Goal: Task Accomplishment & Management: Use online tool/utility

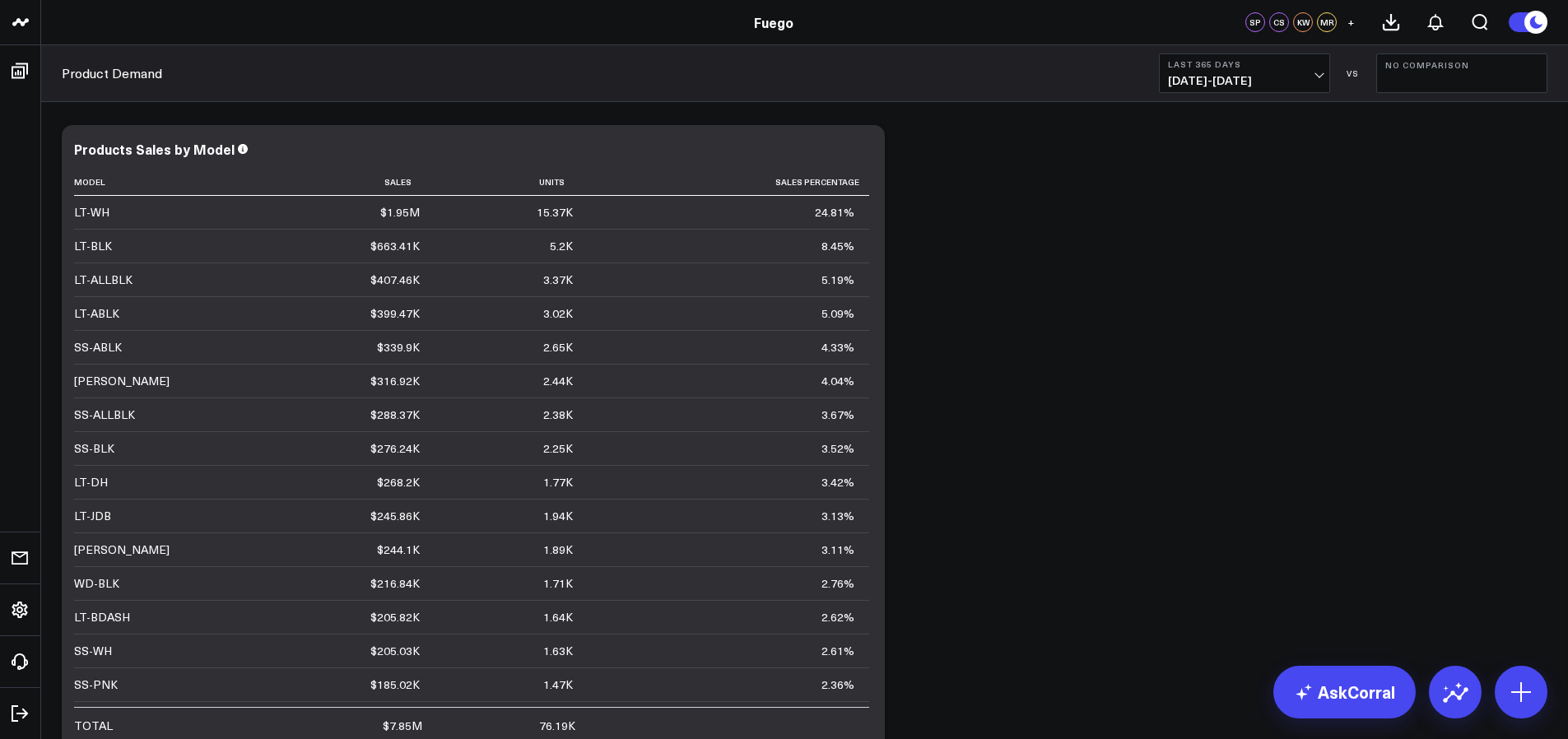
scroll to position [3361, 0]
click at [1237, 63] on b "Last 365 Days" at bounding box center [1245, 64] width 153 height 10
click at [1230, 240] on link "Last 90 Days" at bounding box center [1244, 237] width 169 height 31
click at [1290, 83] on span "[DATE] - [DATE]" at bounding box center [1245, 80] width 153 height 14
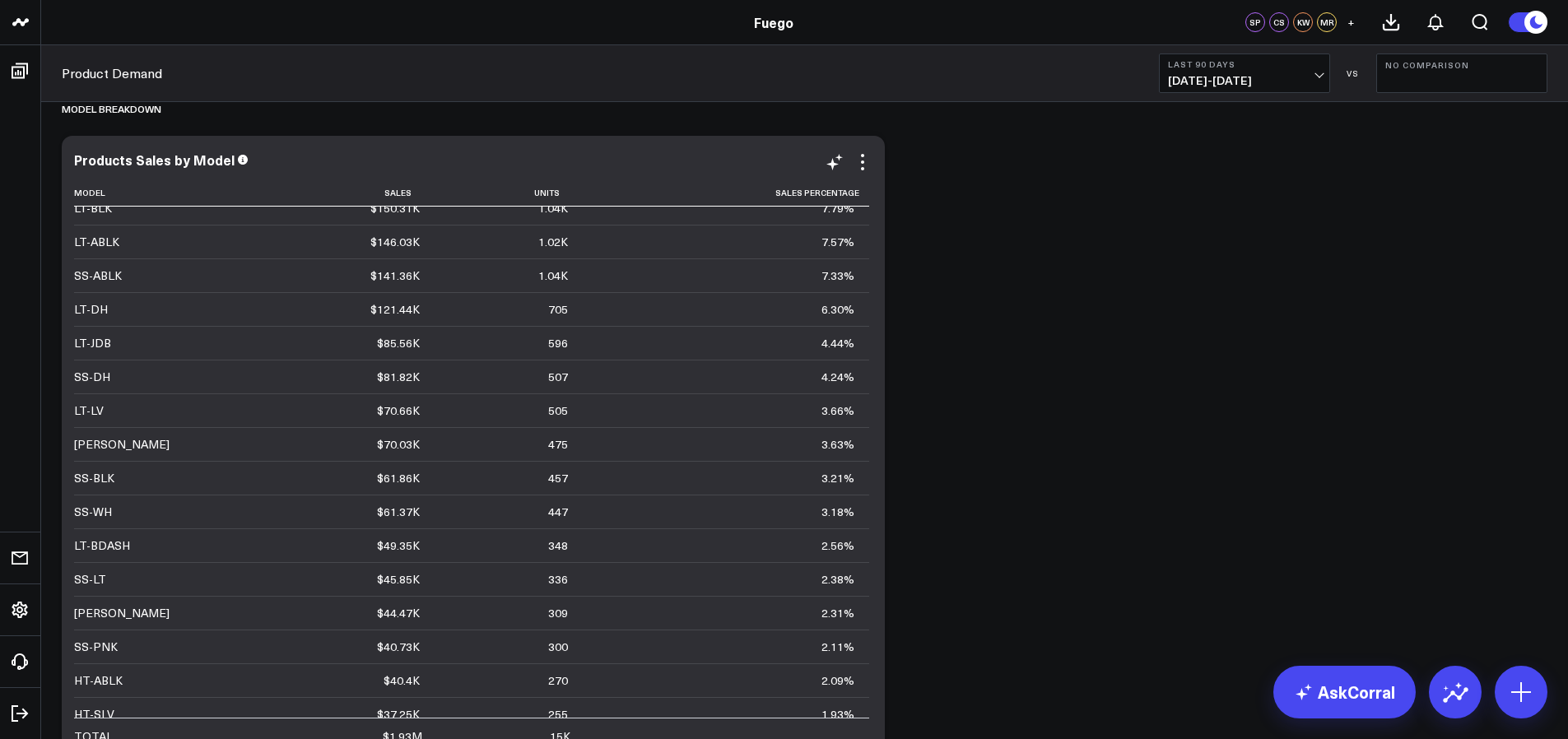
scroll to position [41, 0]
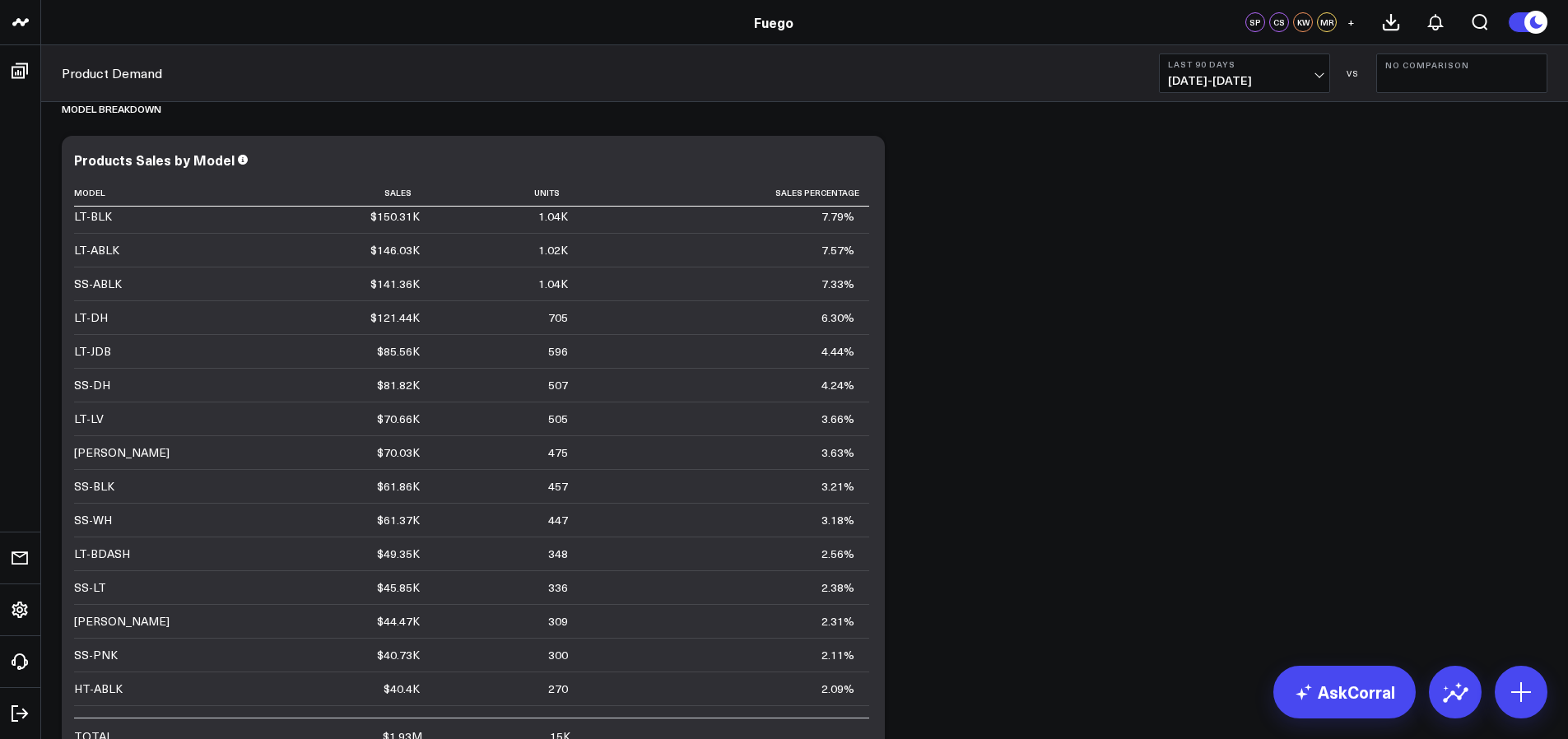
click at [1271, 57] on button "Last 90 Days [DATE] - [DATE]" at bounding box center [1244, 73] width 171 height 40
click at [1203, 526] on link "Custom Dates" at bounding box center [1244, 526] width 169 height 31
select select "8"
select select "2025"
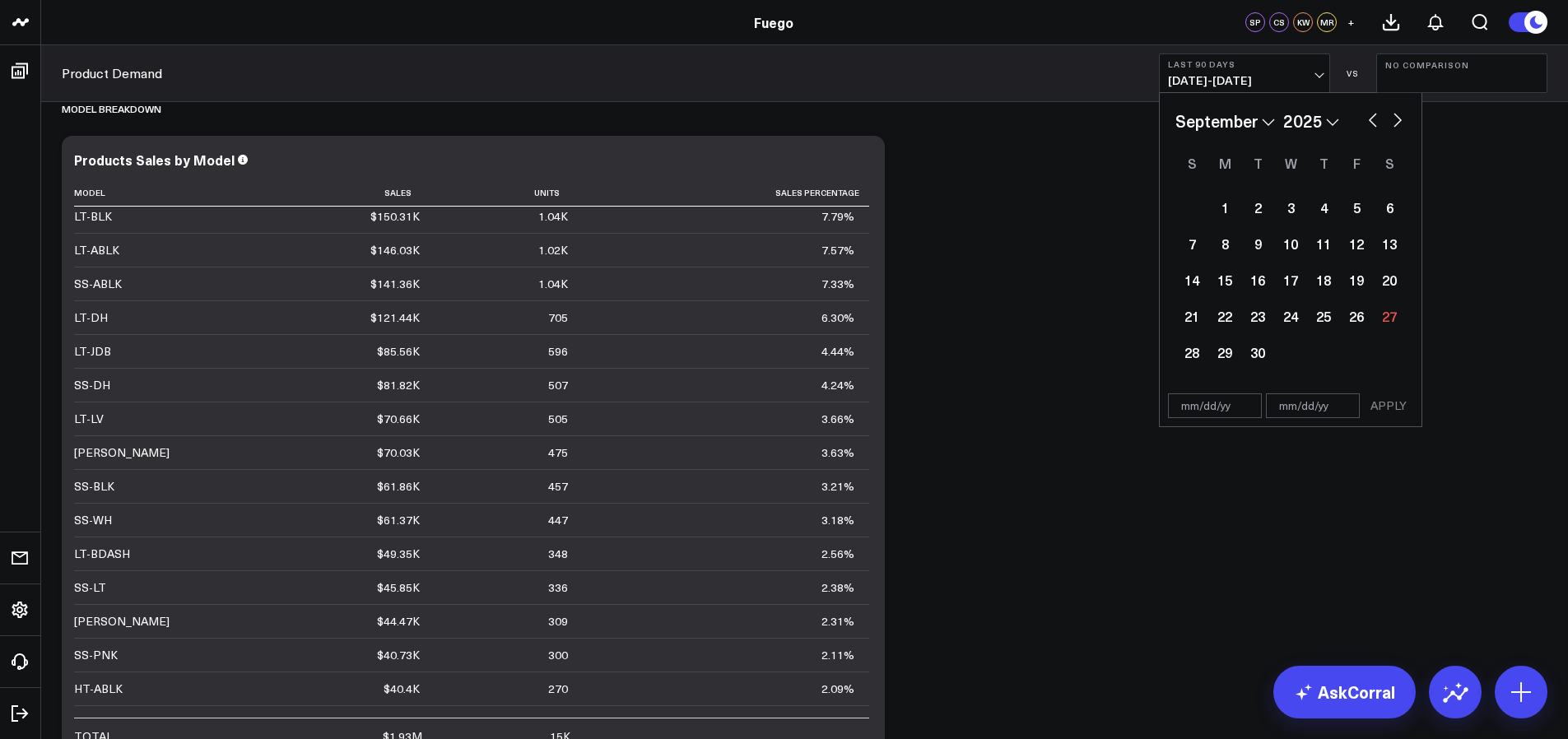
click at [1235, 128] on select "January February March April May June July August September October November De…" at bounding box center [1224, 120] width 100 height 24
select select "4"
select select "2025"
click at [1313, 240] on div "8" at bounding box center [1323, 244] width 33 height 33
type input "05/08/25"
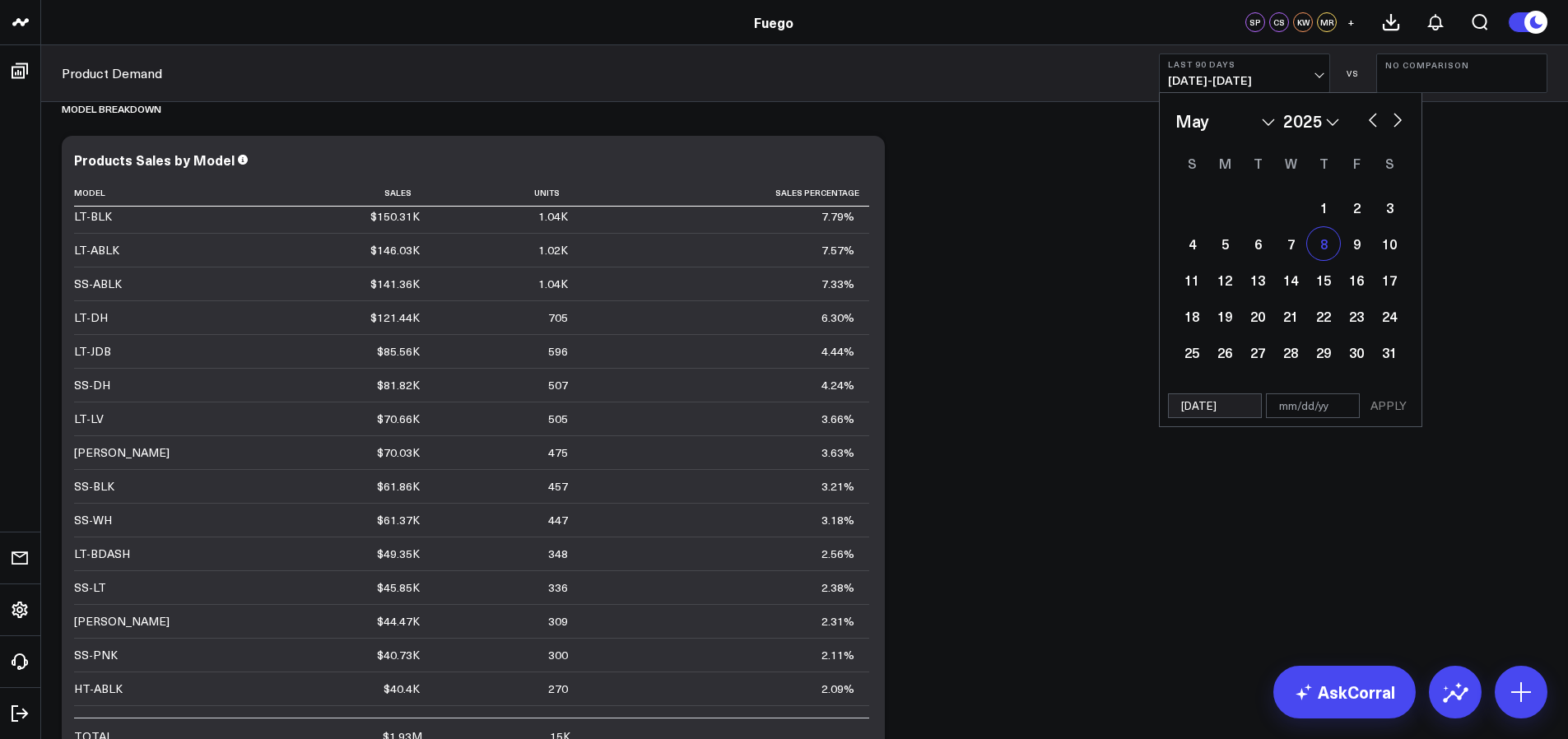
select select "4"
select select "2025"
click at [1394, 117] on button "button" at bounding box center [1397, 118] width 16 height 19
select select "5"
select select "2025"
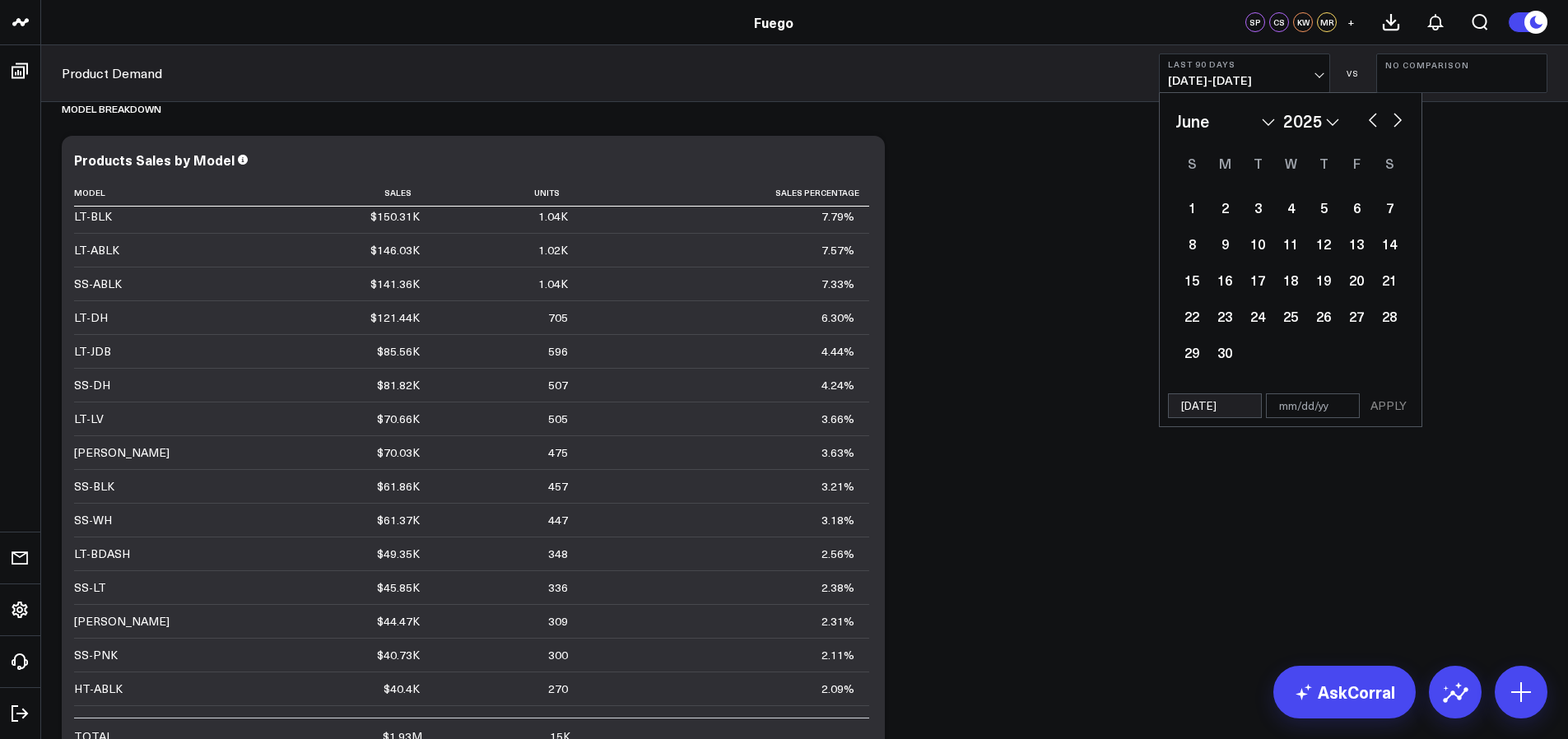
click at [1394, 117] on button "button" at bounding box center [1397, 118] width 16 height 19
select select "7"
select select "2025"
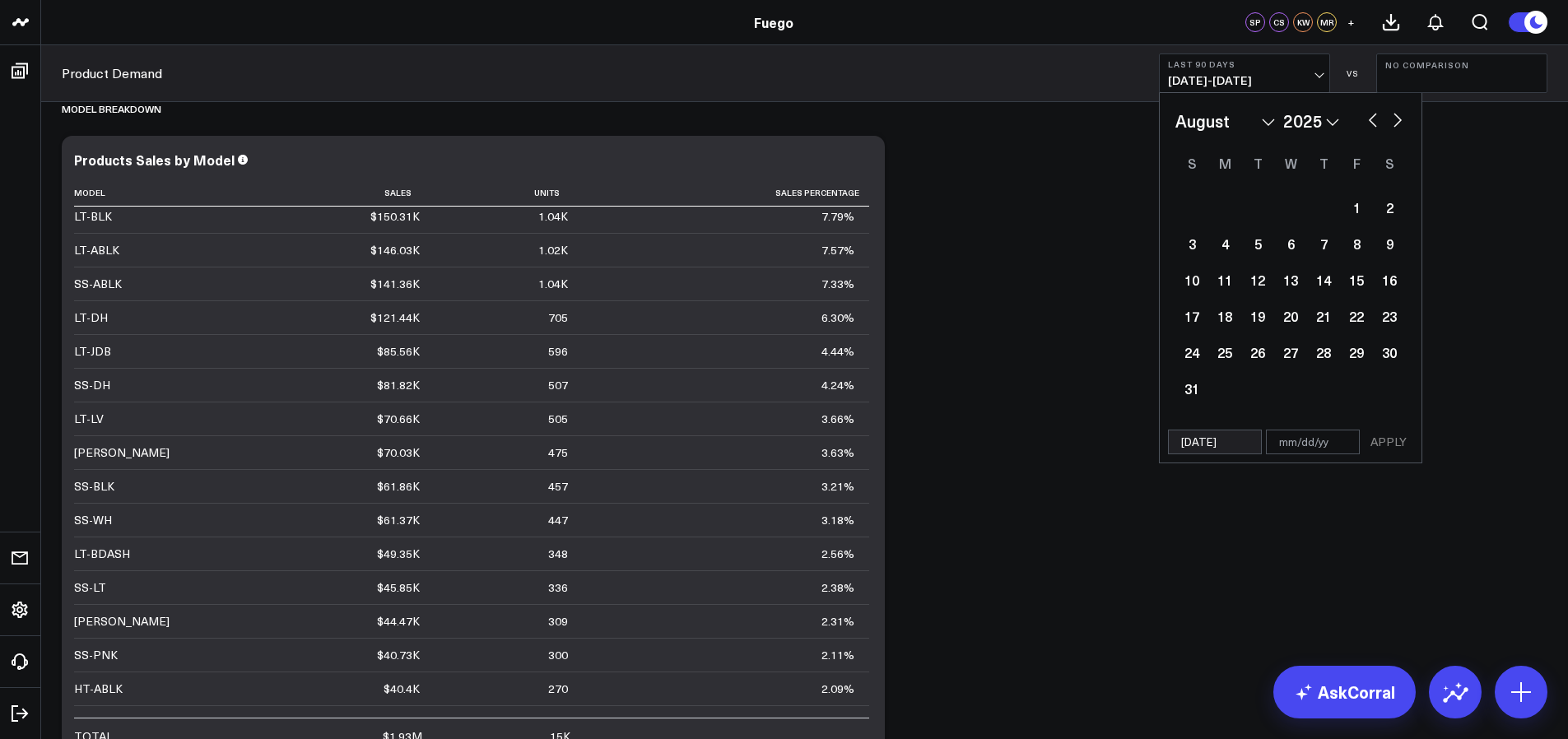
click at [1394, 117] on button "button" at bounding box center [1397, 118] width 16 height 19
select select "8"
select select "2025"
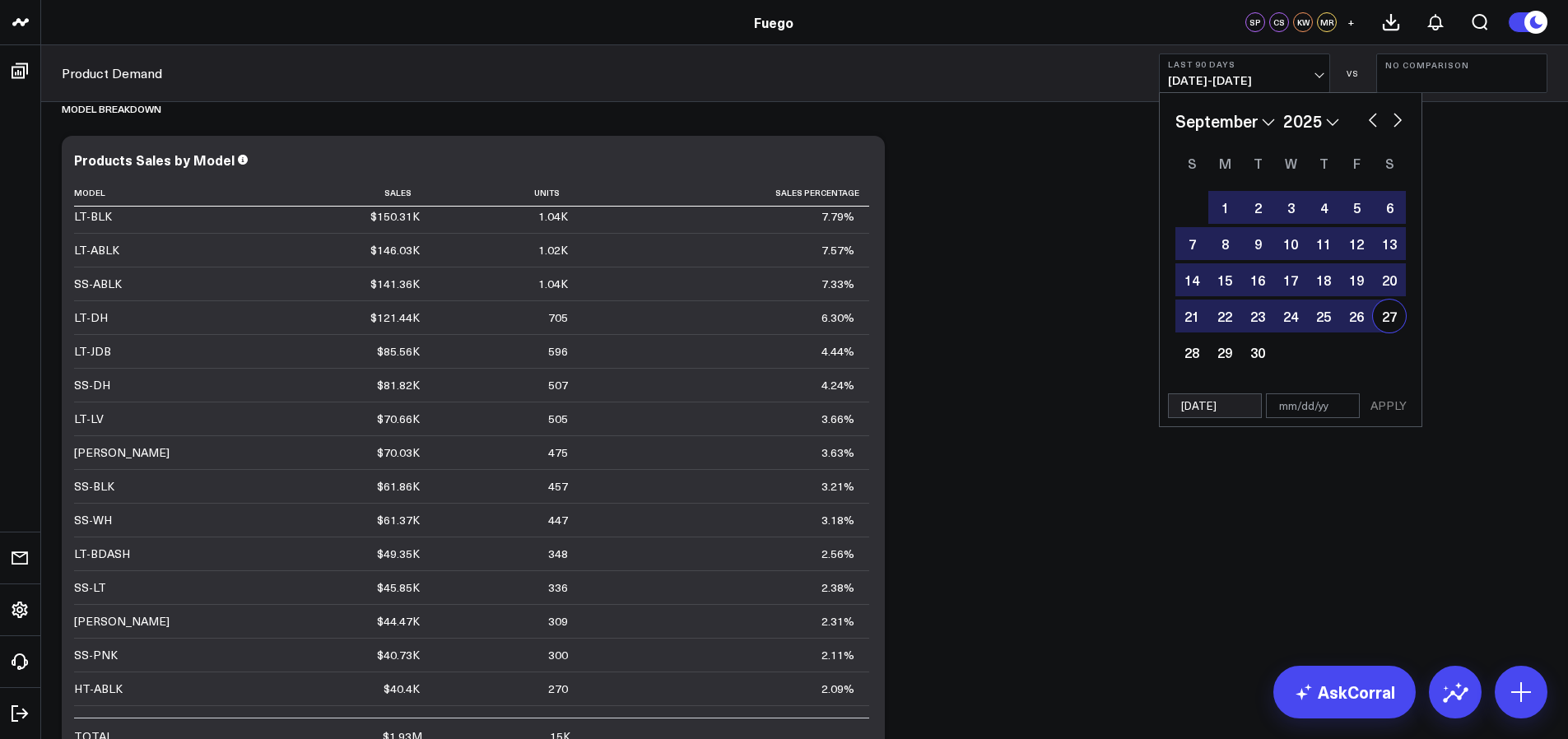
click at [1385, 315] on div "27" at bounding box center [1389, 316] width 33 height 33
type input "09/27/25"
select select "8"
select select "2025"
click at [1401, 403] on button "APPLY" at bounding box center [1388, 405] width 49 height 24
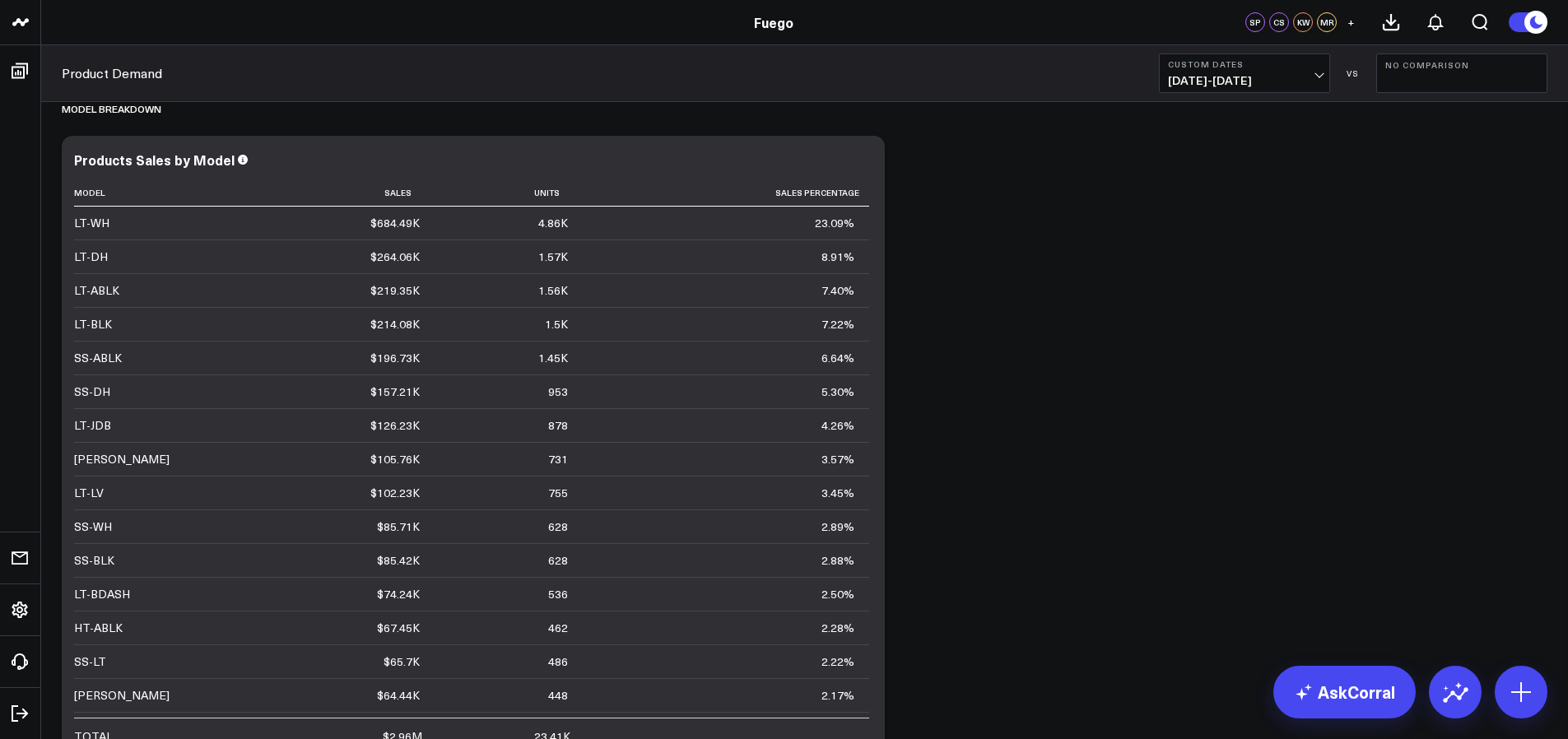
click at [1267, 53] on button "Custom Dates 05/08/25 - 09/27/25" at bounding box center [1244, 73] width 171 height 40
click at [1274, 232] on link "Last 90 Days" at bounding box center [1244, 237] width 169 height 31
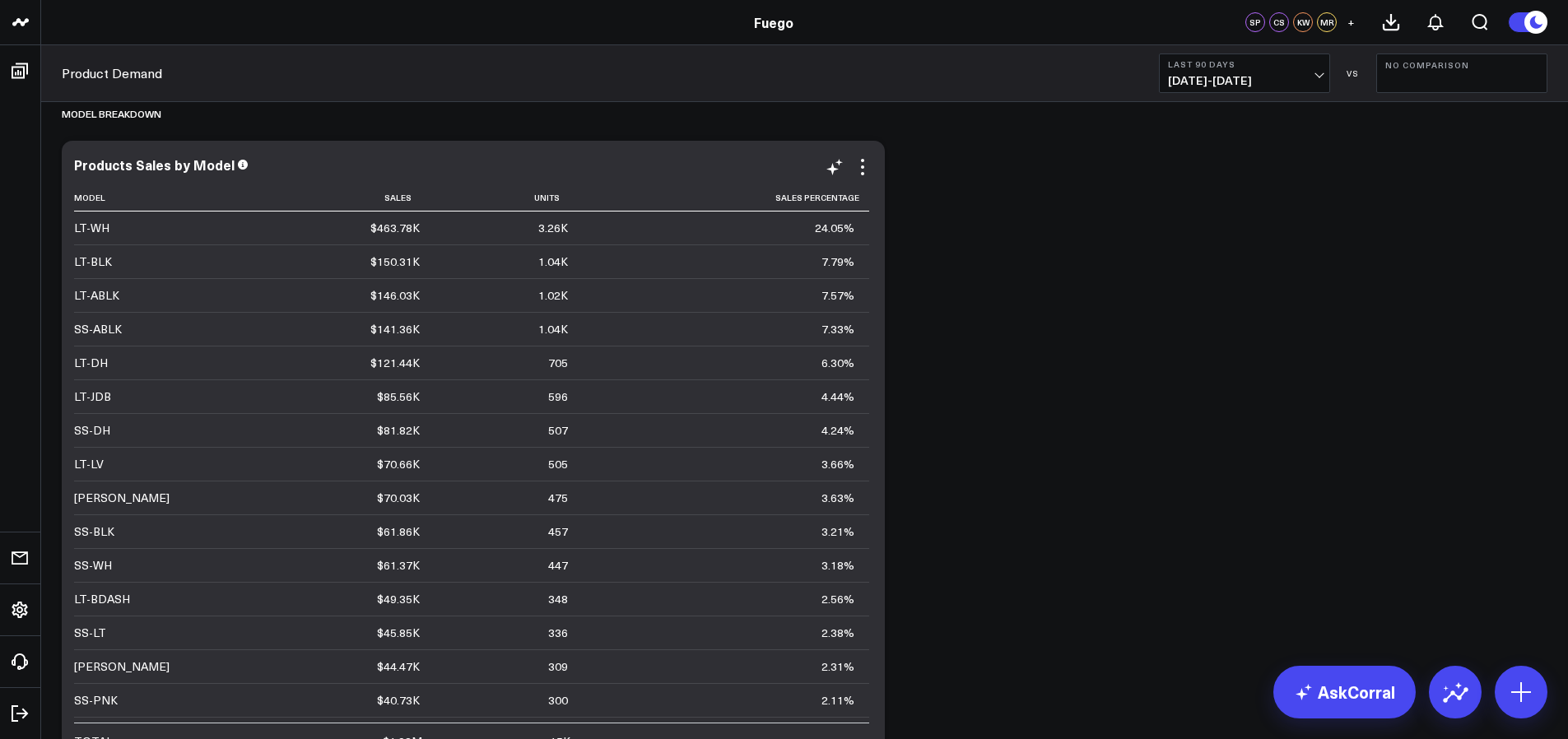
scroll to position [3342, 0]
click at [859, 161] on icon at bounding box center [862, 170] width 19 height 19
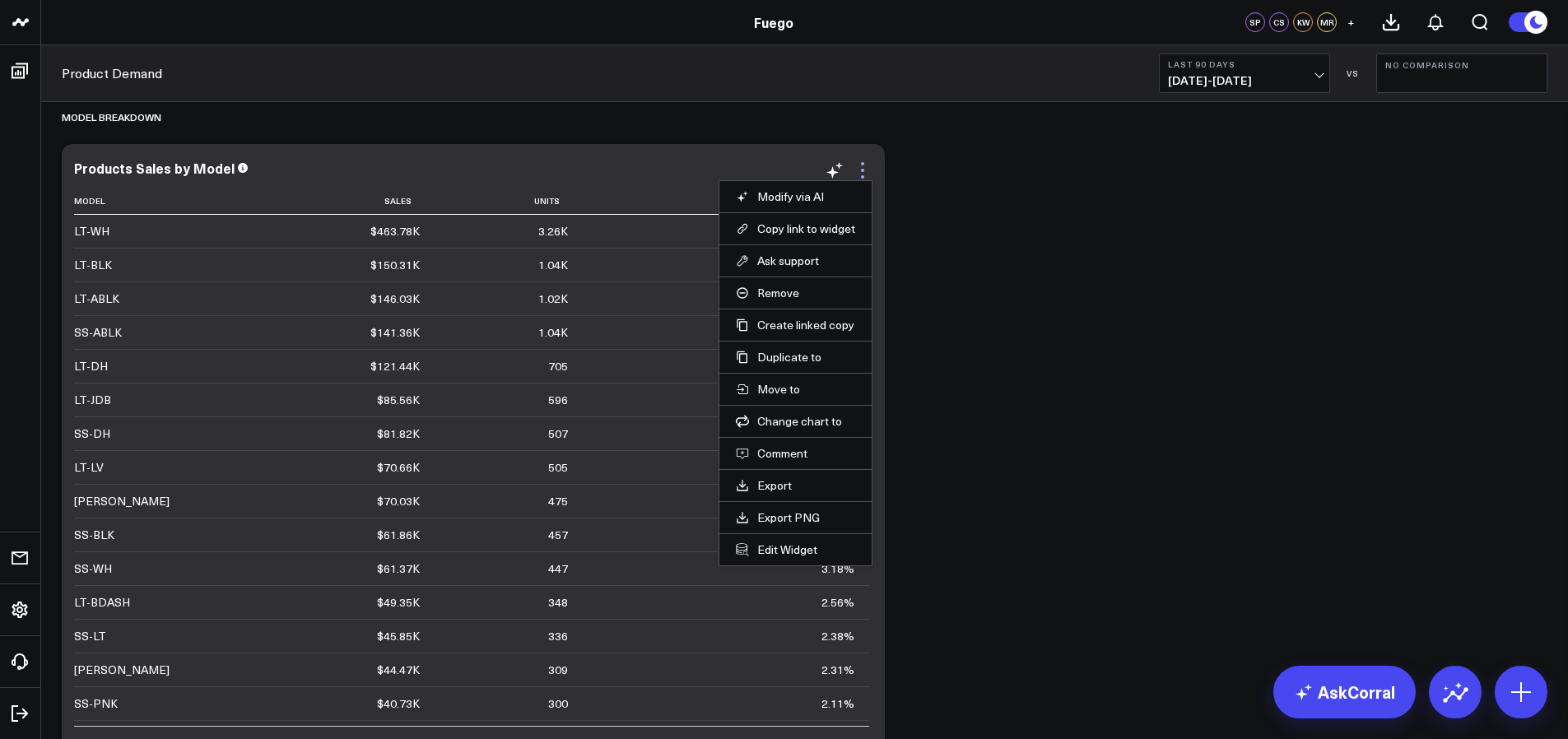
click at [859, 161] on icon at bounding box center [862, 170] width 19 height 19
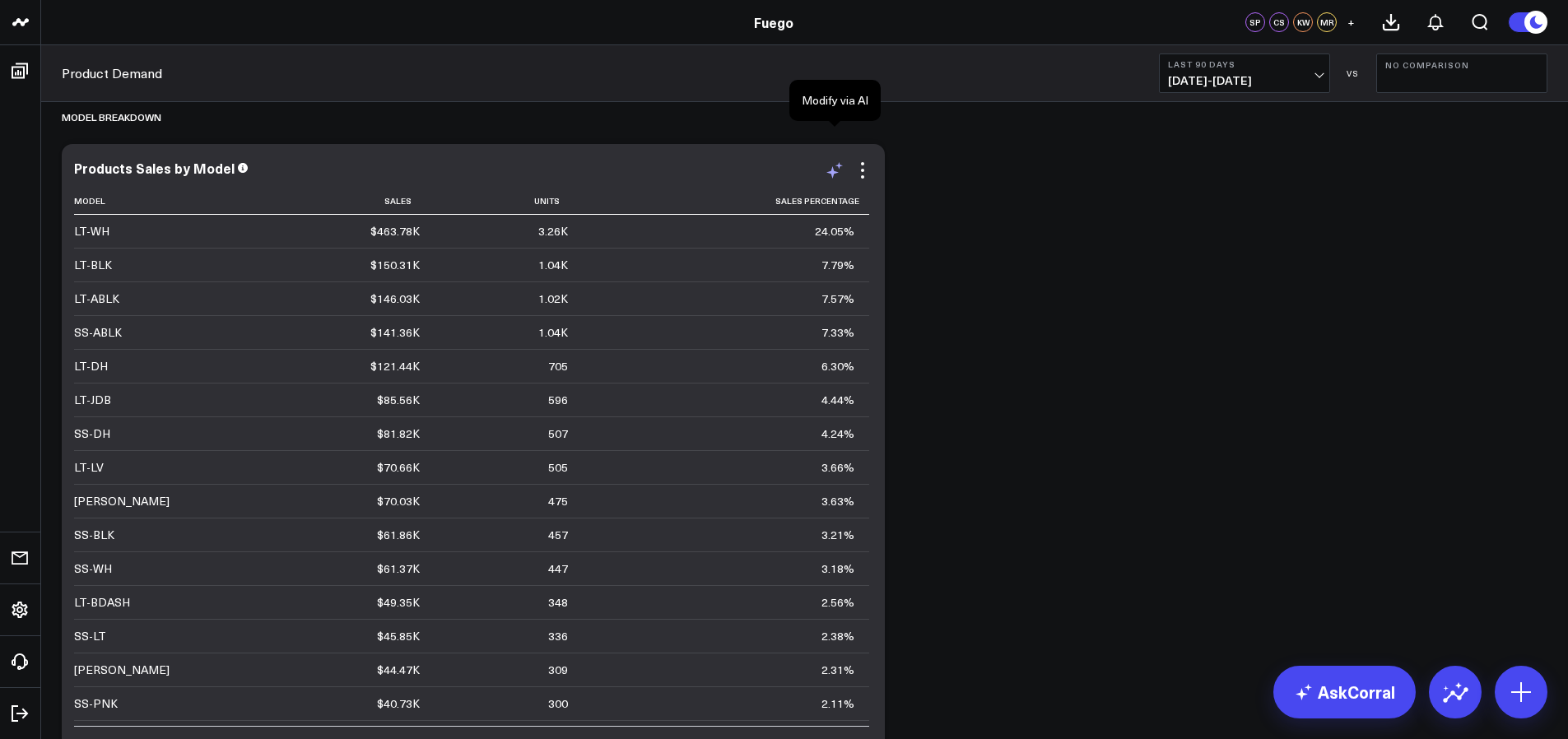
click at [840, 161] on icon at bounding box center [834, 170] width 19 height 19
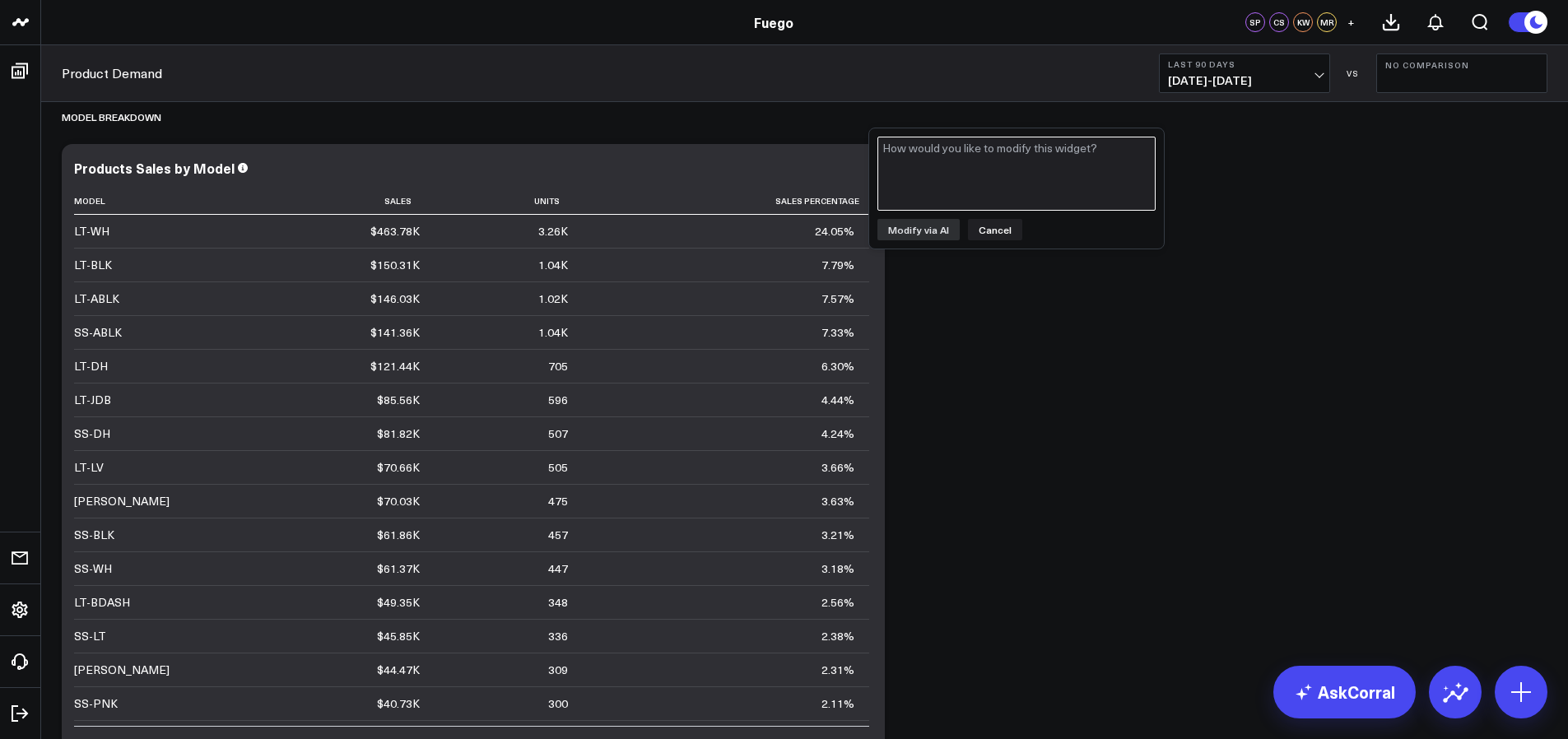
click at [982, 172] on textarea at bounding box center [1016, 173] width 278 height 74
type textarea "units: dont shorten or abbreviate"
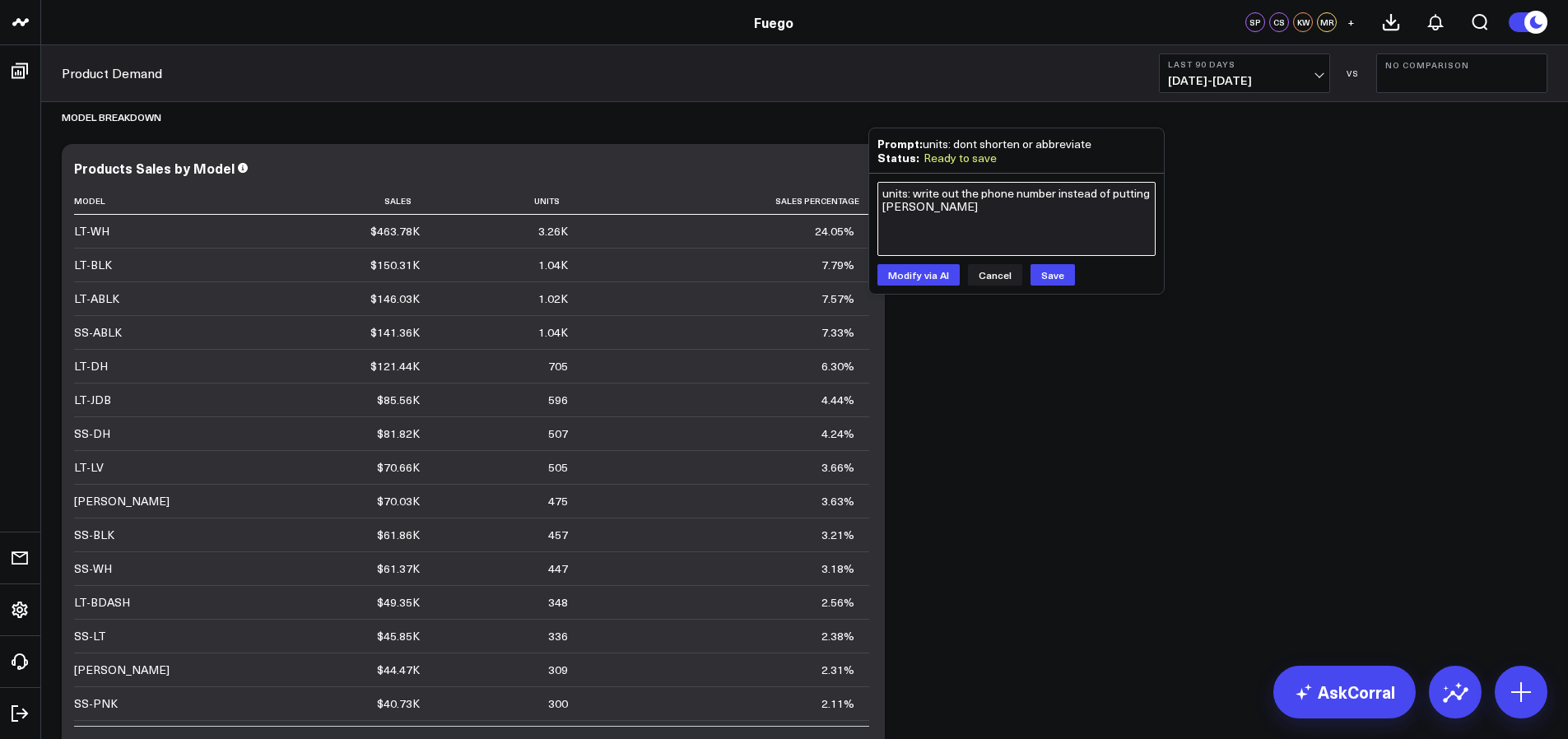
click at [989, 194] on textarea "units: write out the phone number instead of putting McKay" at bounding box center [1016, 219] width 278 height 74
click at [989, 193] on textarea "units: write out the phone number instead of putting McKay" at bounding box center [1016, 219] width 278 height 74
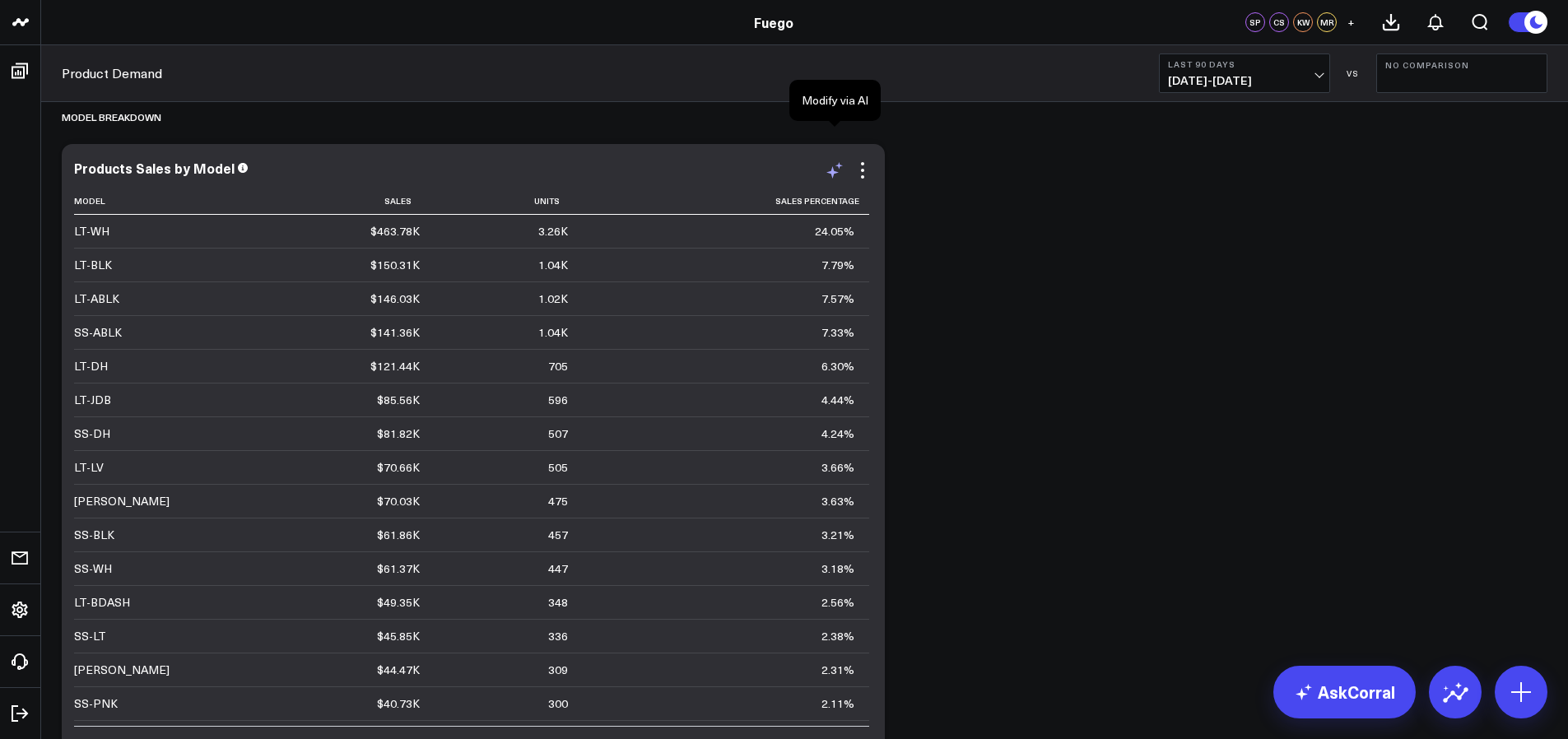
click at [841, 161] on icon at bounding box center [834, 170] width 19 height 19
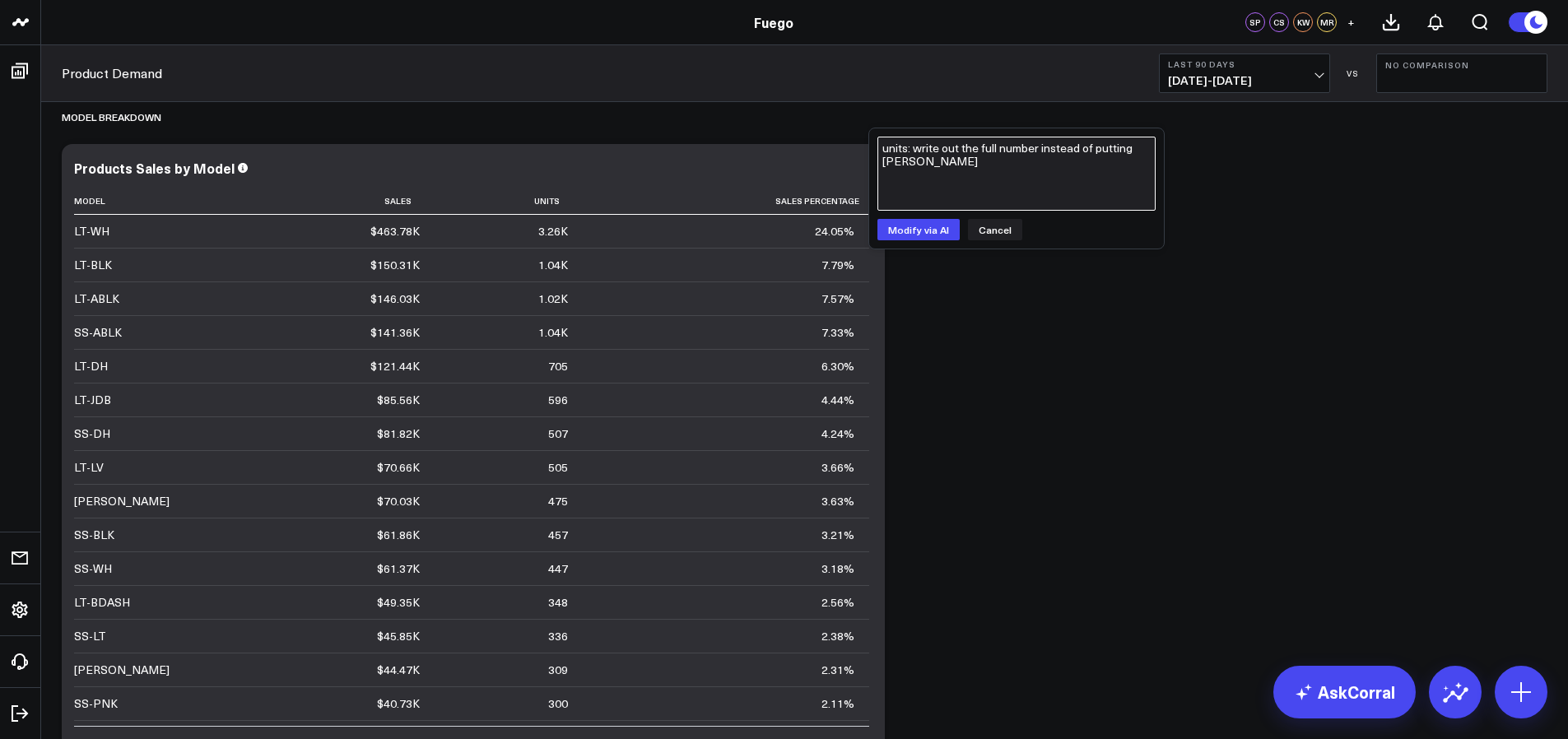
click at [980, 162] on textarea "units: write out the full number instead of putting McKay" at bounding box center [1016, 173] width 278 height 74
click at [904, 160] on textarea "units: write out the full number instead of putting McKay" at bounding box center [1016, 173] width 278 height 74
type textarea "units: write out the full number instead of putting k"
click at [928, 230] on button "Modify via AI" at bounding box center [918, 230] width 82 height 21
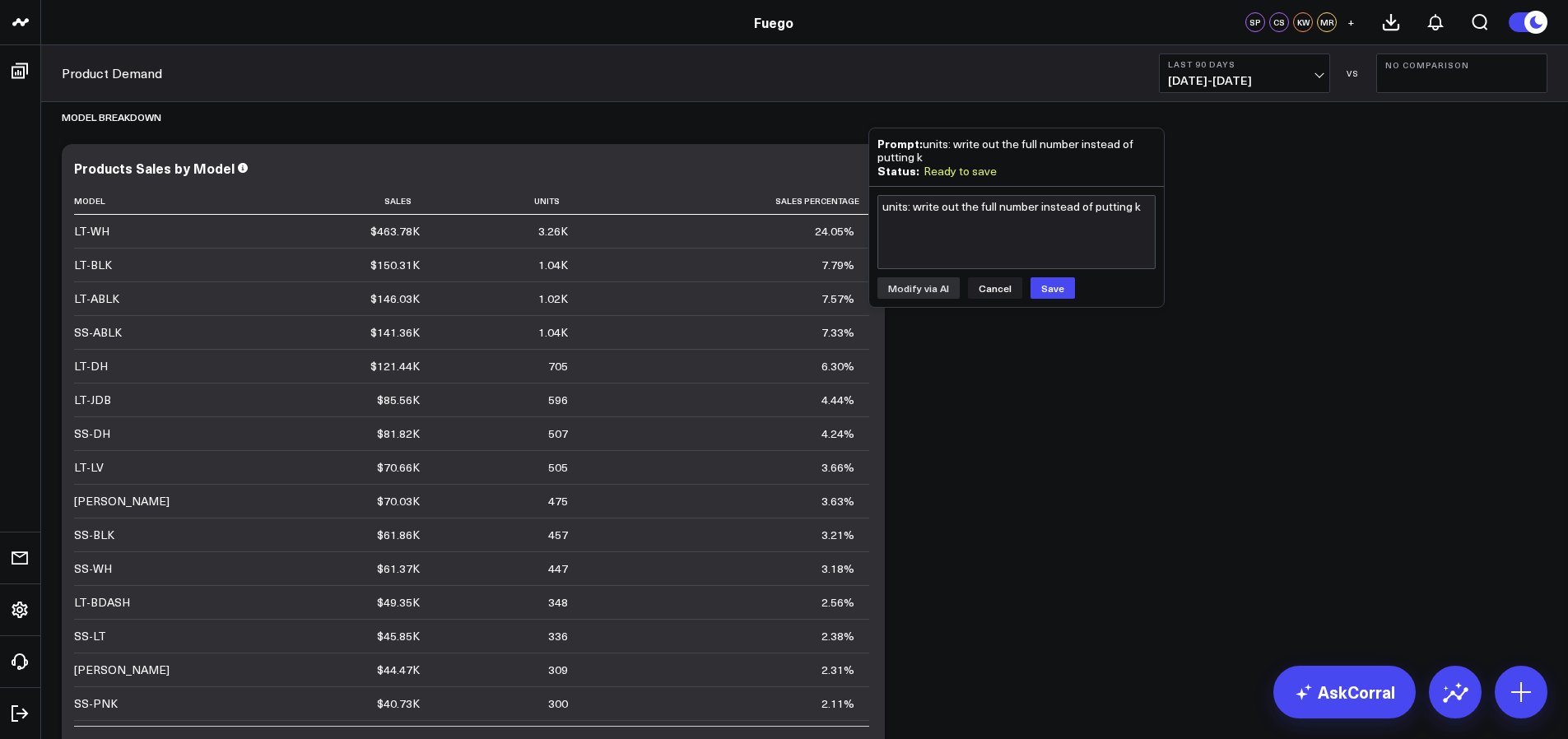
click at [980, 290] on button "Cancel" at bounding box center [995, 288] width 54 height 21
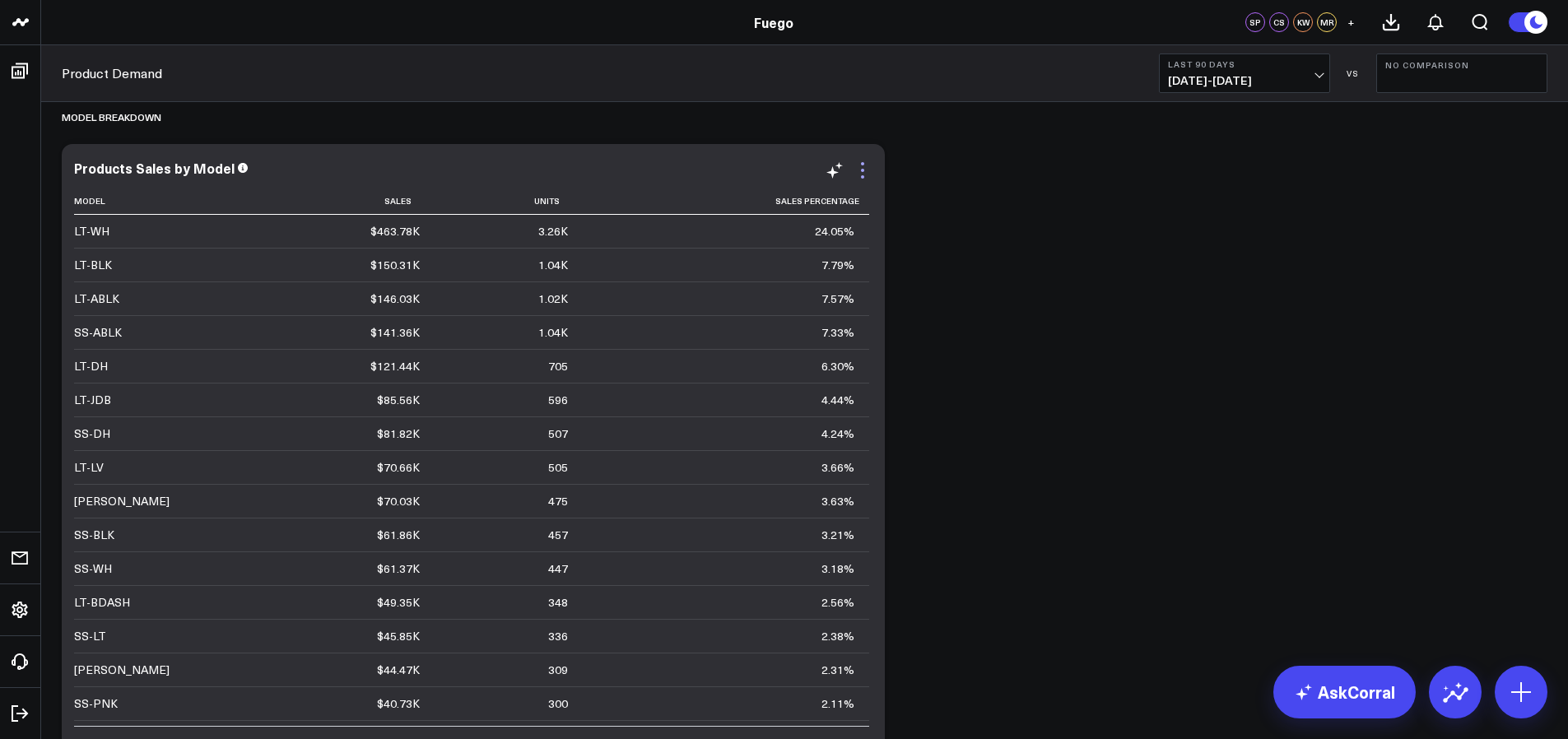
click at [857, 161] on icon at bounding box center [862, 170] width 19 height 19
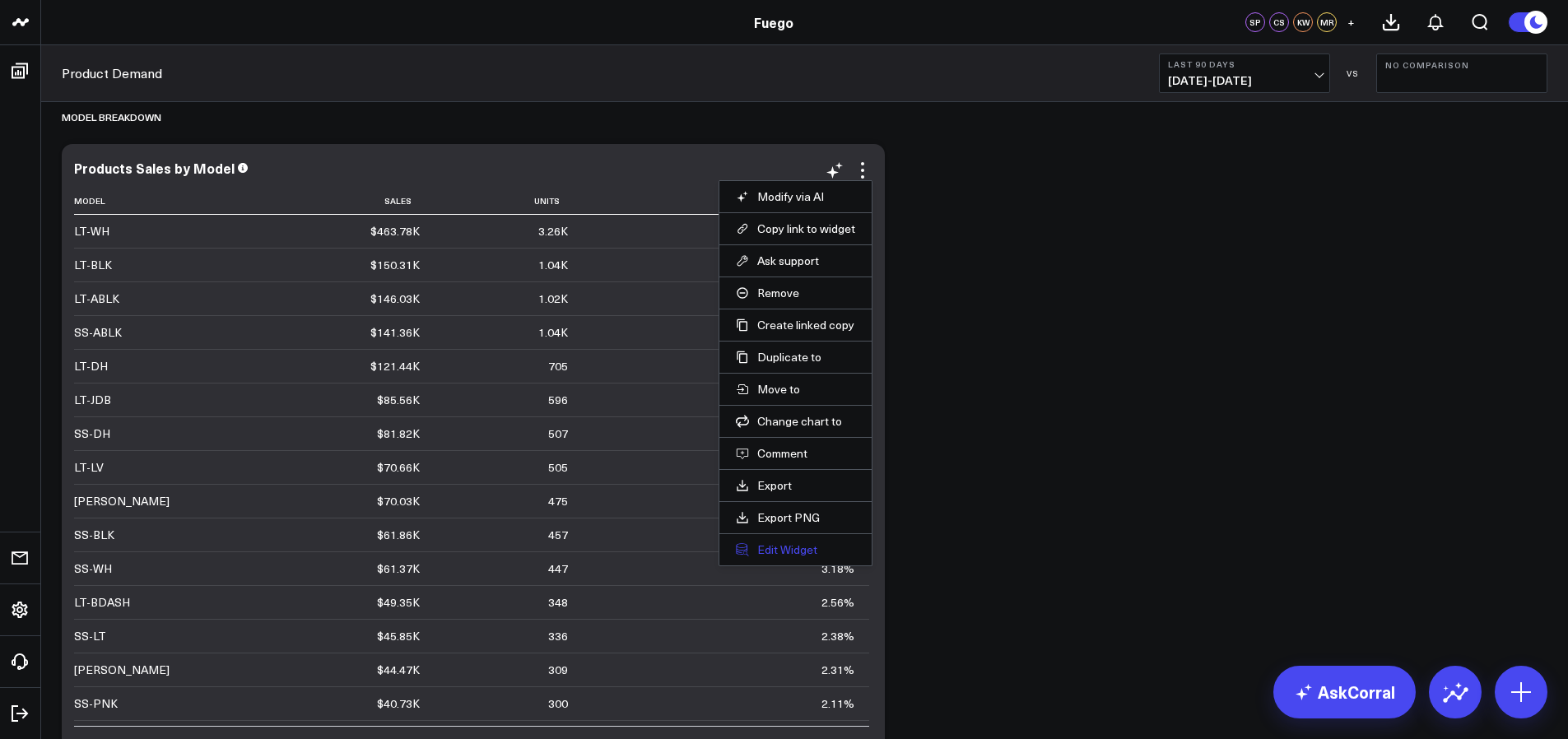
click at [788, 542] on button "Edit Widget" at bounding box center [795, 549] width 119 height 15
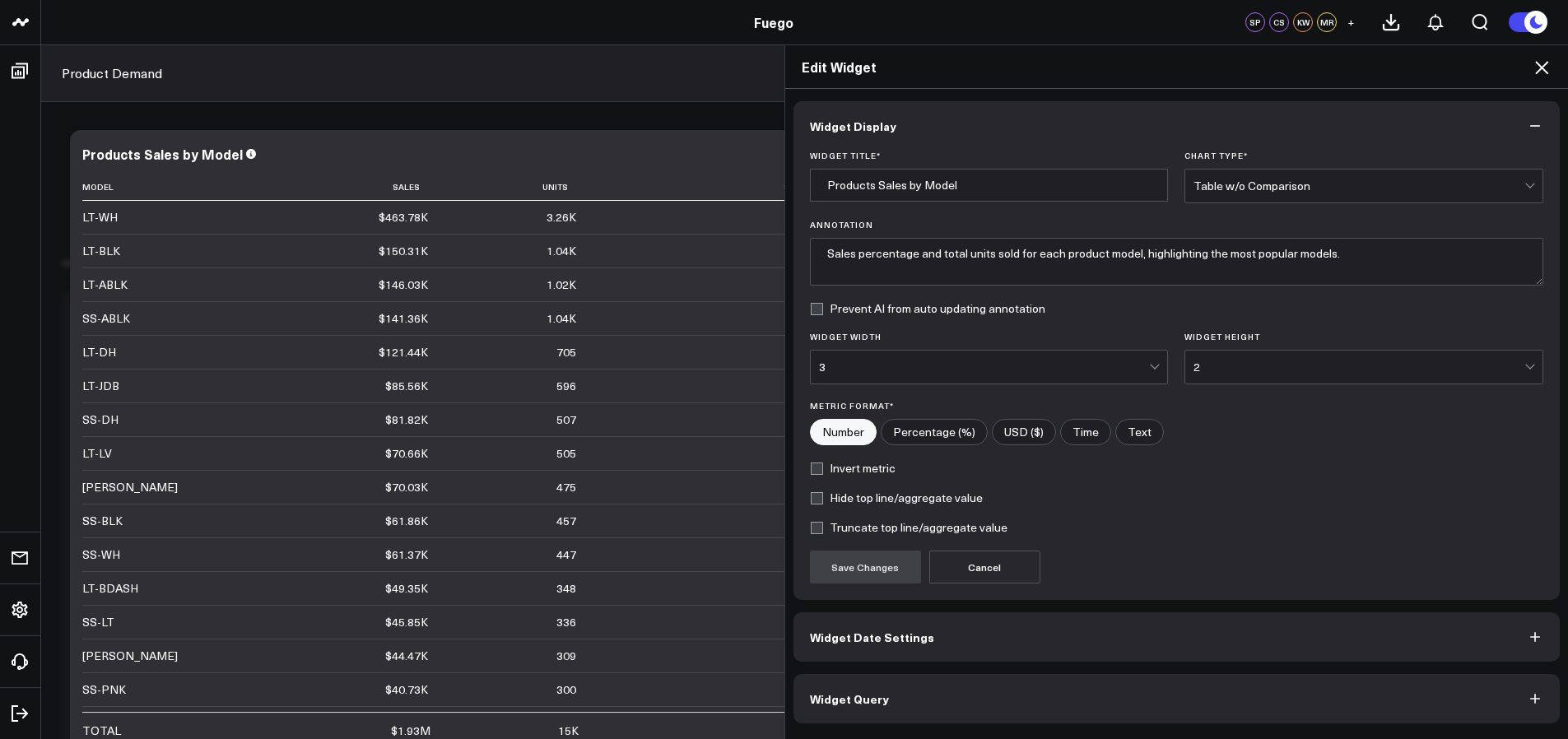
scroll to position [4047, 0]
click at [906, 635] on span "Widget Date Settings" at bounding box center [872, 637] width 124 height 14
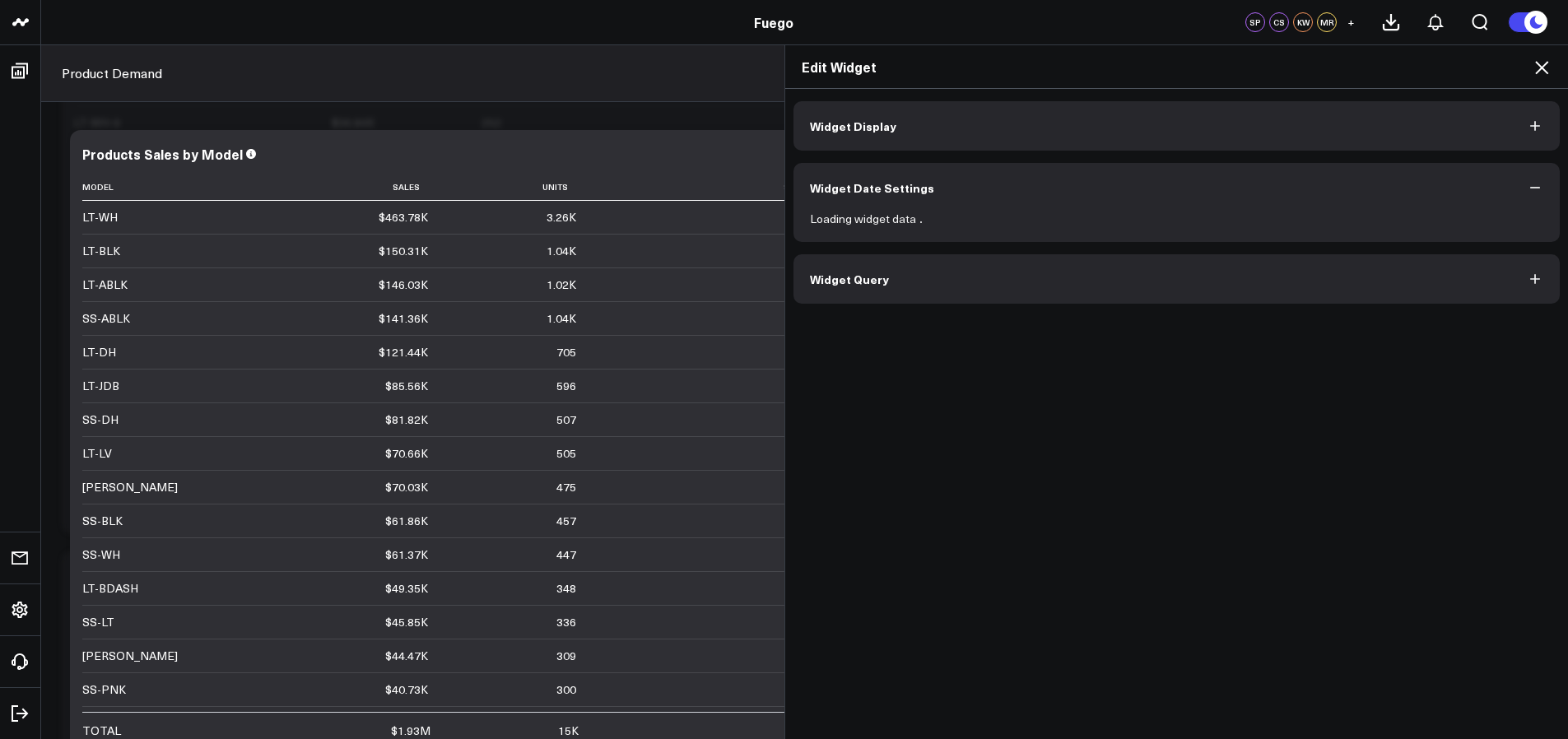
scroll to position [4320, 0]
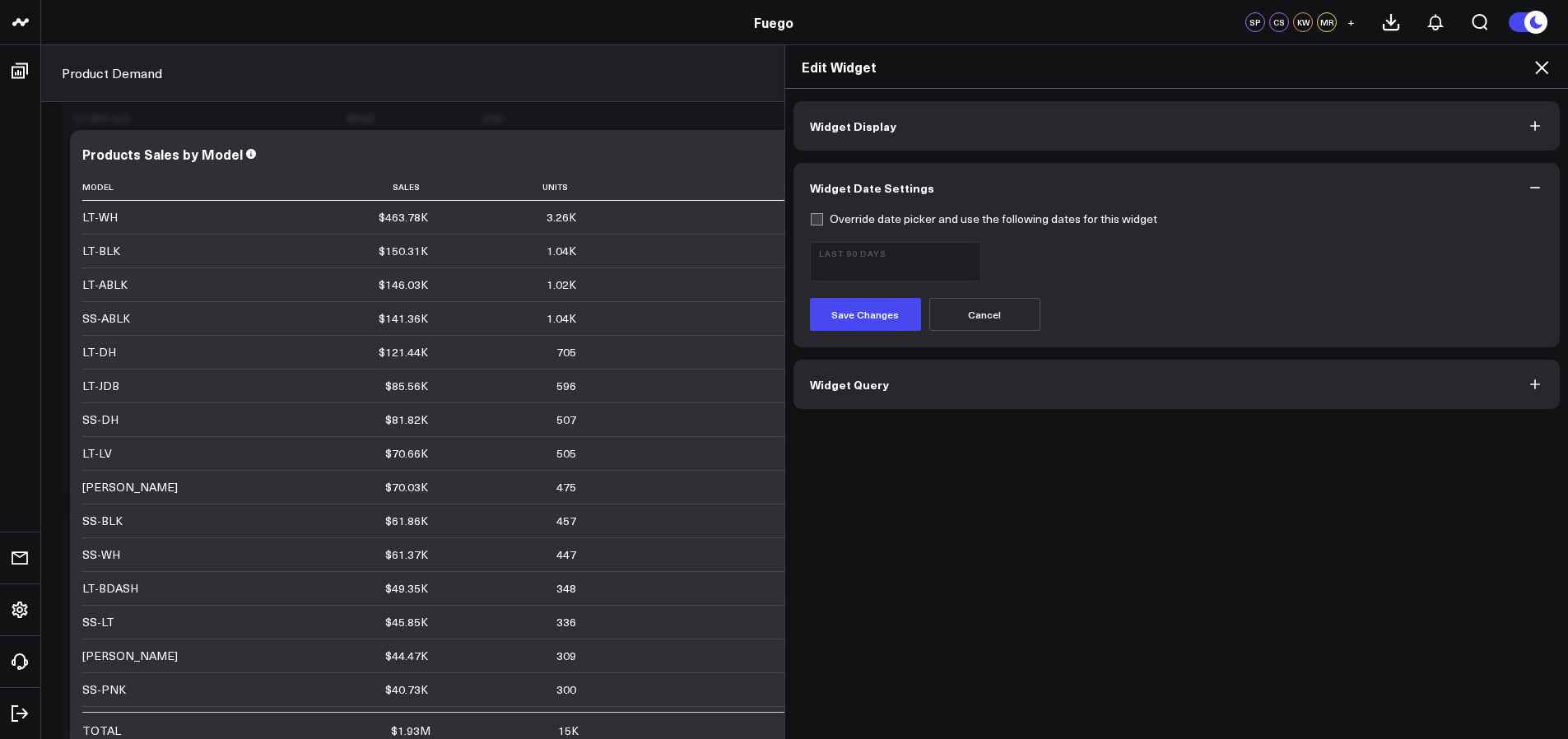
click at [983, 374] on button "Widget Query" at bounding box center [1177, 384] width 767 height 49
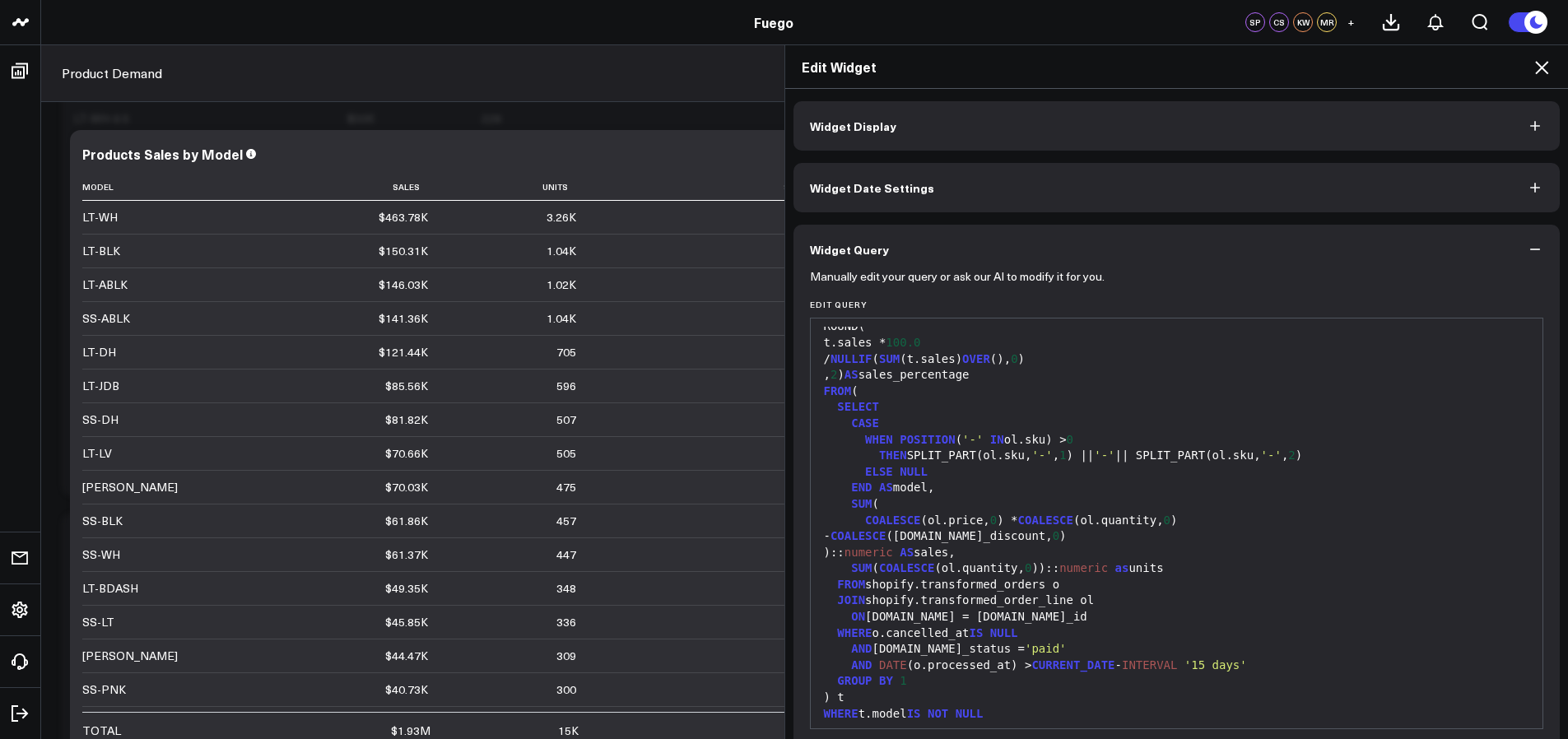
scroll to position [112, 0]
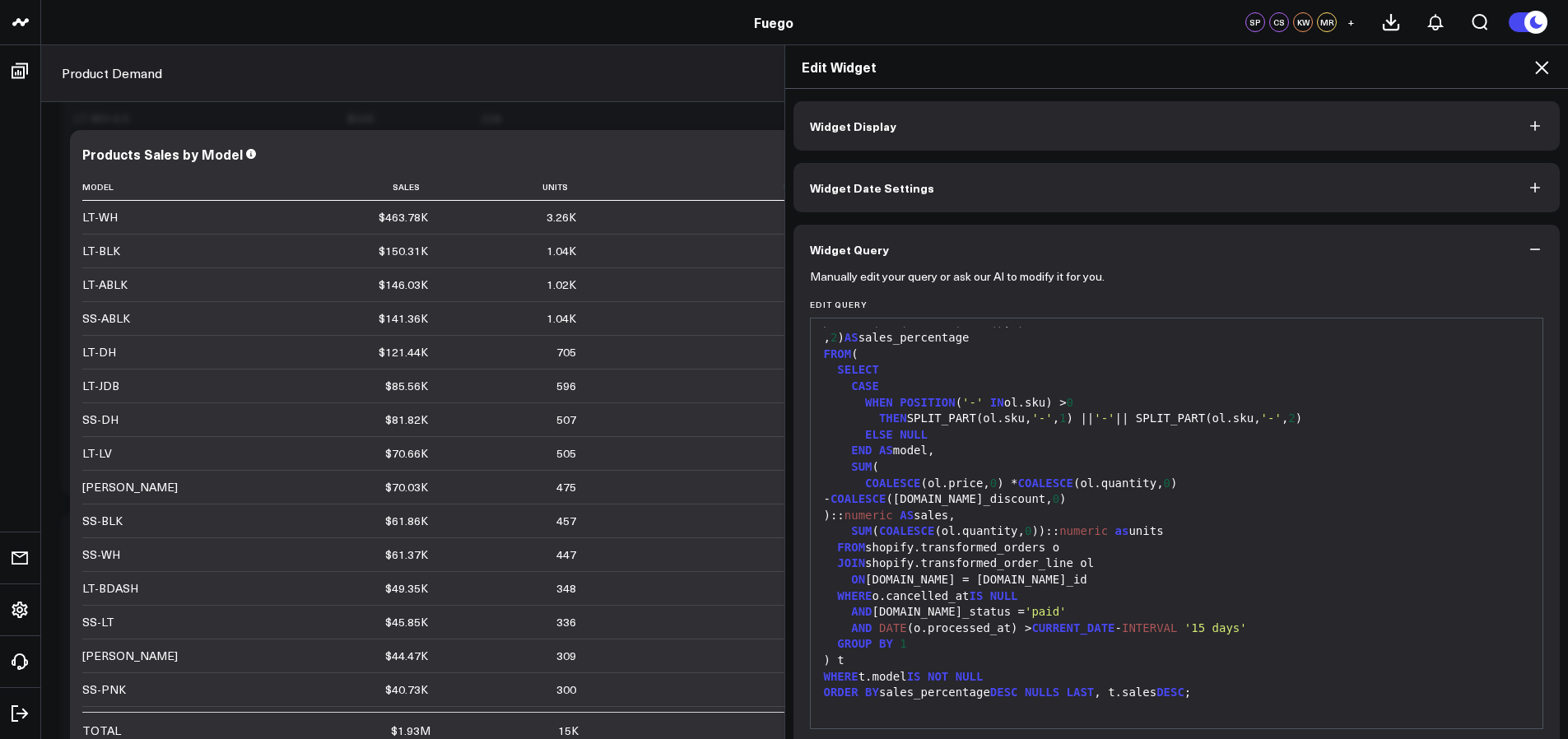
click at [1546, 63] on icon at bounding box center [1542, 68] width 14 height 14
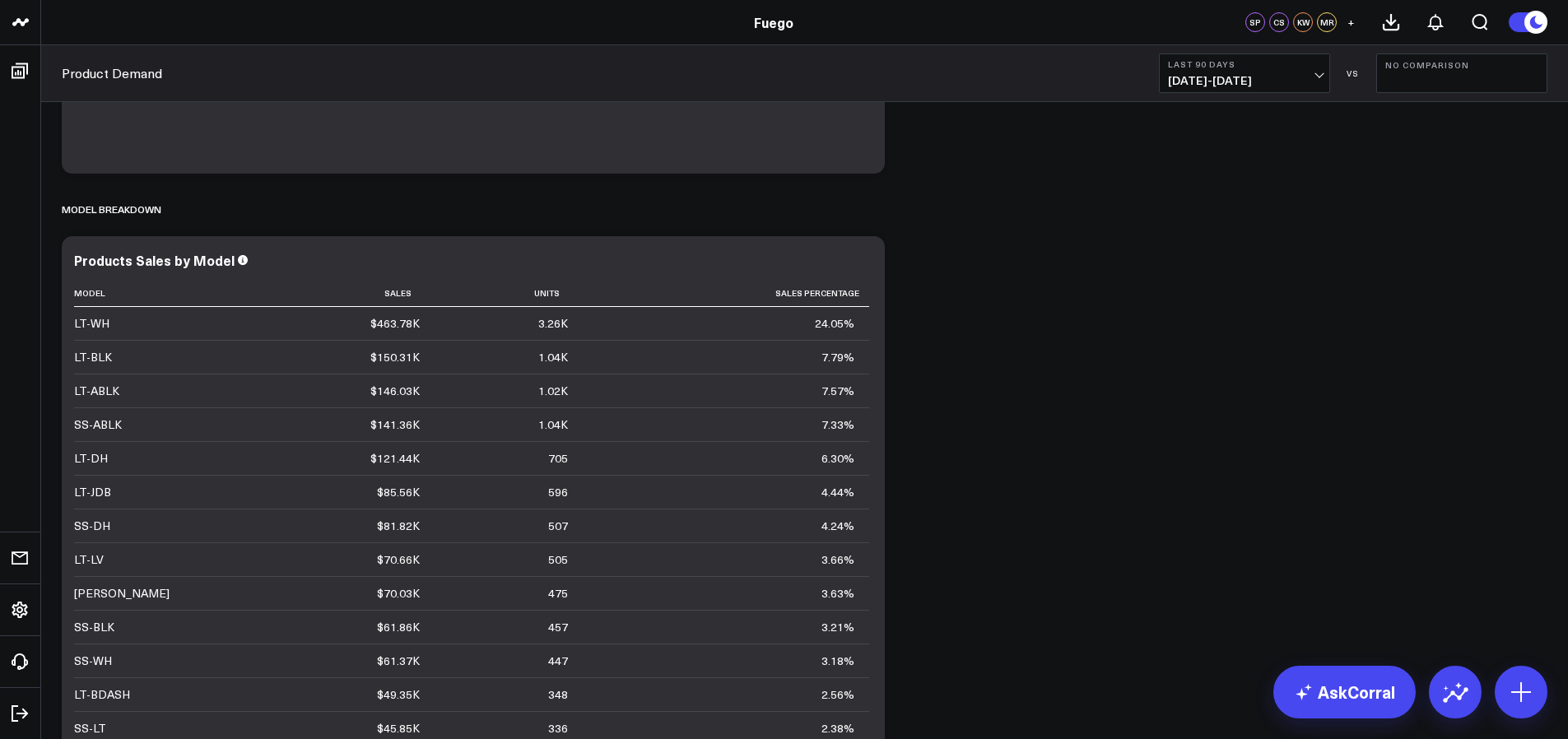
scroll to position [3251, 0]
click at [1295, 68] on b "Last 90 Days" at bounding box center [1245, 64] width 153 height 10
click at [1243, 166] on link "Last 30 Days" at bounding box center [1244, 172] width 169 height 31
click at [865, 252] on icon at bounding box center [862, 262] width 19 height 19
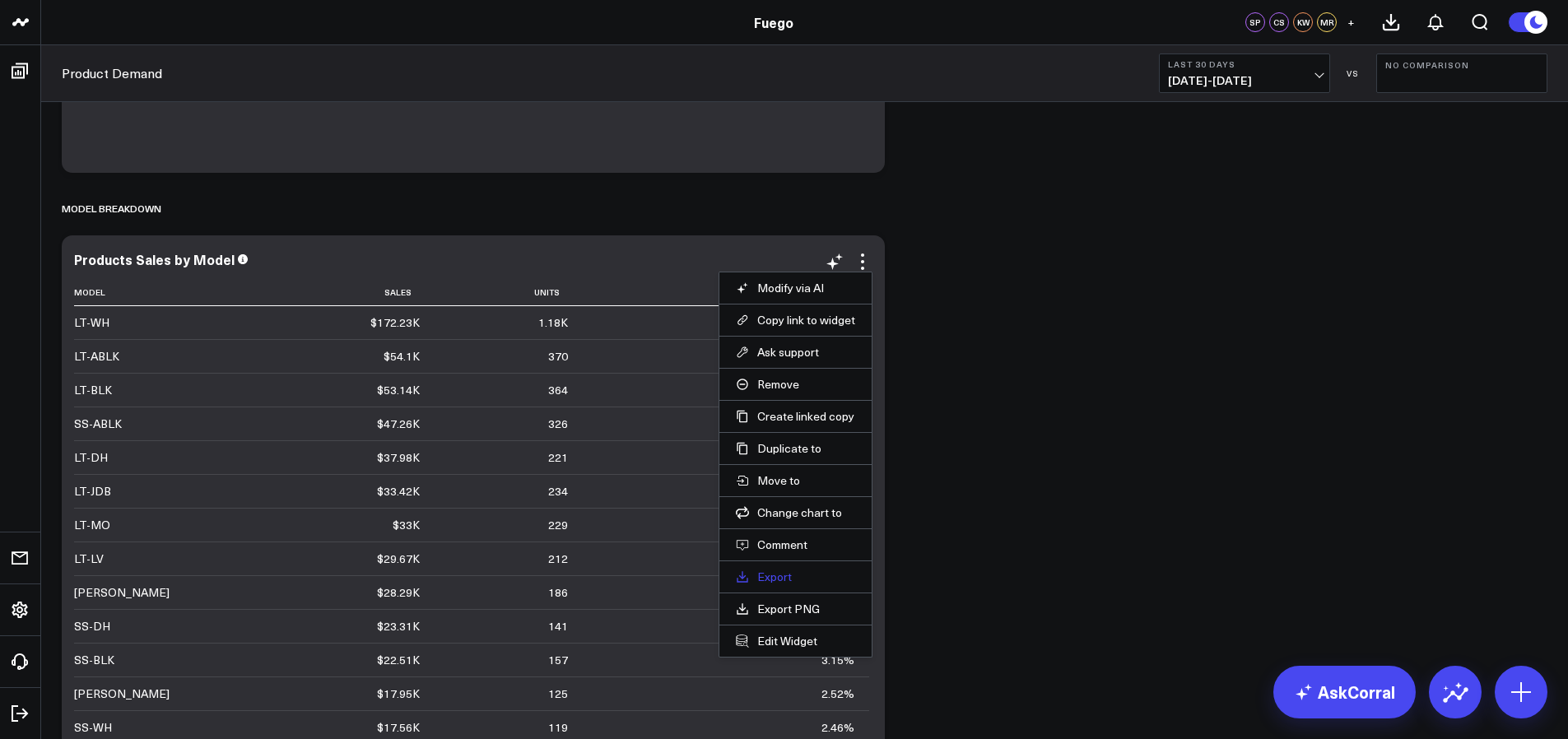
click at [794, 570] on link "Export" at bounding box center [795, 576] width 119 height 15
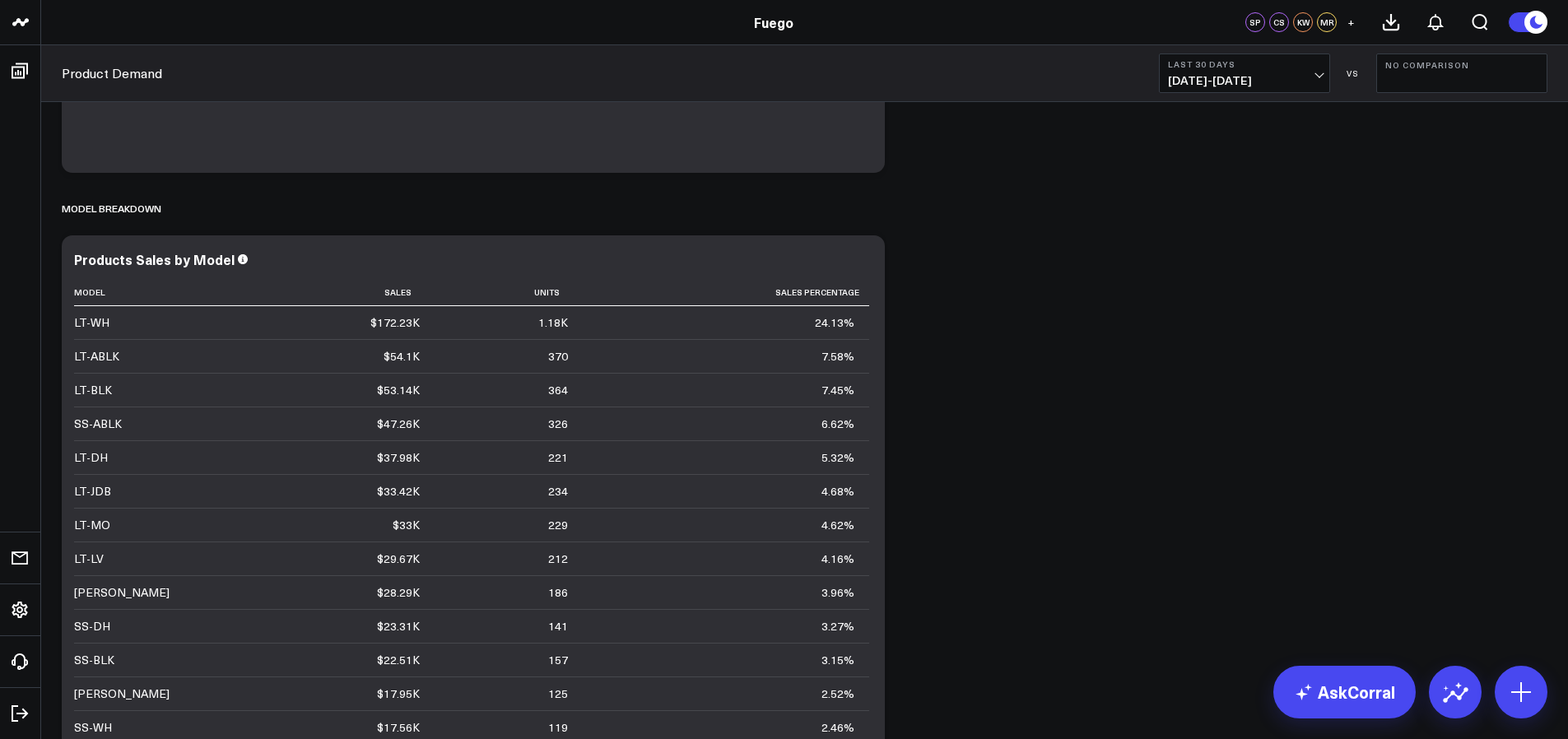
click at [1257, 74] on span "[DATE] - [DATE]" at bounding box center [1245, 80] width 153 height 14
click at [1224, 237] on link "Last 90 Days" at bounding box center [1244, 237] width 169 height 31
click at [867, 252] on icon at bounding box center [862, 262] width 19 height 19
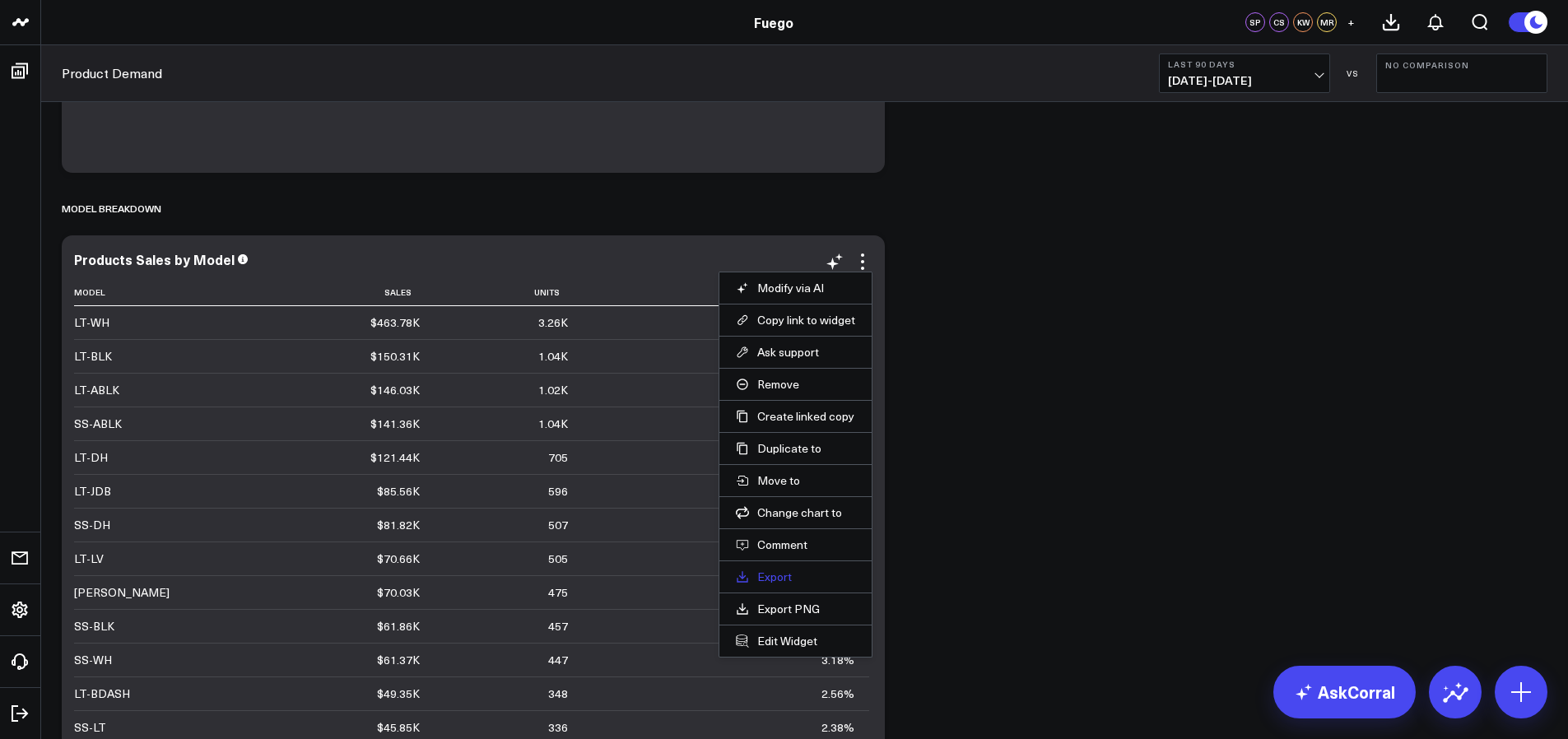
click at [828, 570] on link "Export" at bounding box center [795, 576] width 119 height 15
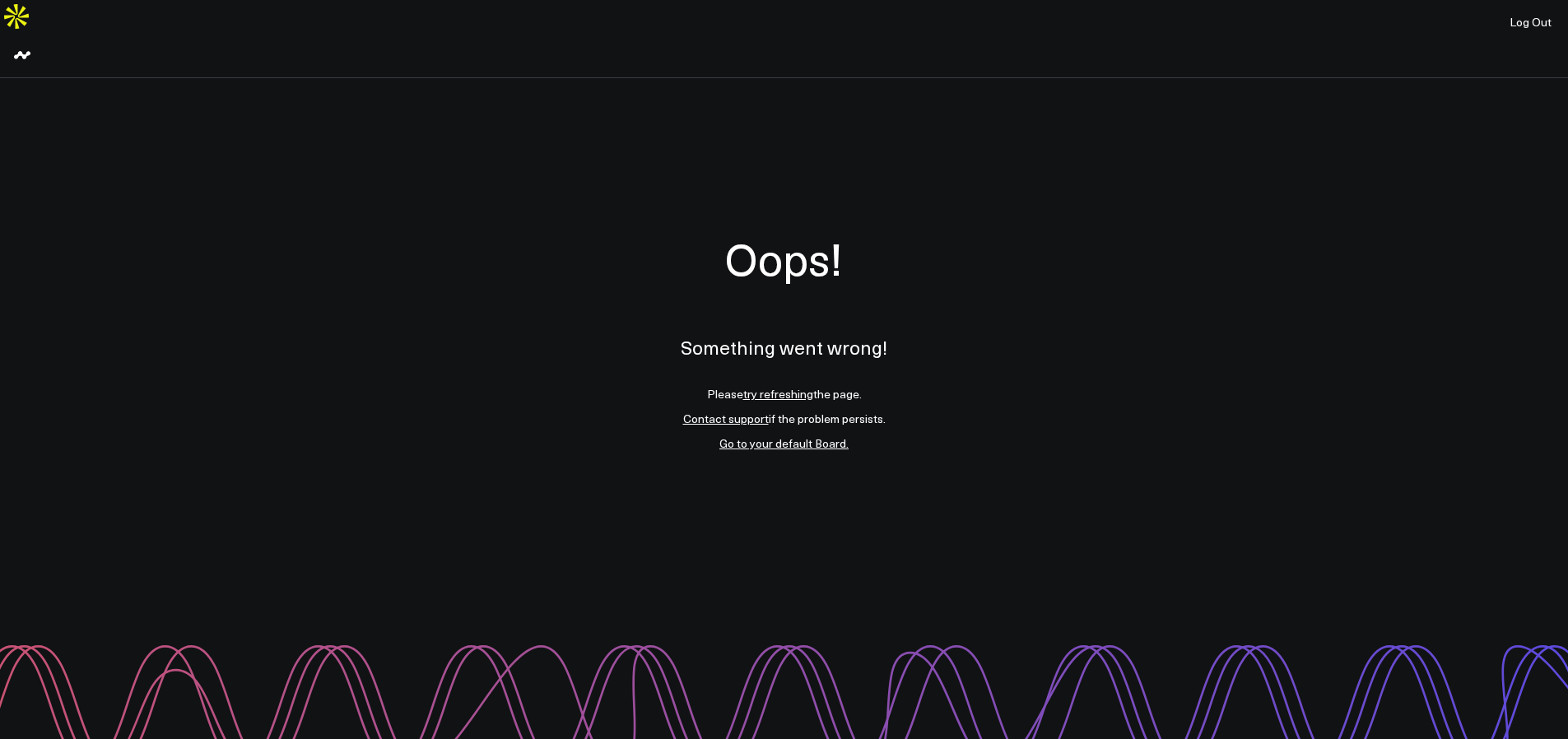
click at [775, 386] on link "try refreshing" at bounding box center [778, 394] width 70 height 15
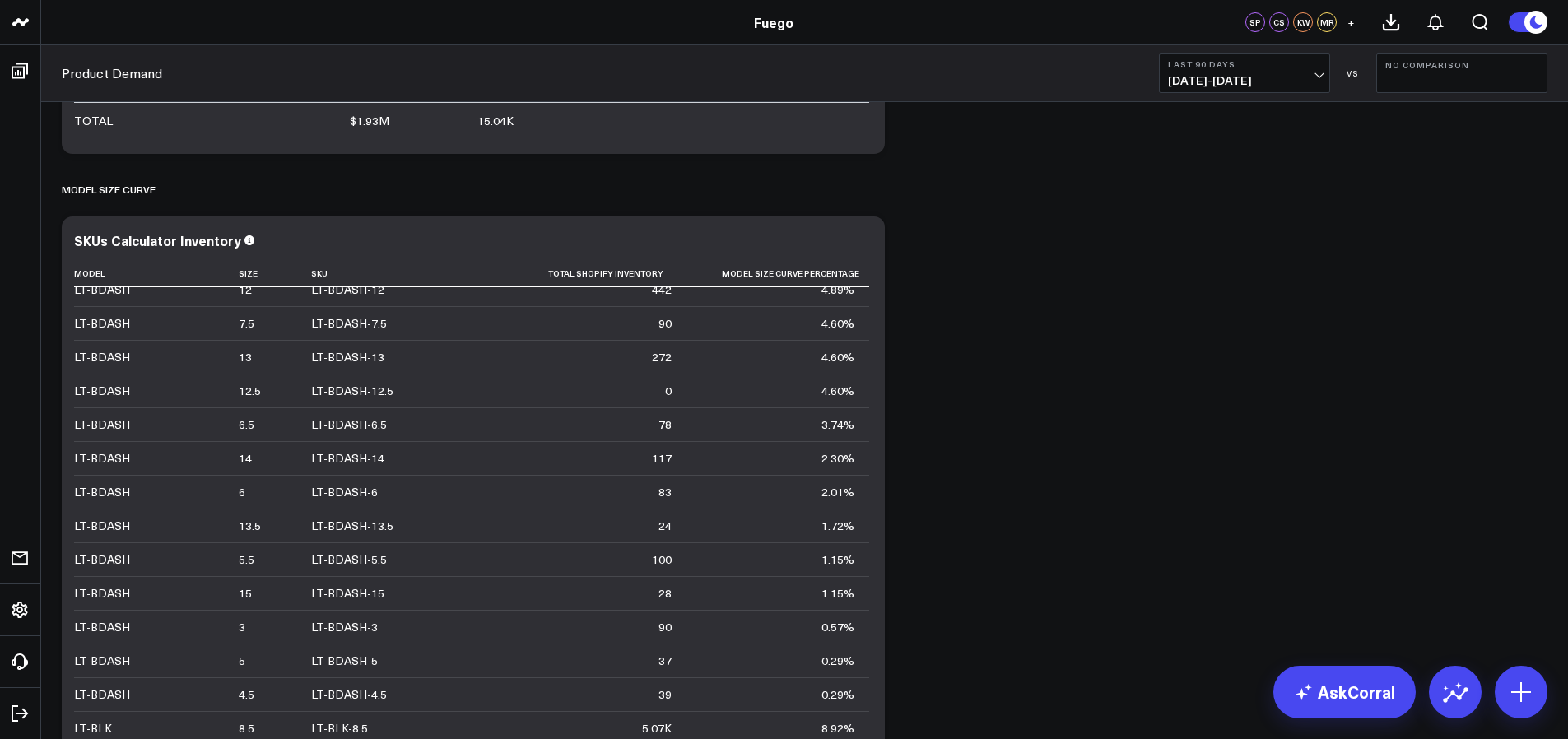
scroll to position [5311, 0]
click at [870, 234] on icon at bounding box center [862, 244] width 19 height 19
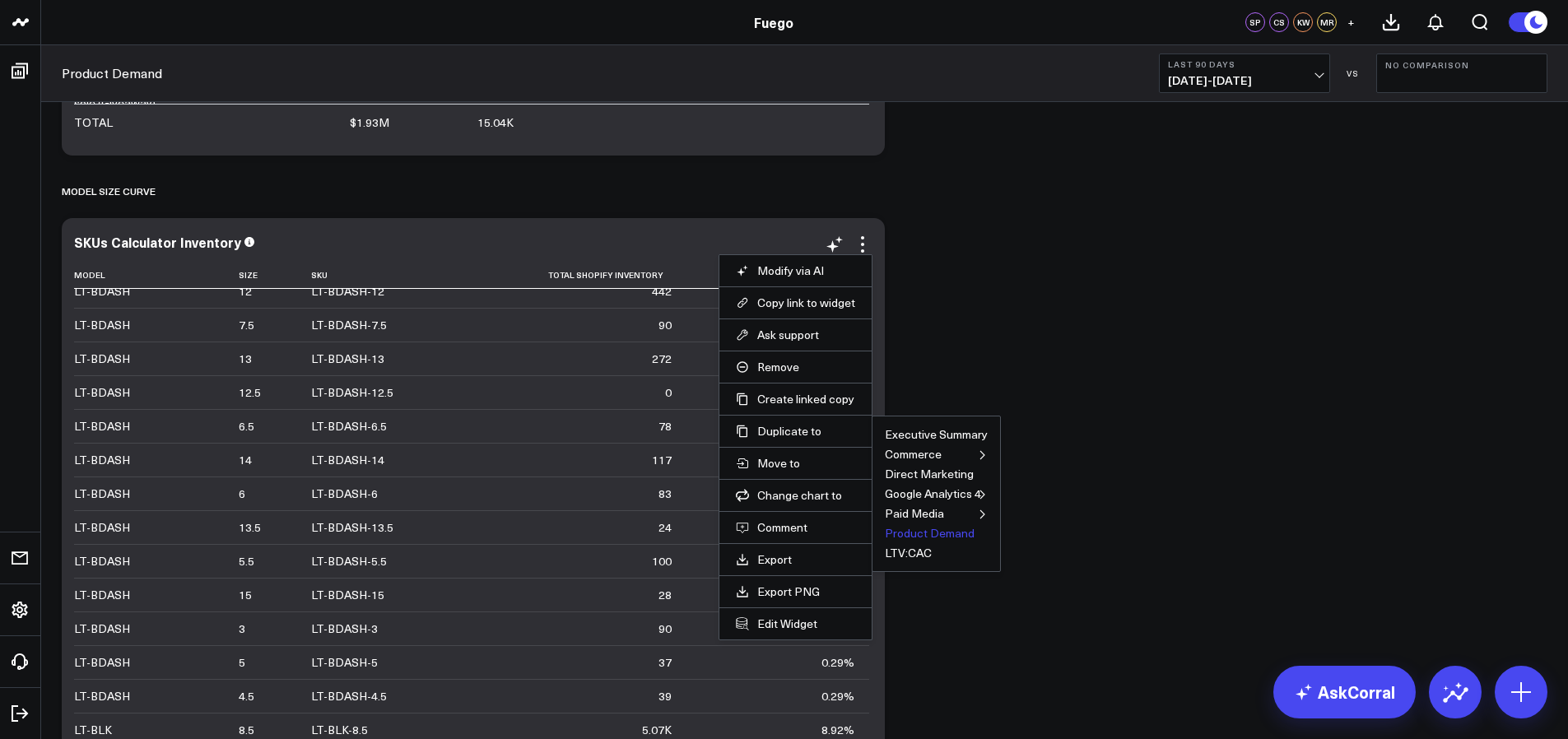
click at [901, 528] on button "Product Demand" at bounding box center [929, 534] width 90 height 12
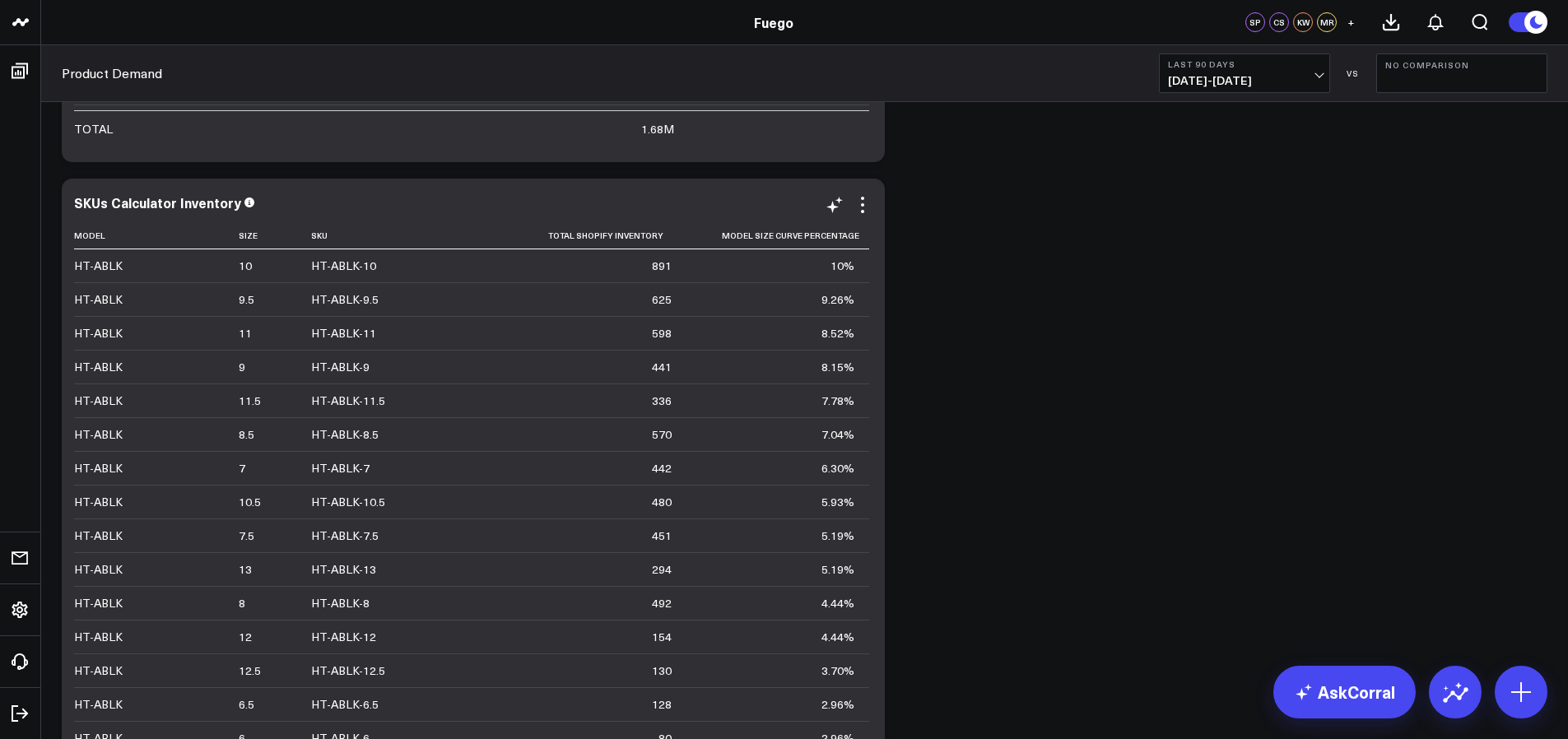
scroll to position [5997, 0]
click at [836, 199] on icon at bounding box center [834, 208] width 19 height 19
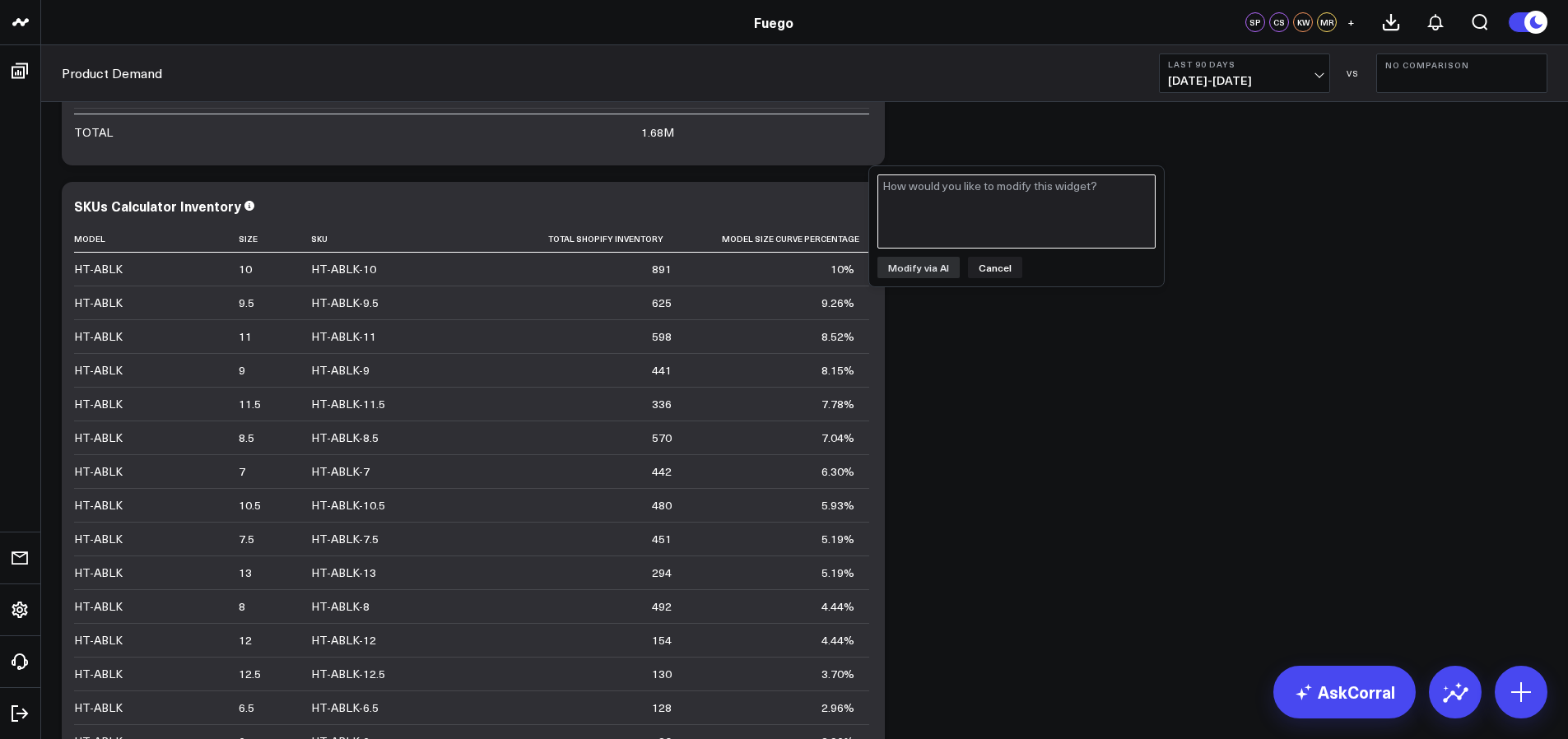
click at [908, 212] on textarea at bounding box center [1016, 211] width 278 height 74
type textarea "remove any SKU that doesn't begin with HT, SS, LT, or WD"
click at [942, 268] on button "Modify via AI" at bounding box center [918, 267] width 82 height 21
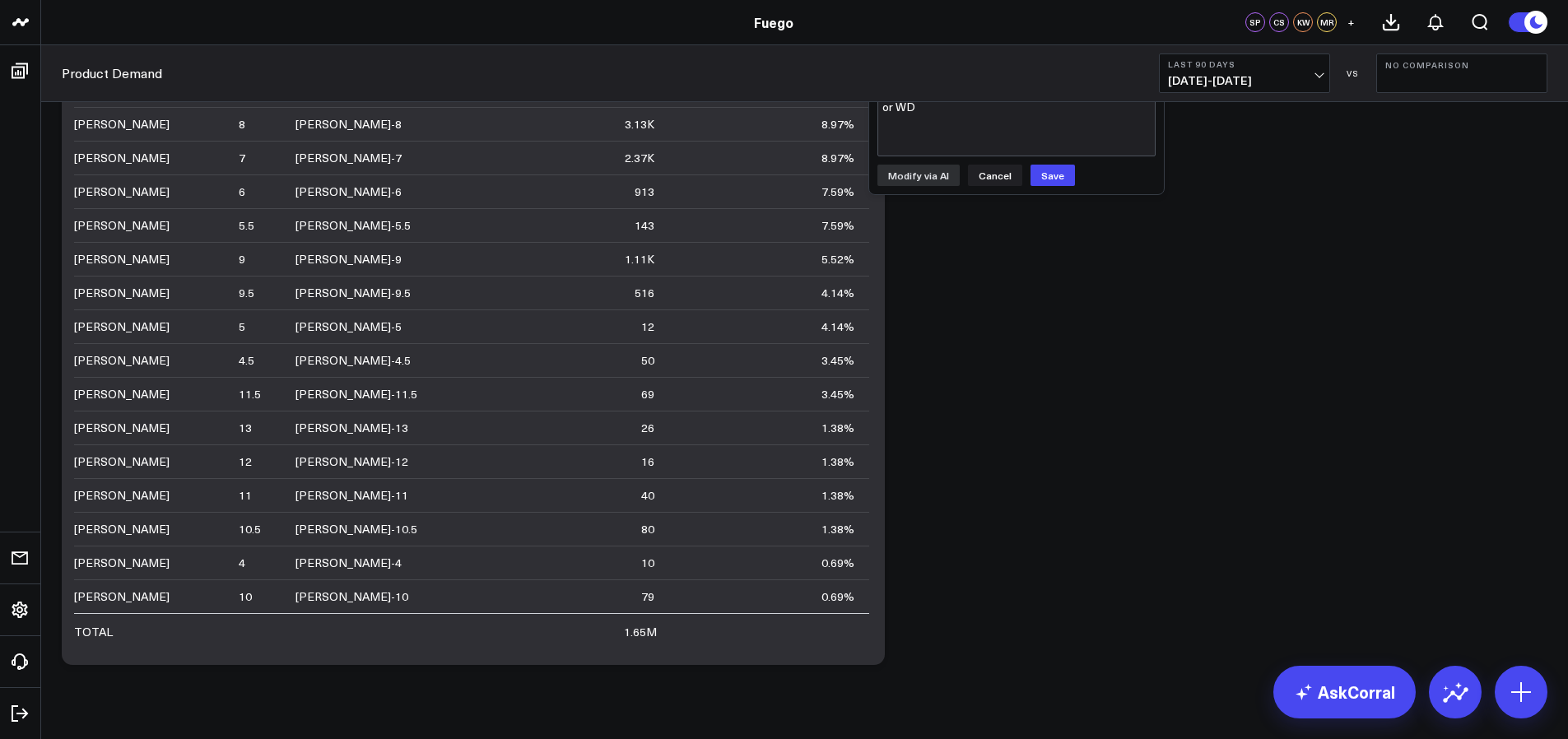
scroll to position [6085, 0]
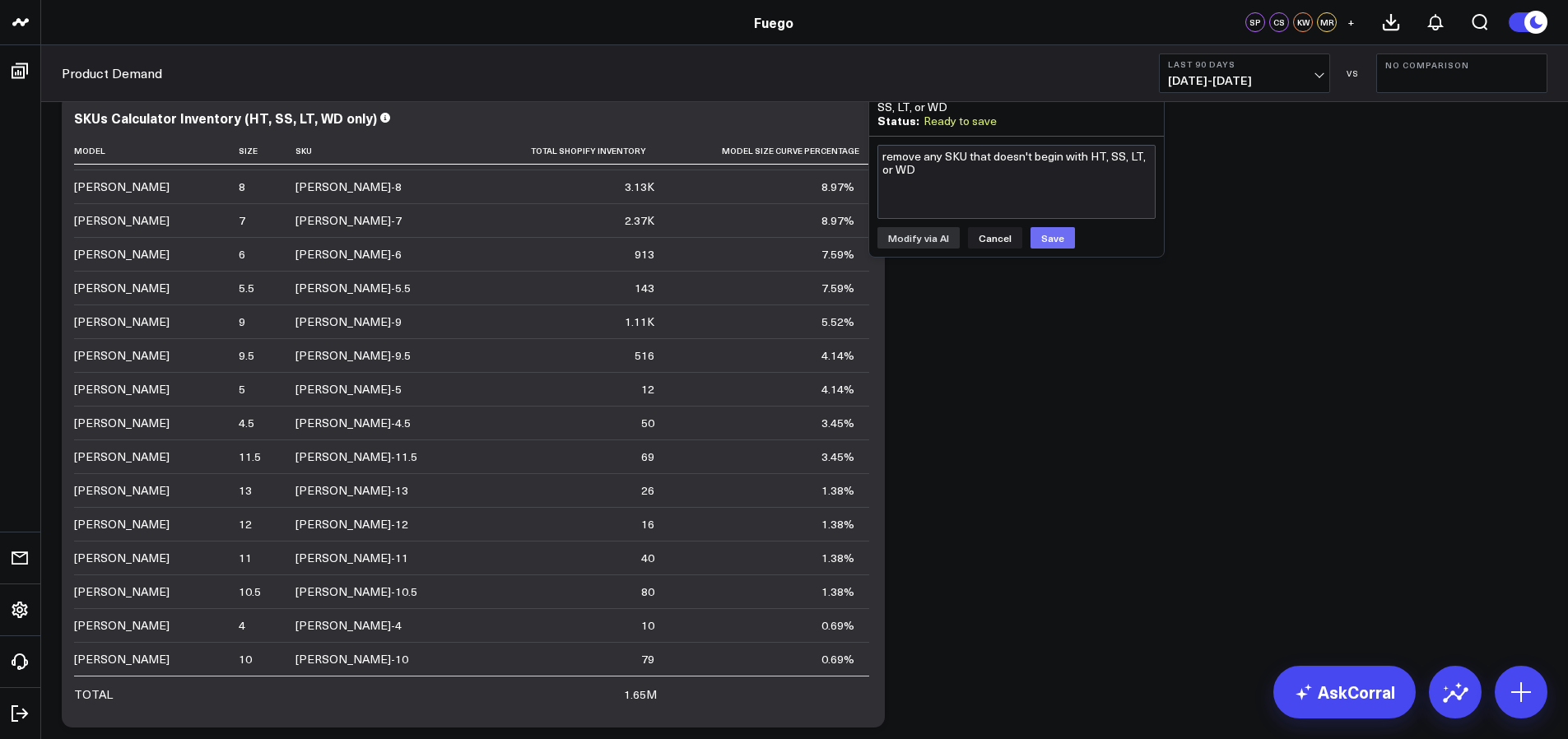
click at [1058, 242] on button "Save" at bounding box center [1053, 238] width 45 height 21
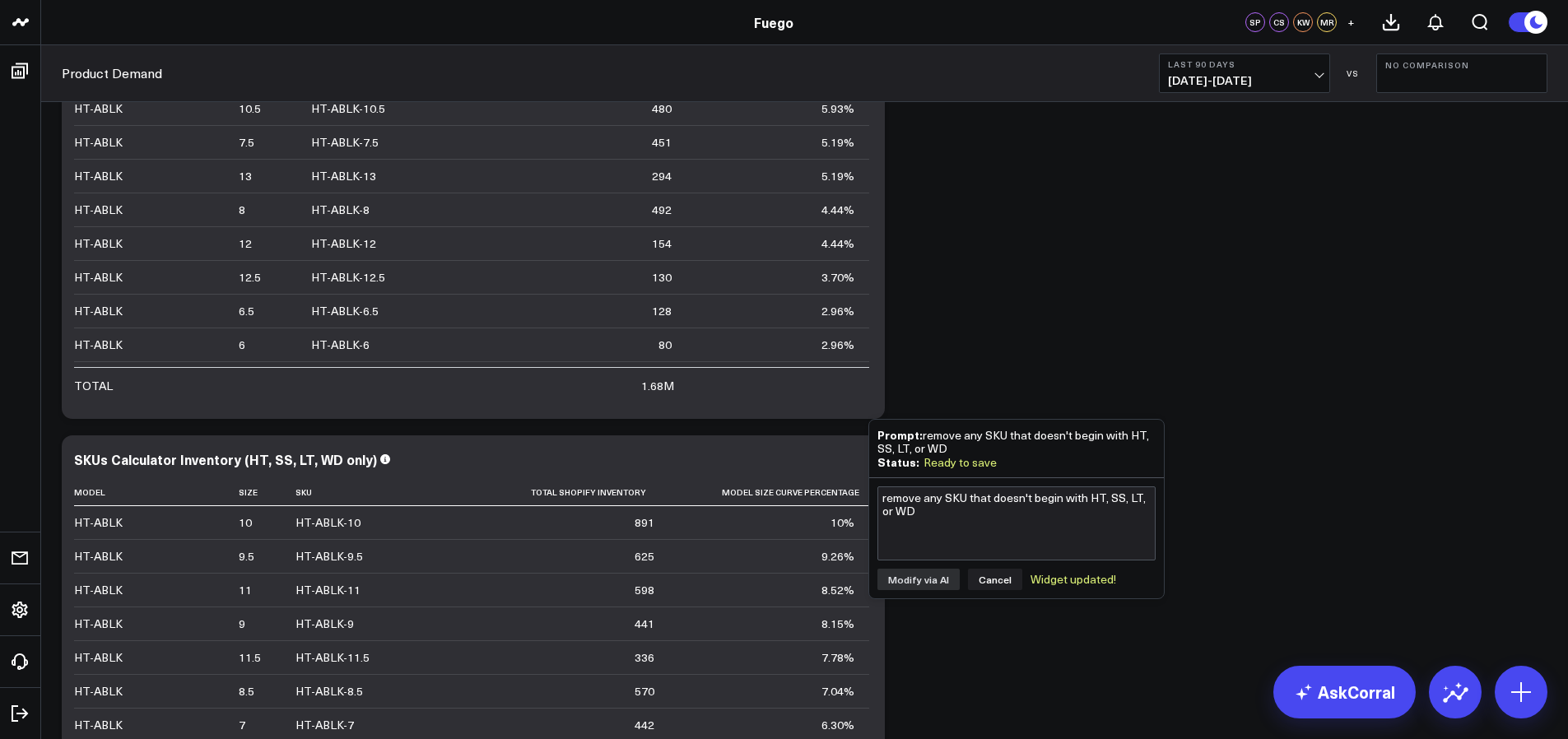
scroll to position [5872, 0]
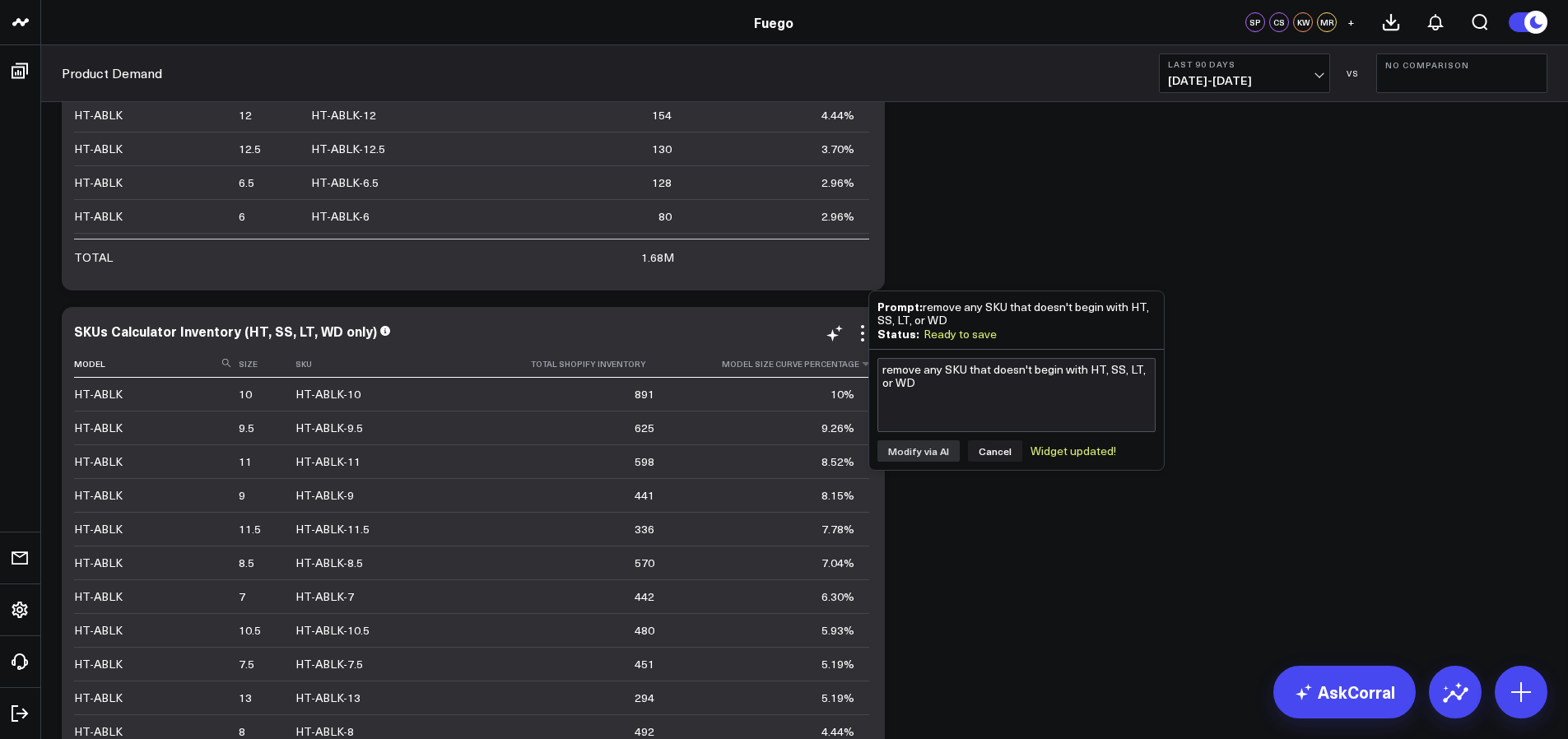
click at [787, 351] on th "Model Size Curve Percentage" at bounding box center [769, 364] width 200 height 27
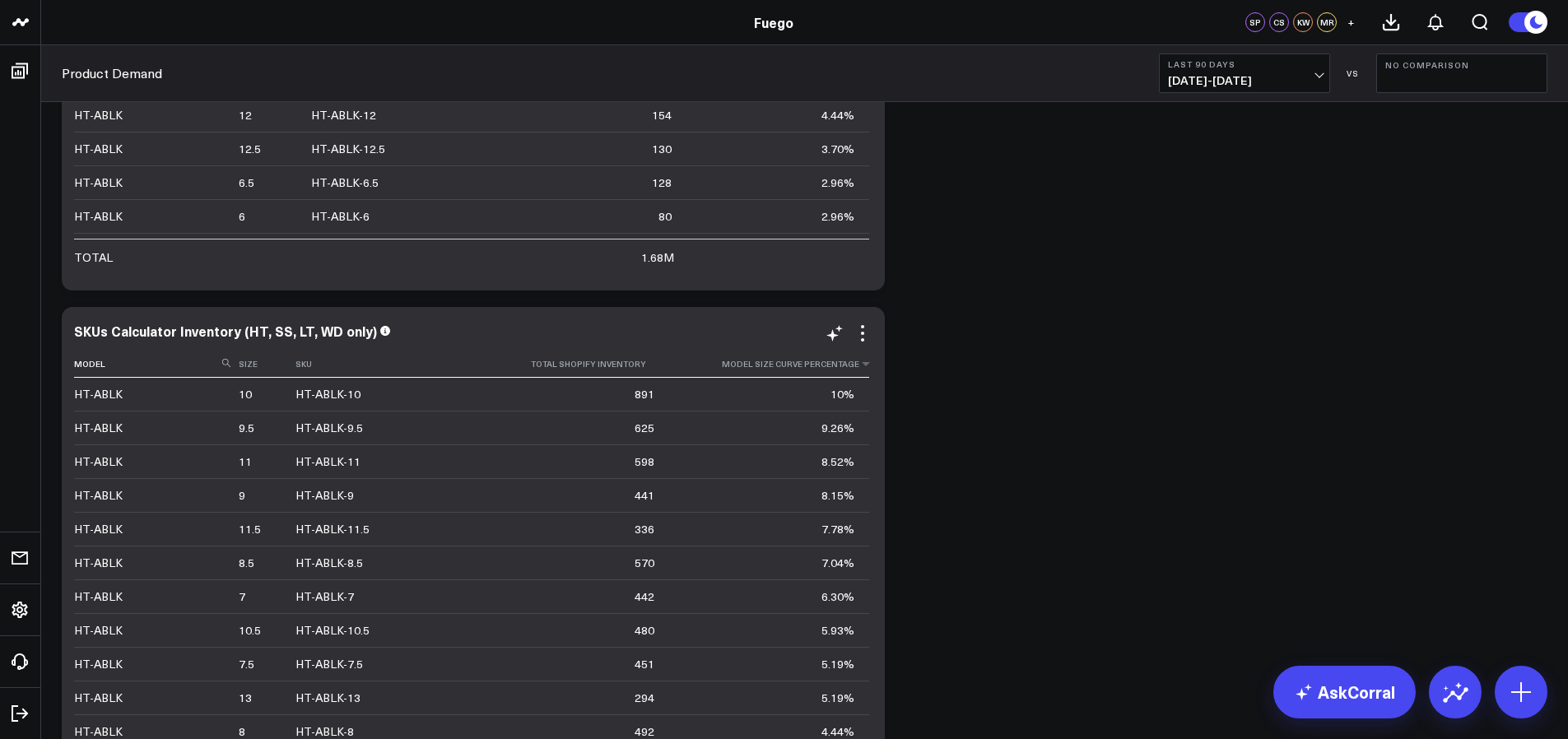
click at [800, 351] on th "Model Size Curve Percentage" at bounding box center [769, 364] width 200 height 27
click at [804, 351] on th "Model Size Curve Percentage" at bounding box center [769, 364] width 200 height 27
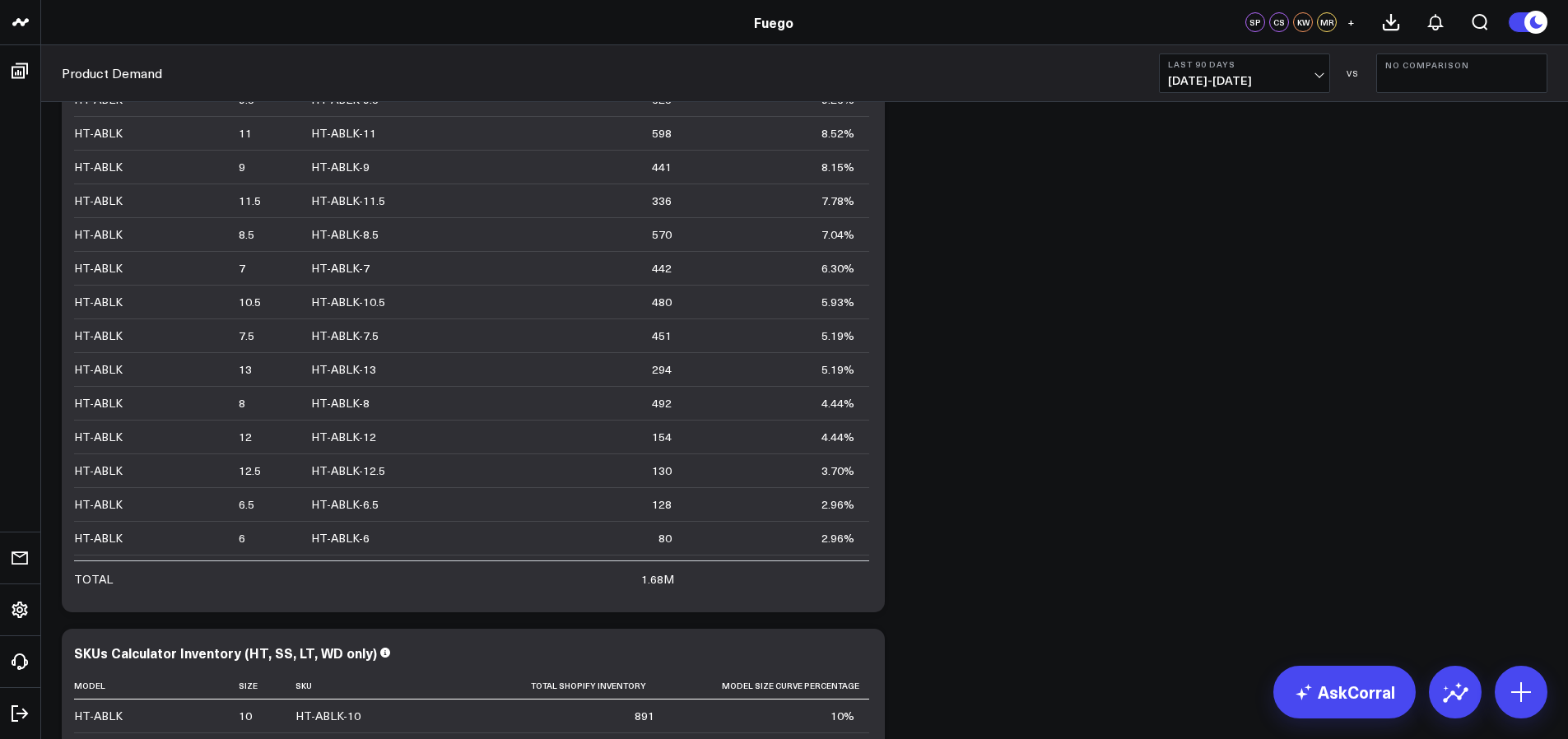
scroll to position [5841, 0]
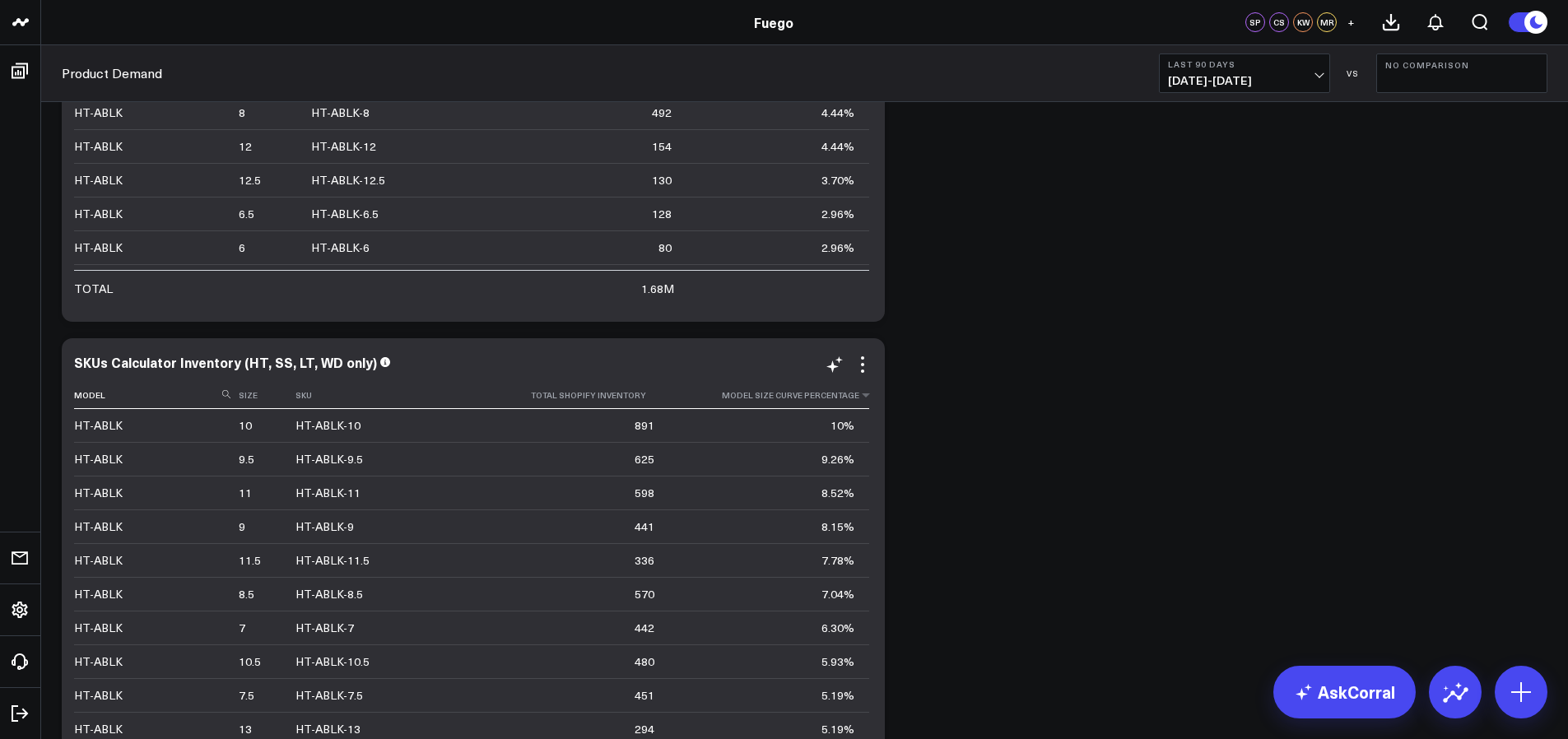
click at [783, 382] on th "Model Size Curve Percentage" at bounding box center [769, 395] width 200 height 27
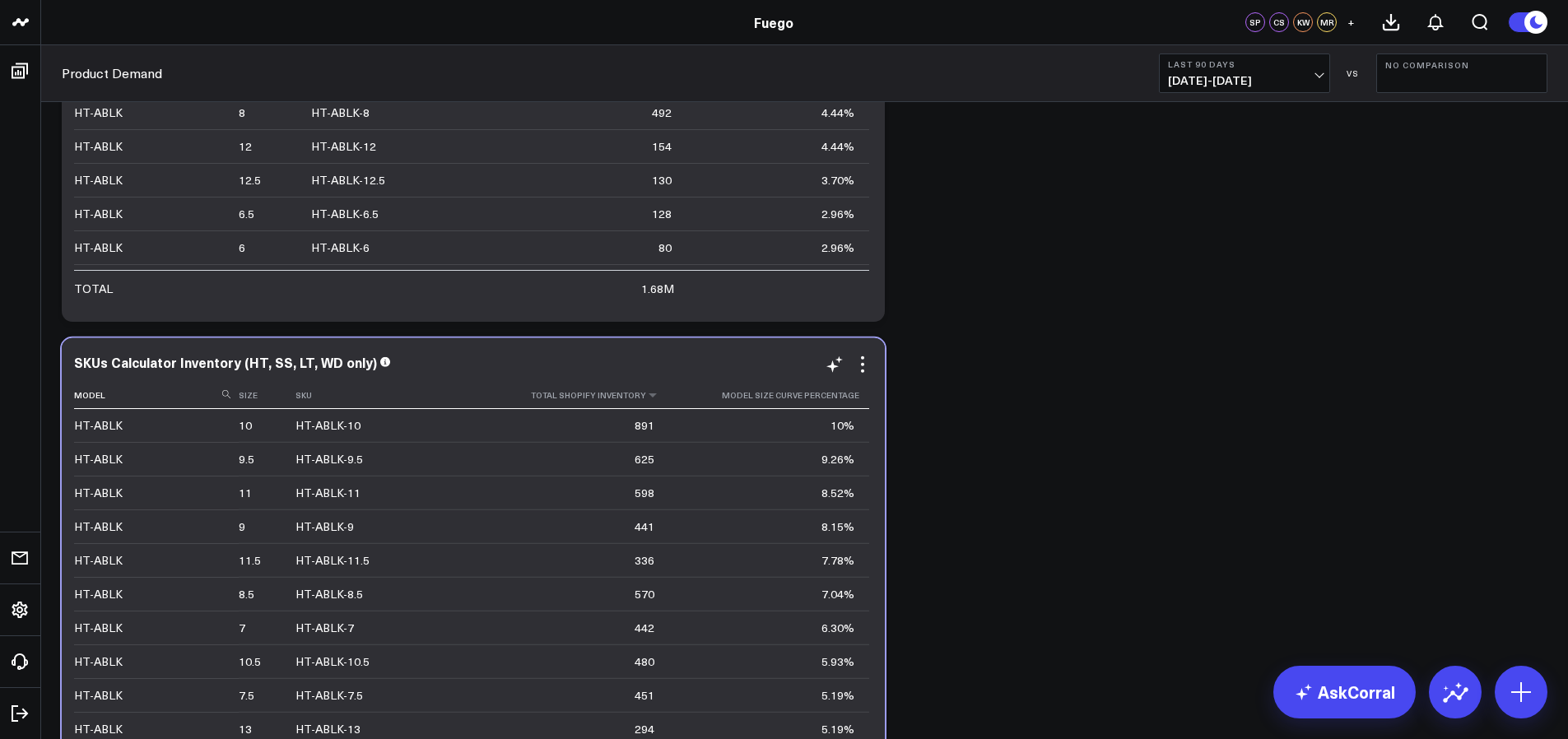
click at [571, 382] on th "Total Shopify Inventory" at bounding box center [575, 395] width 188 height 27
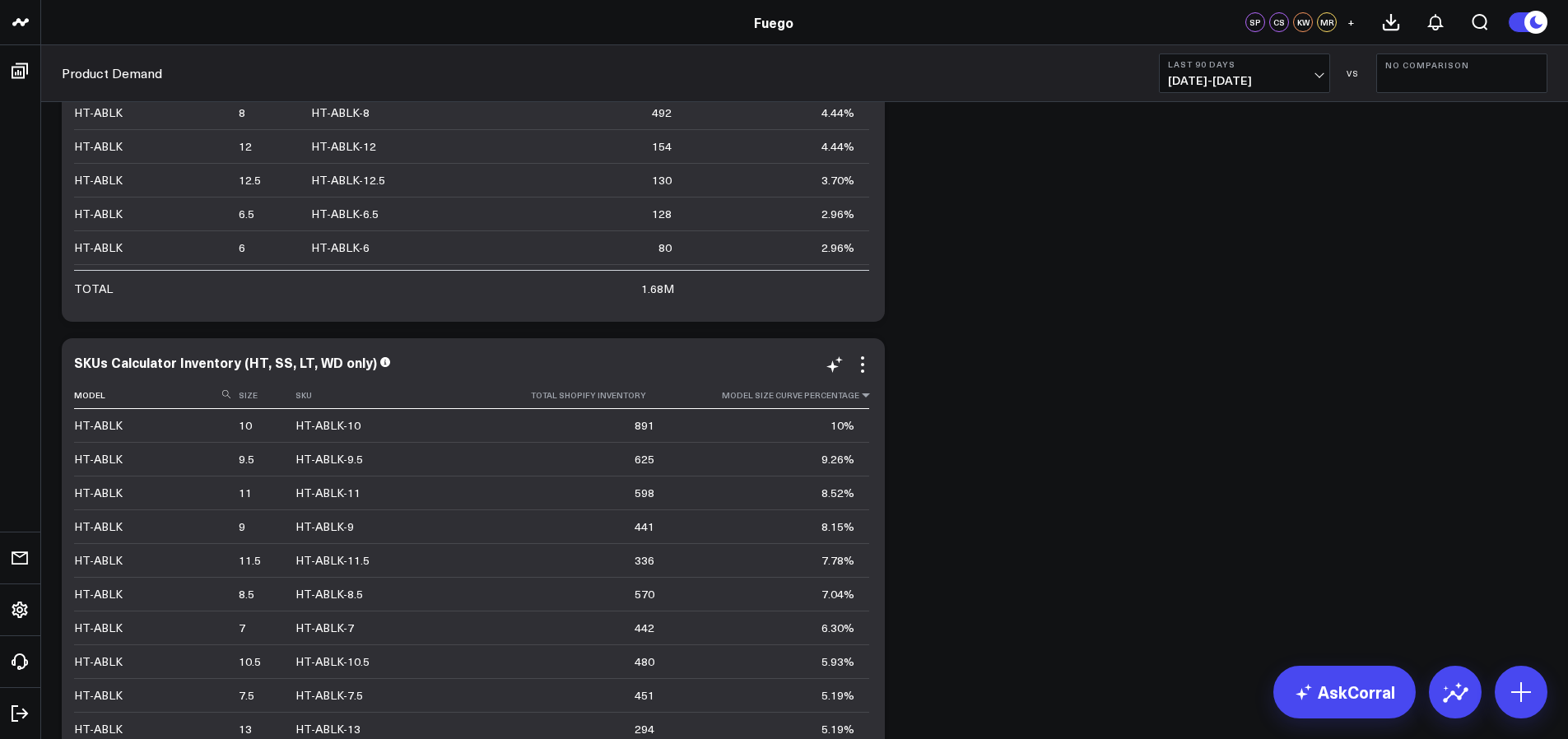
click at [860, 390] on icon at bounding box center [866, 395] width 14 height 10
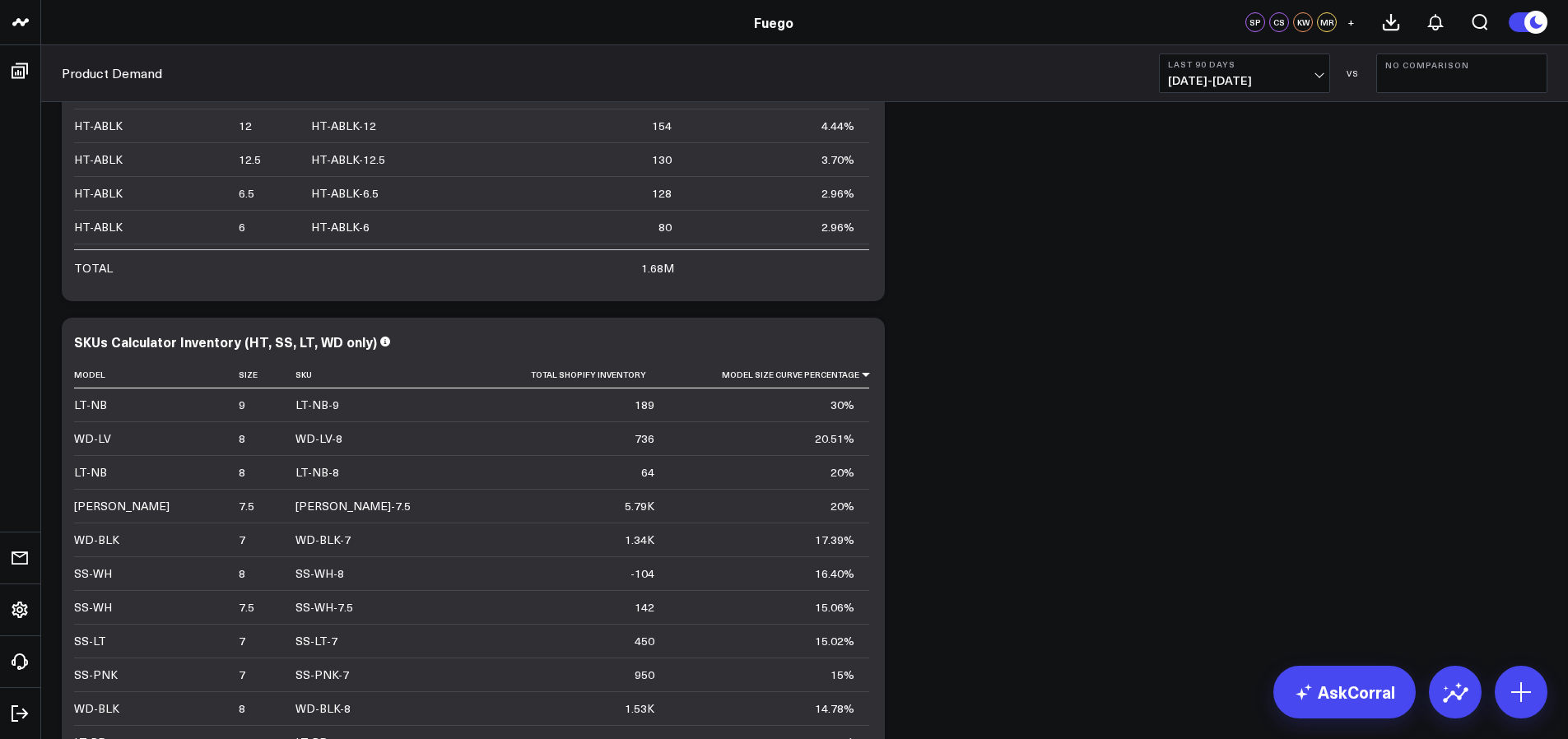
scroll to position [5889, 0]
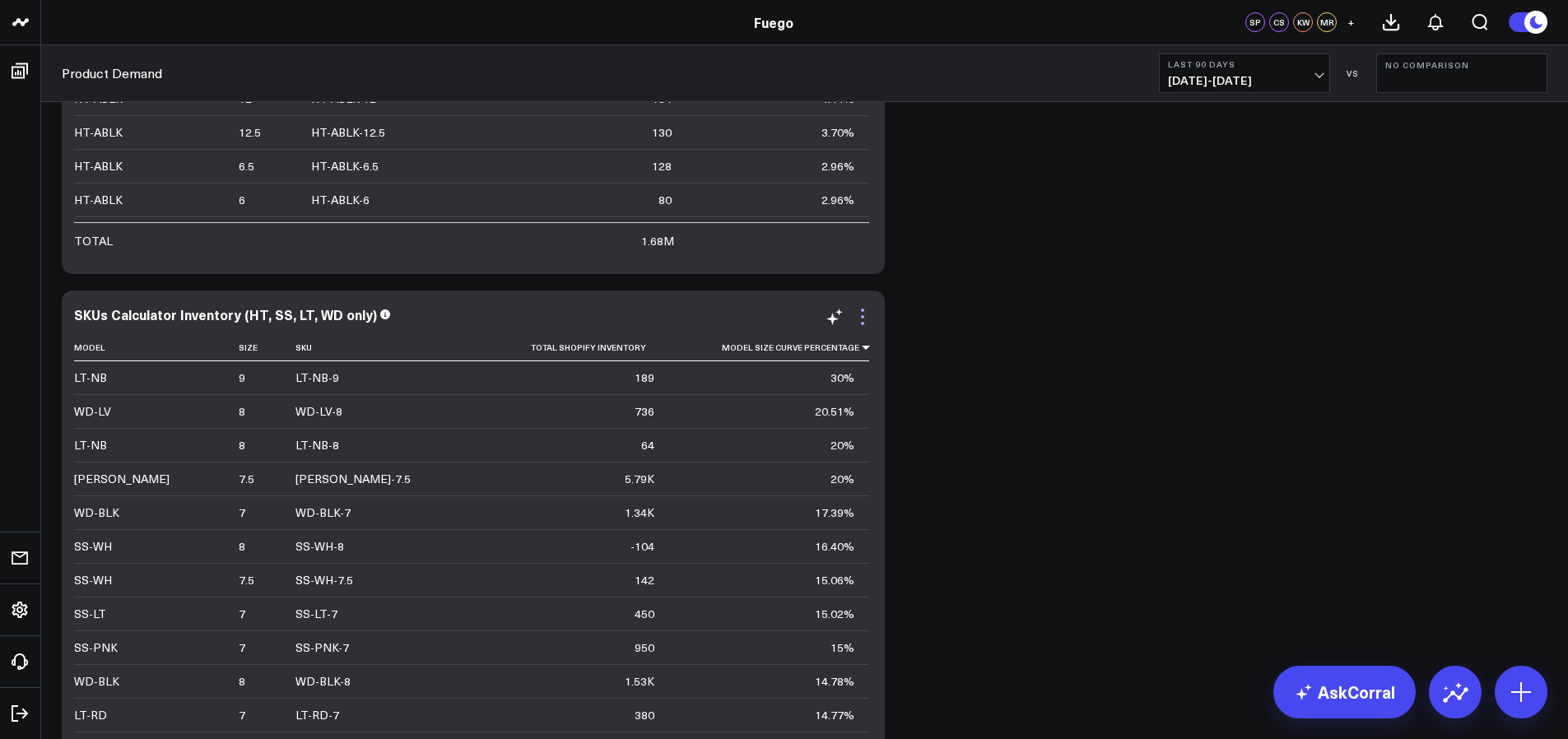
click at [858, 307] on icon at bounding box center [862, 317] width 19 height 19
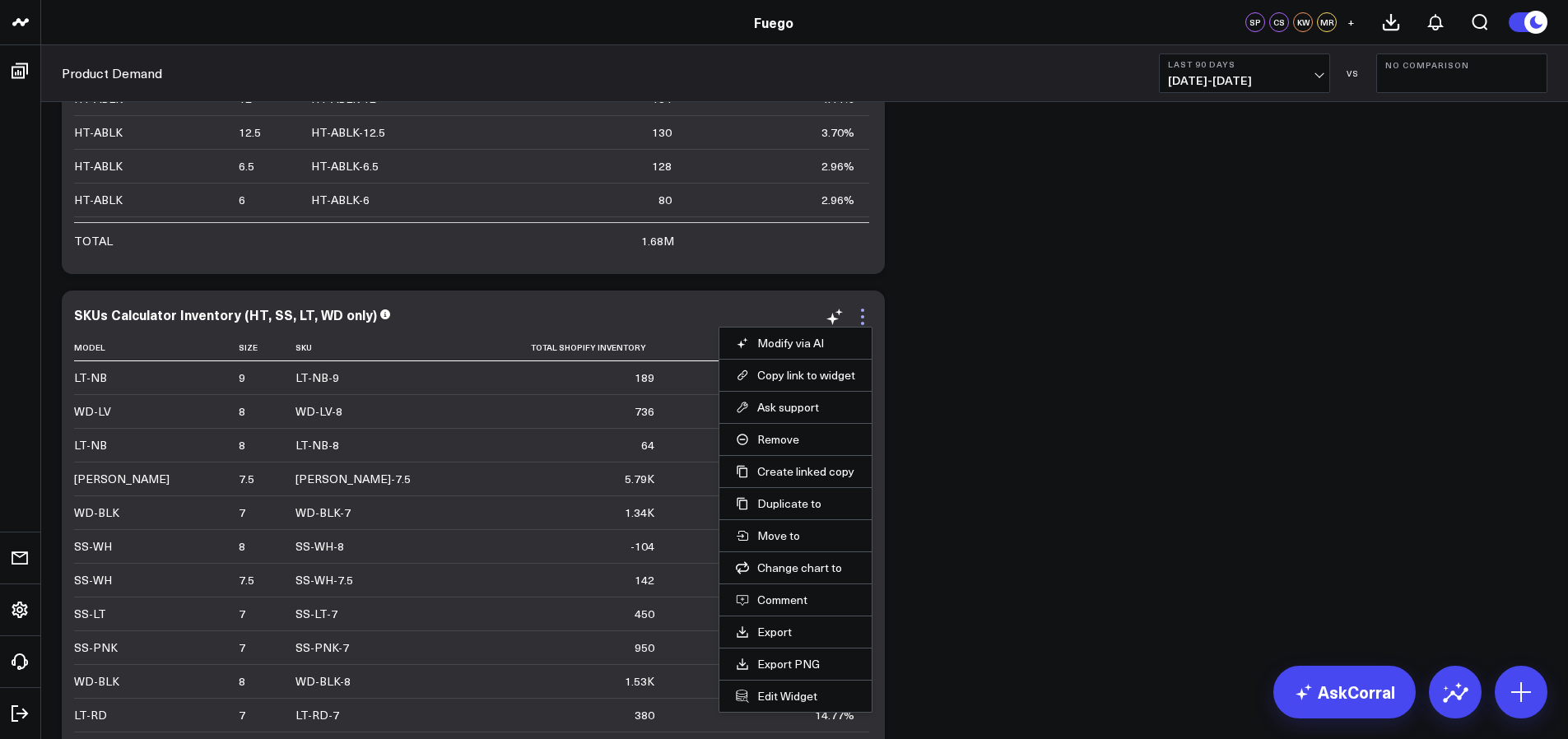
click at [859, 307] on icon at bounding box center [862, 317] width 19 height 19
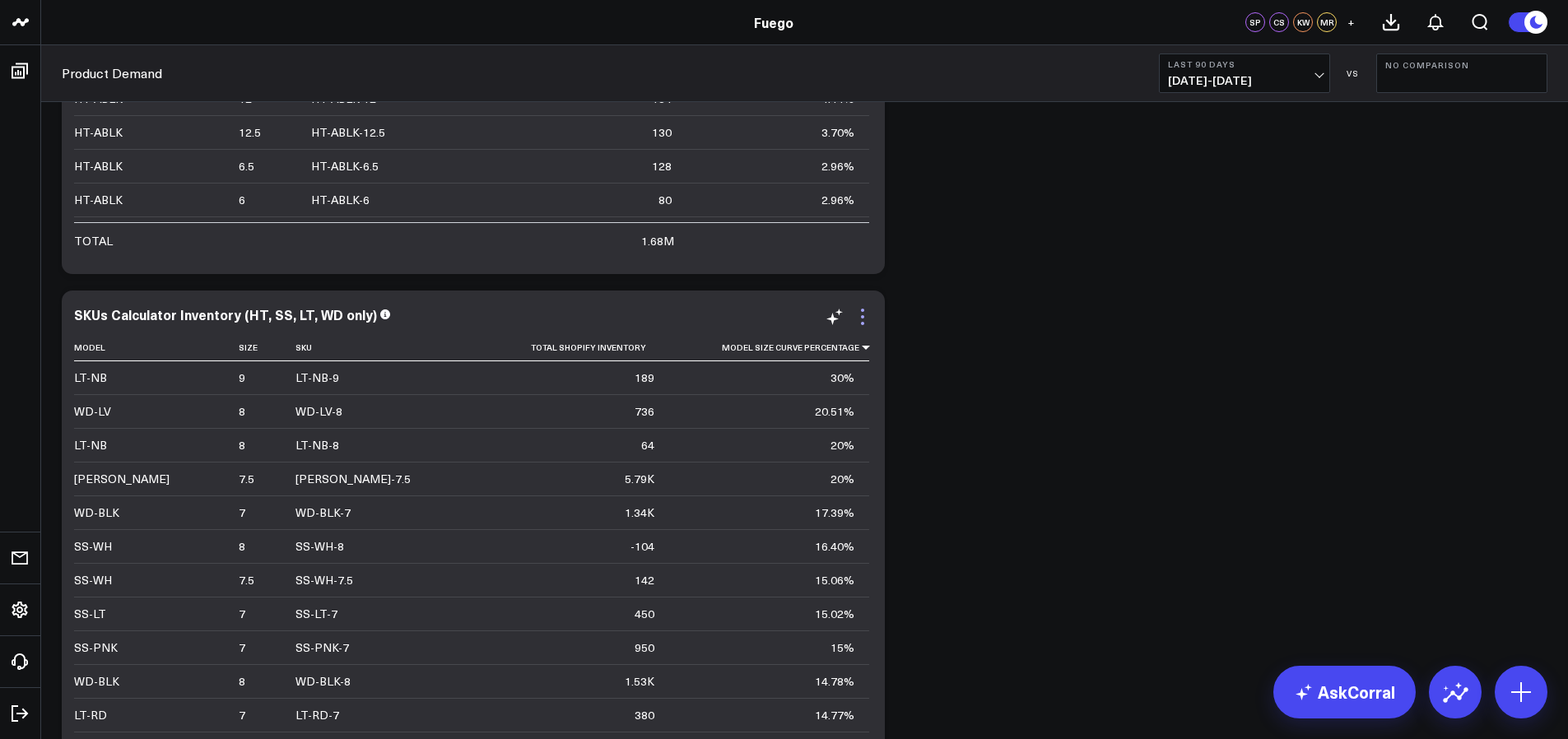
click at [859, 307] on icon at bounding box center [862, 317] width 19 height 19
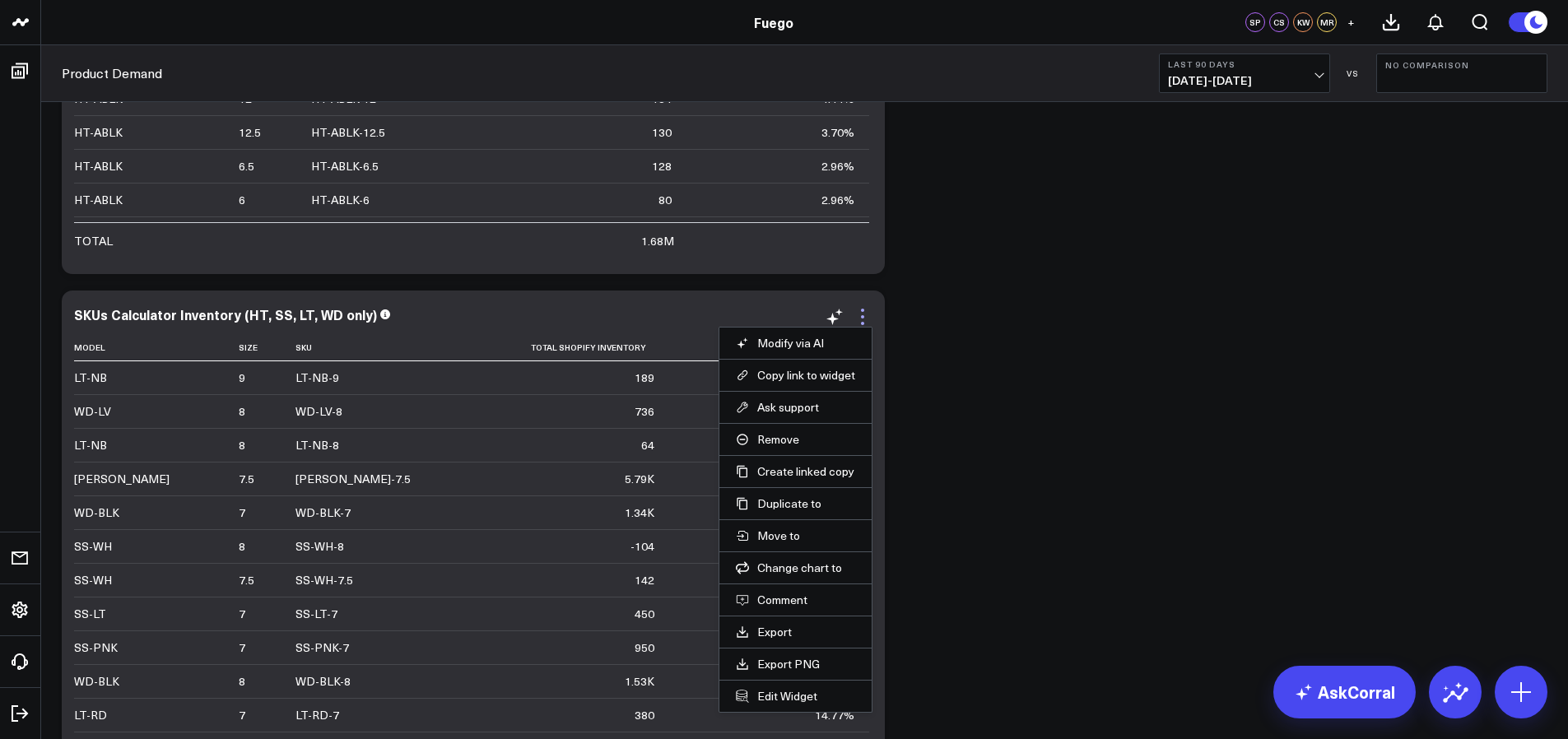
click at [859, 307] on icon at bounding box center [862, 317] width 19 height 19
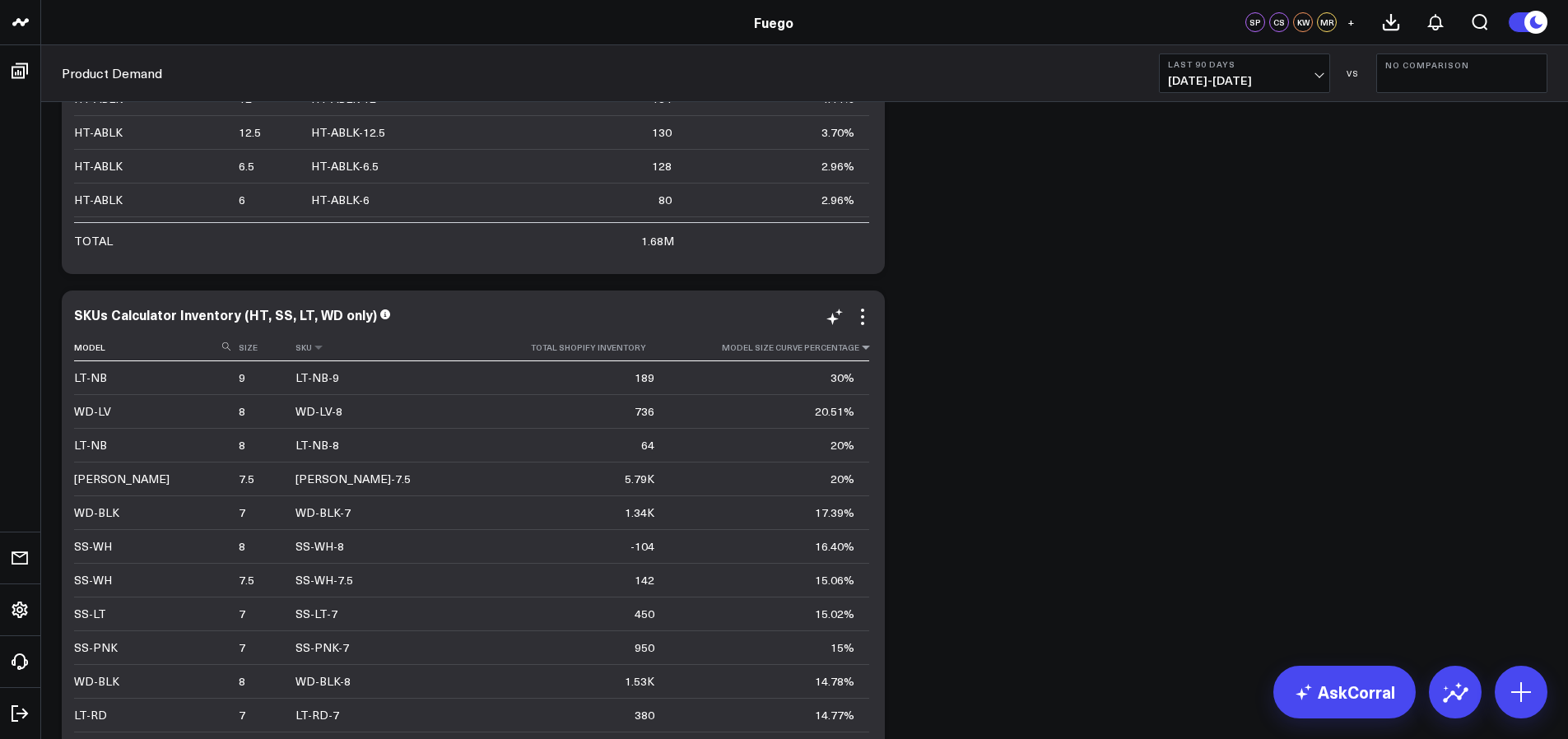
click at [315, 334] on th "Sku" at bounding box center [387, 348] width 185 height 27
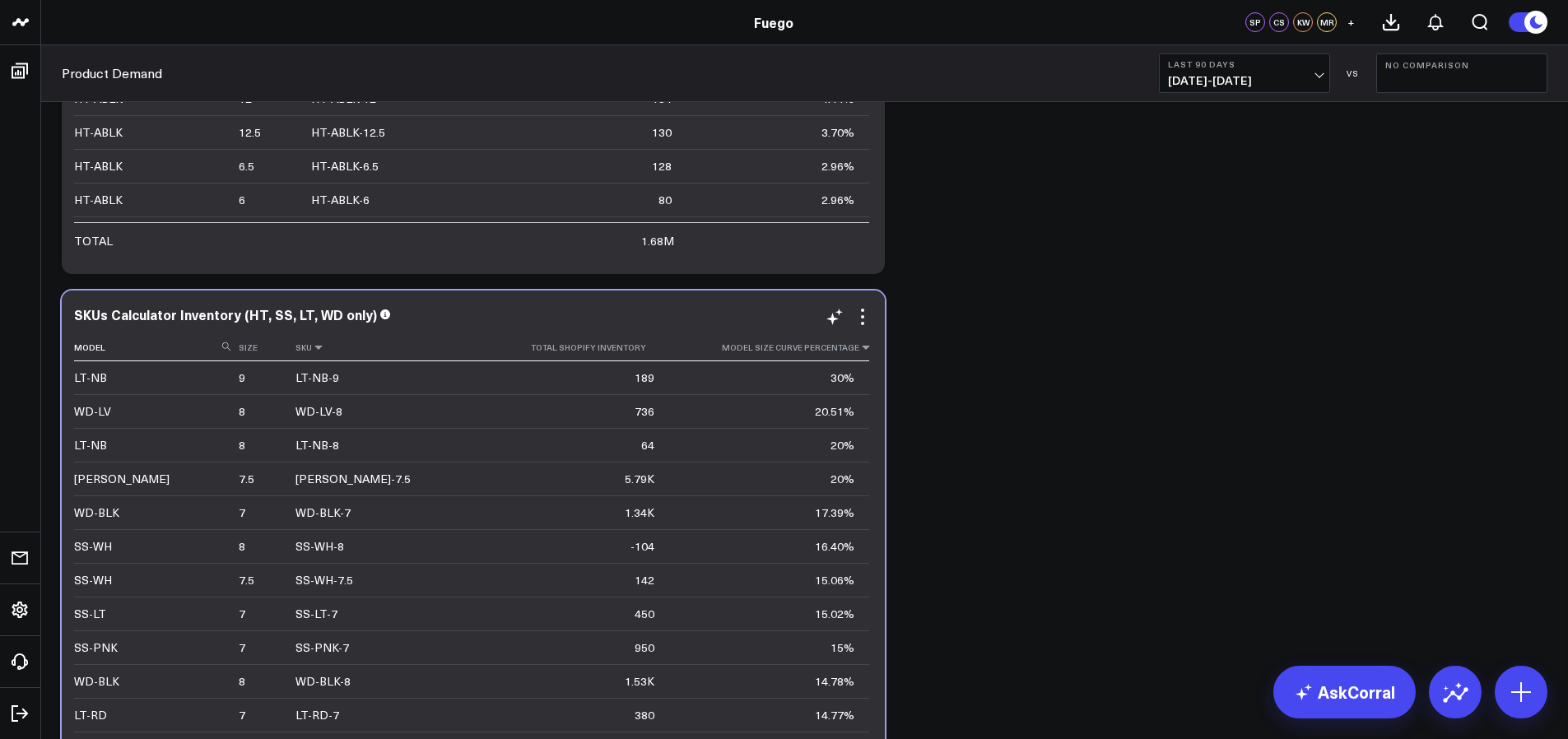
click at [323, 342] on icon at bounding box center [319, 347] width 14 height 10
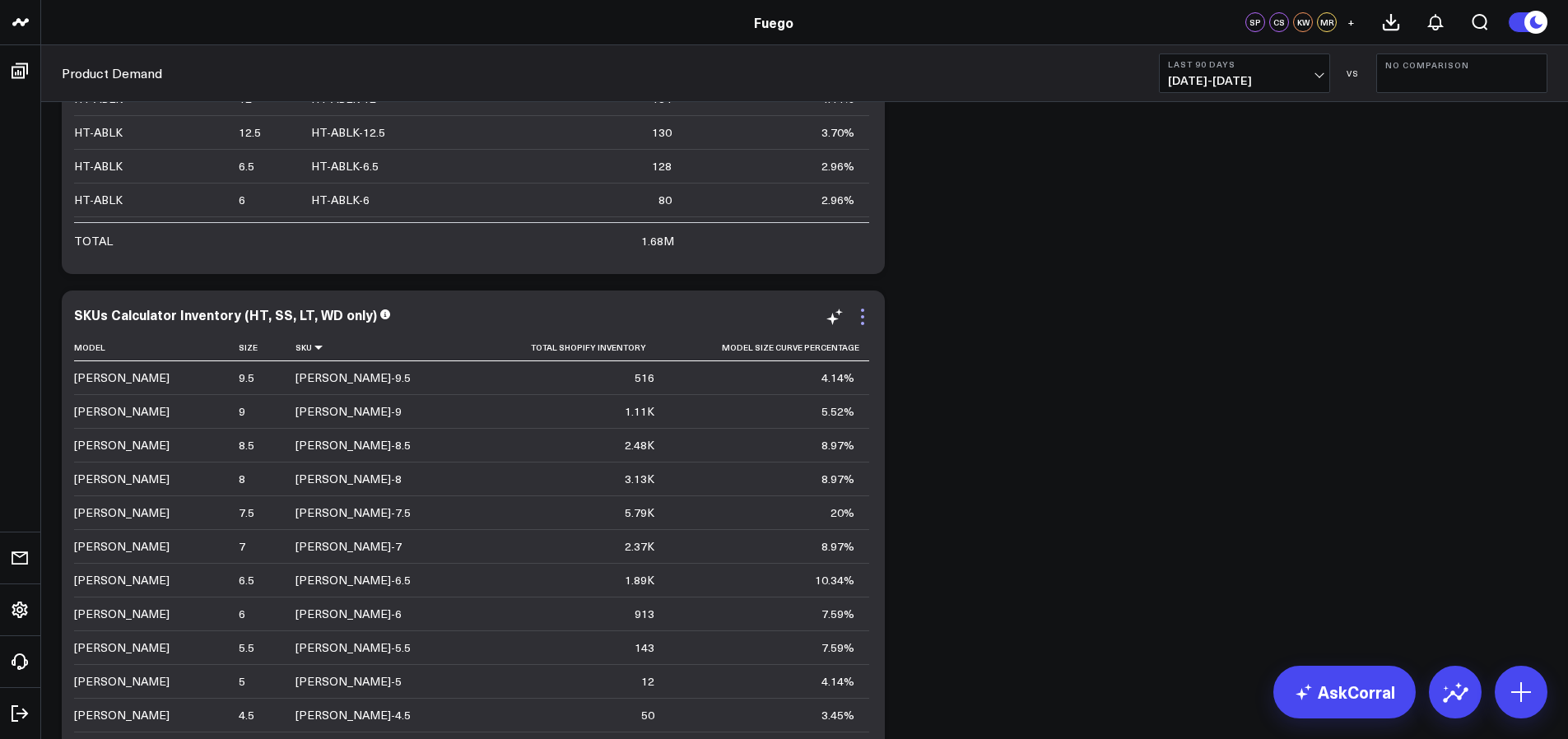
click at [855, 307] on icon at bounding box center [862, 317] width 19 height 19
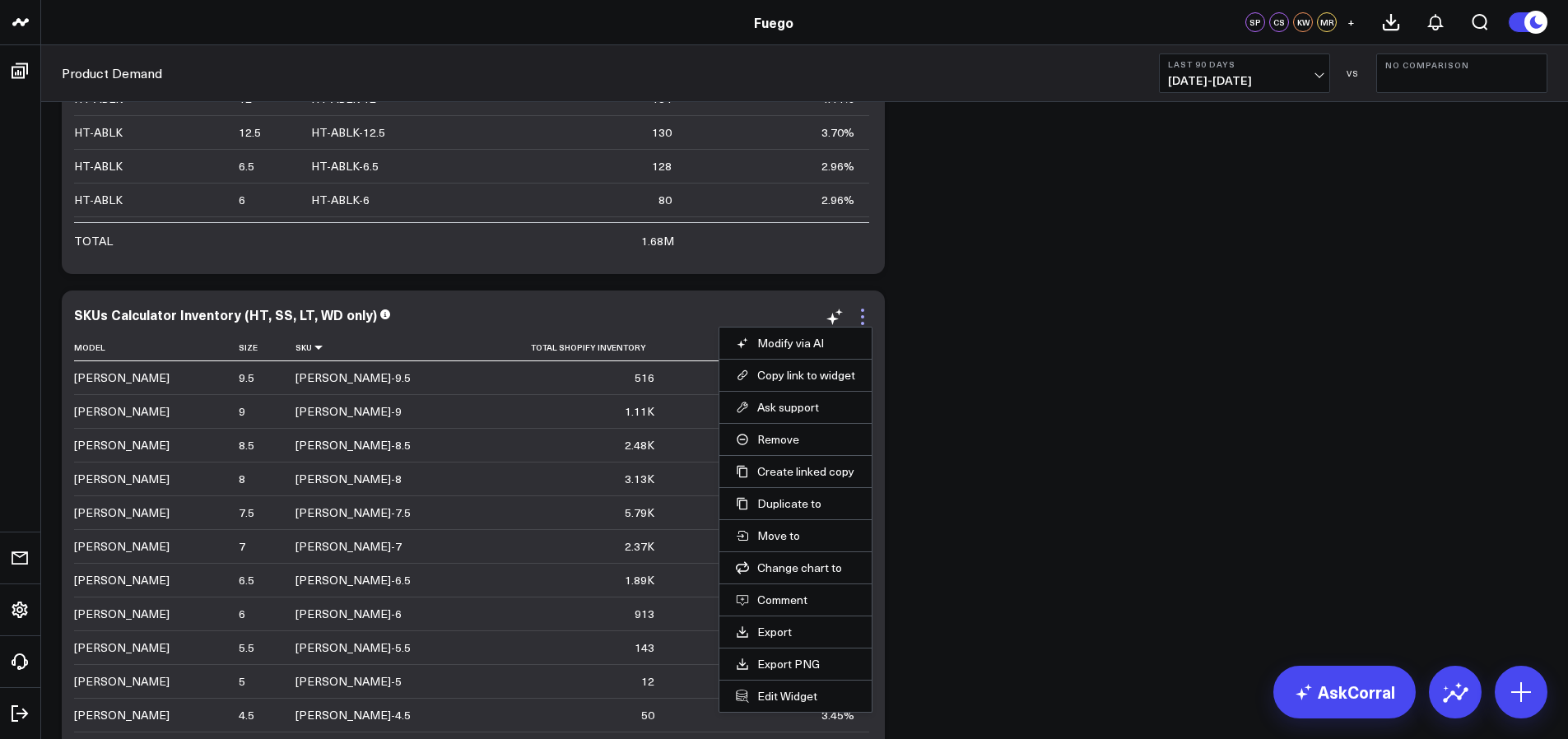
click at [854, 307] on icon at bounding box center [862, 317] width 19 height 19
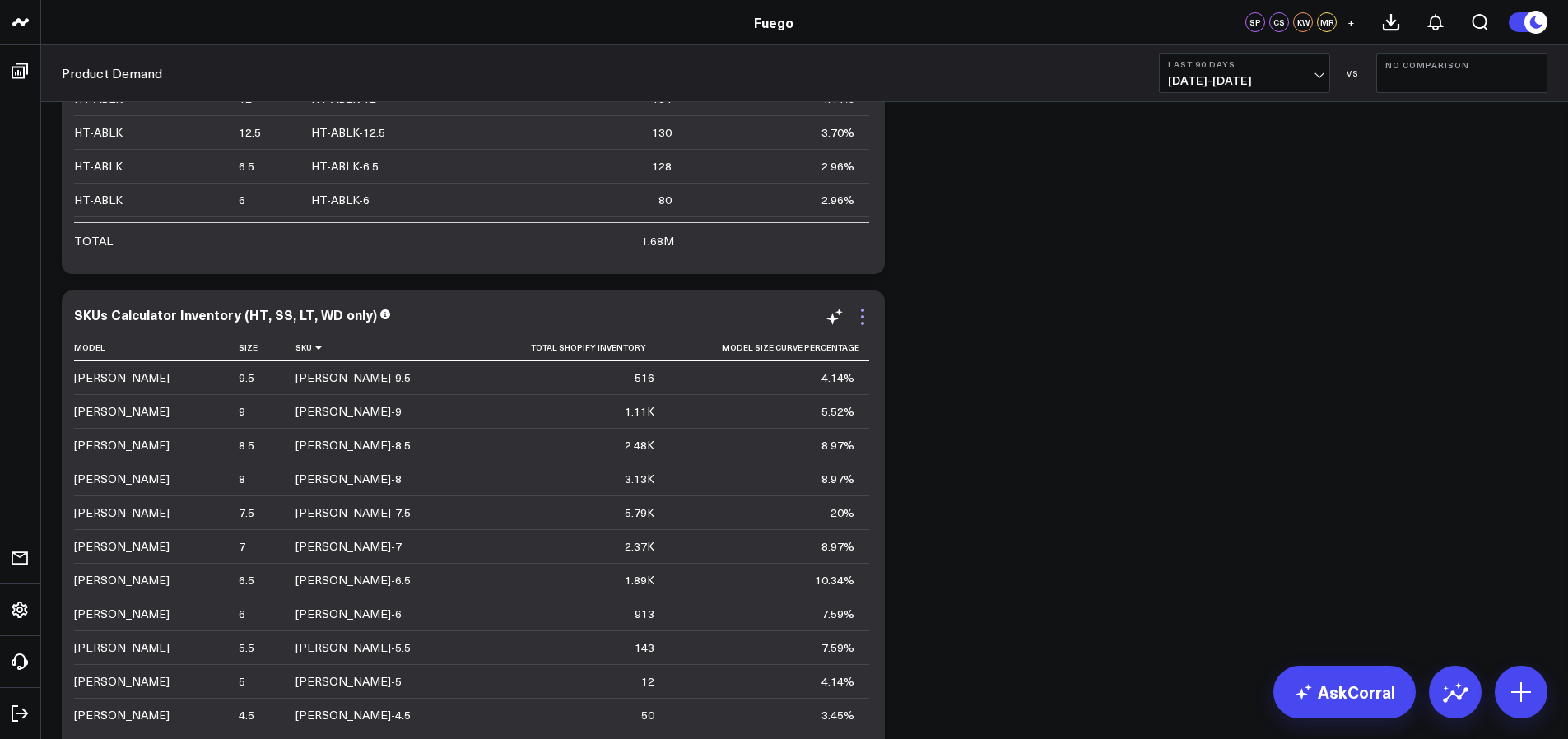
click at [866, 307] on icon at bounding box center [862, 317] width 19 height 19
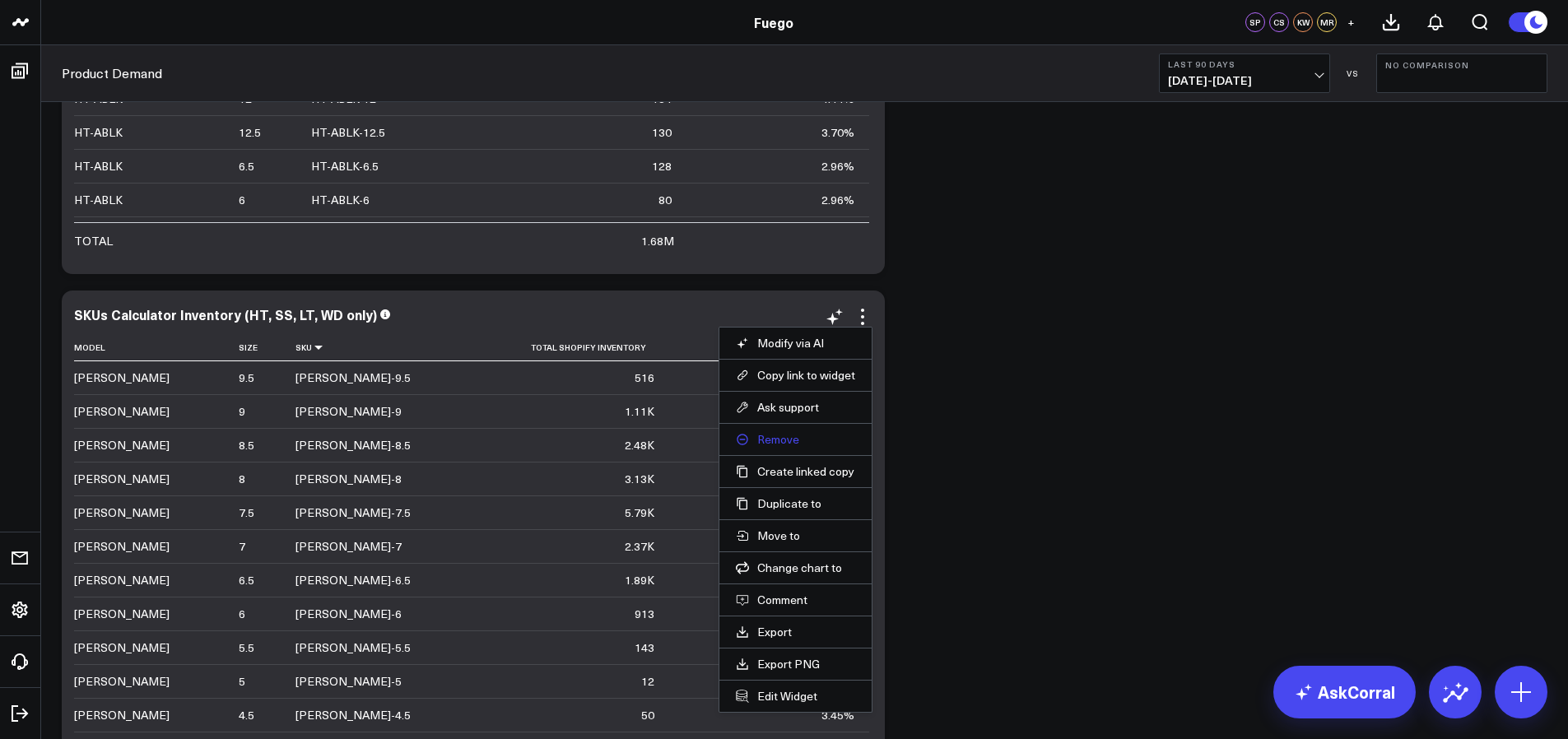
click at [790, 432] on button "Remove" at bounding box center [795, 439] width 119 height 15
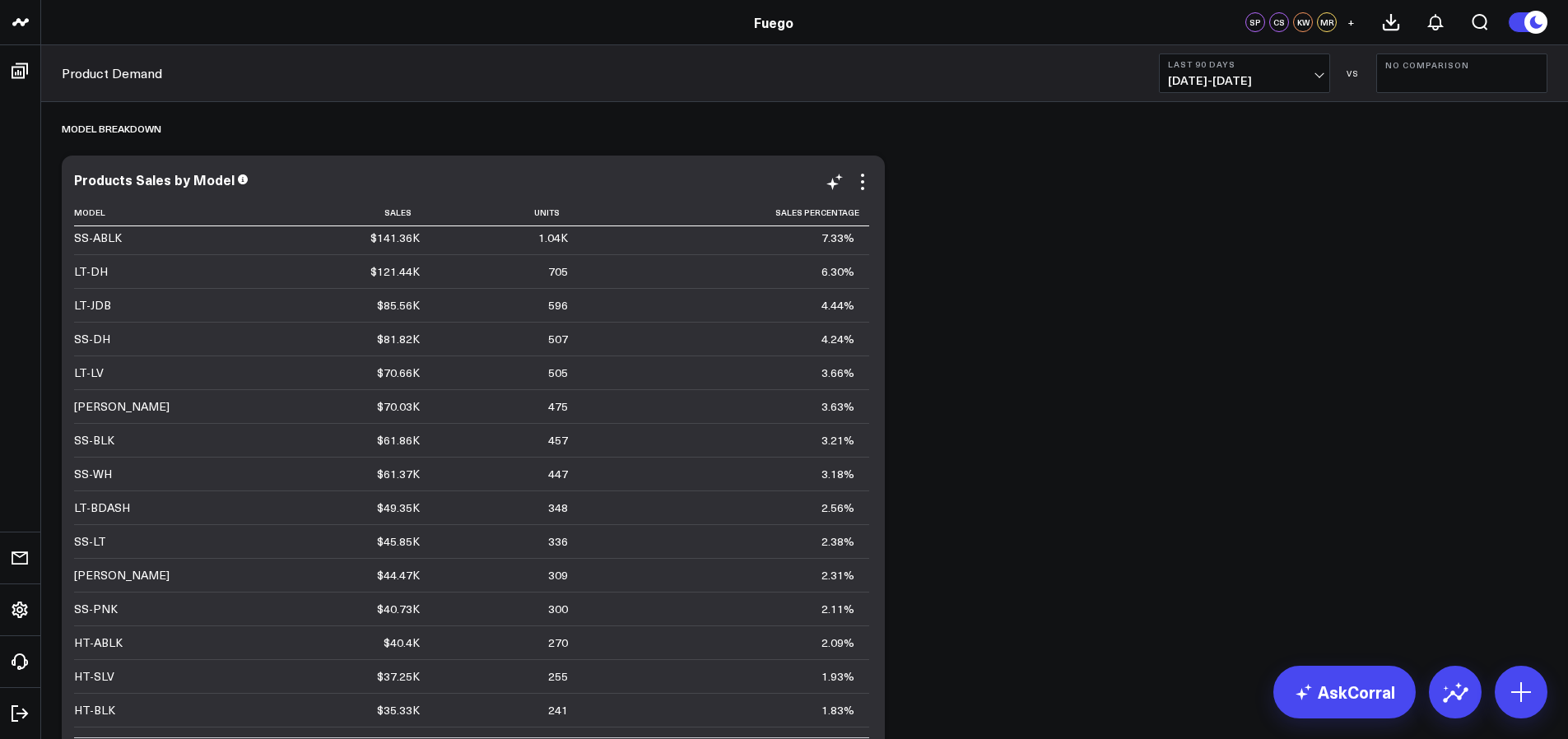
scroll to position [0, 0]
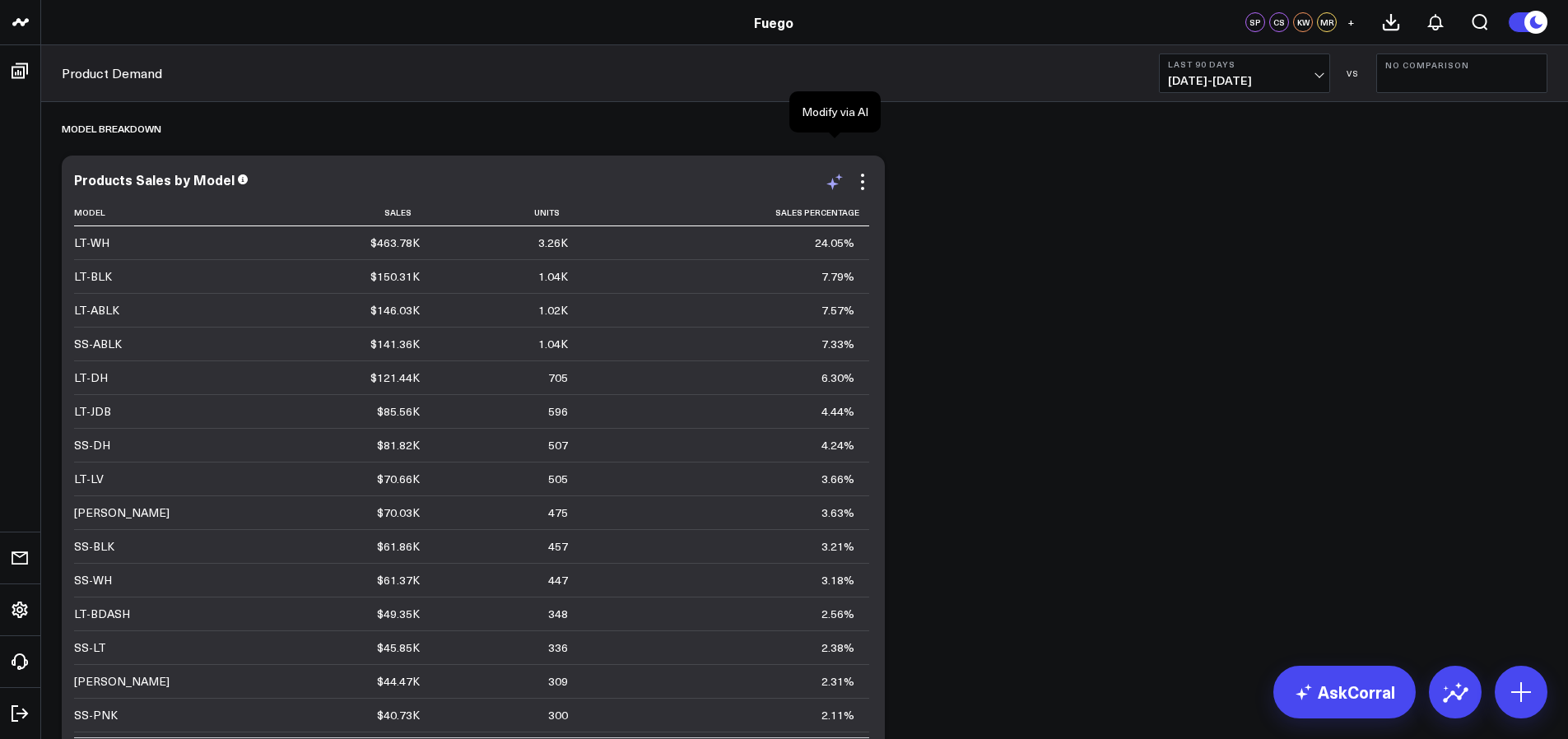
click at [841, 172] on icon at bounding box center [834, 182] width 19 height 19
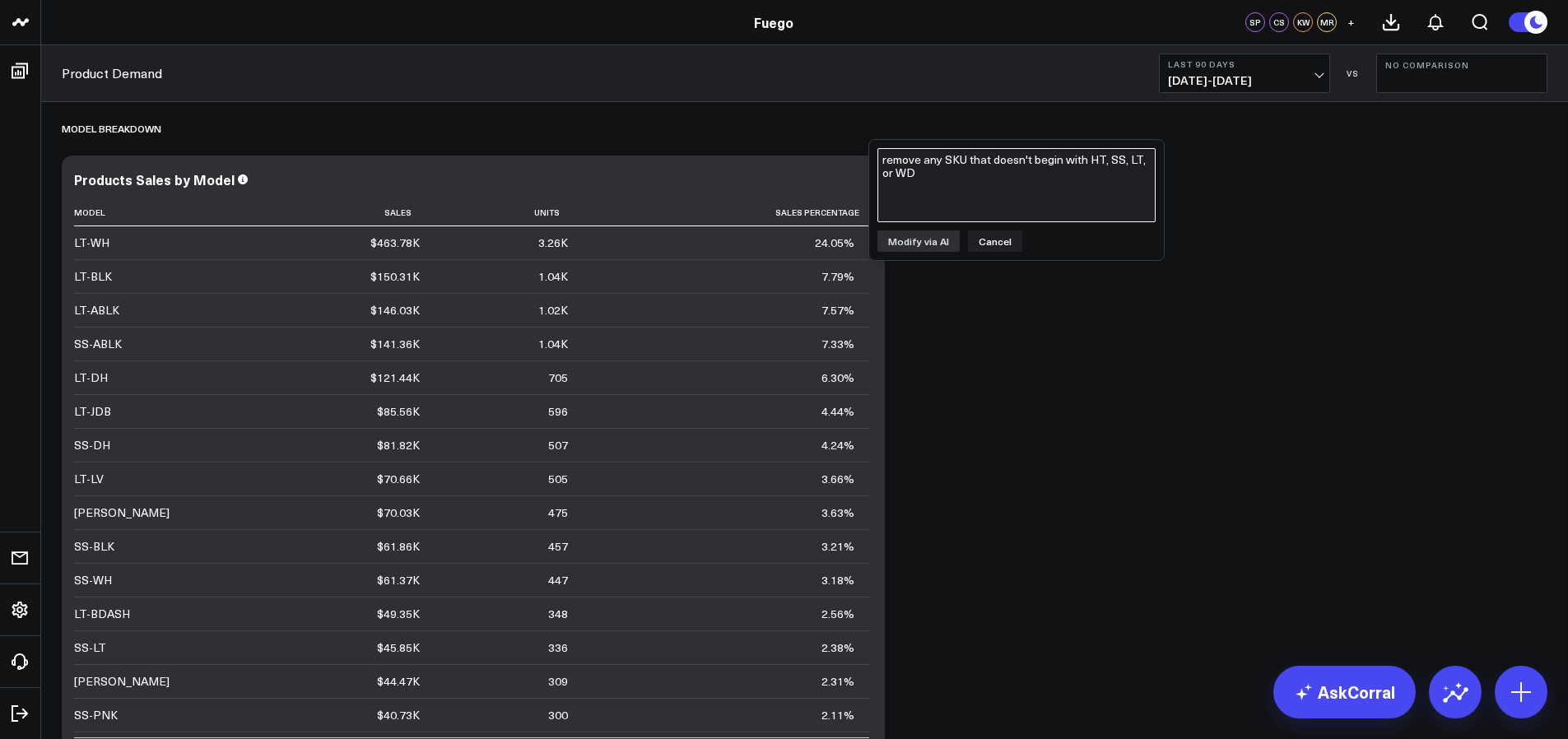
click at [901, 167] on textarea "remove any SKU that doesn't begin with HT, SS, LT, or WD" at bounding box center [1016, 185] width 278 height 74
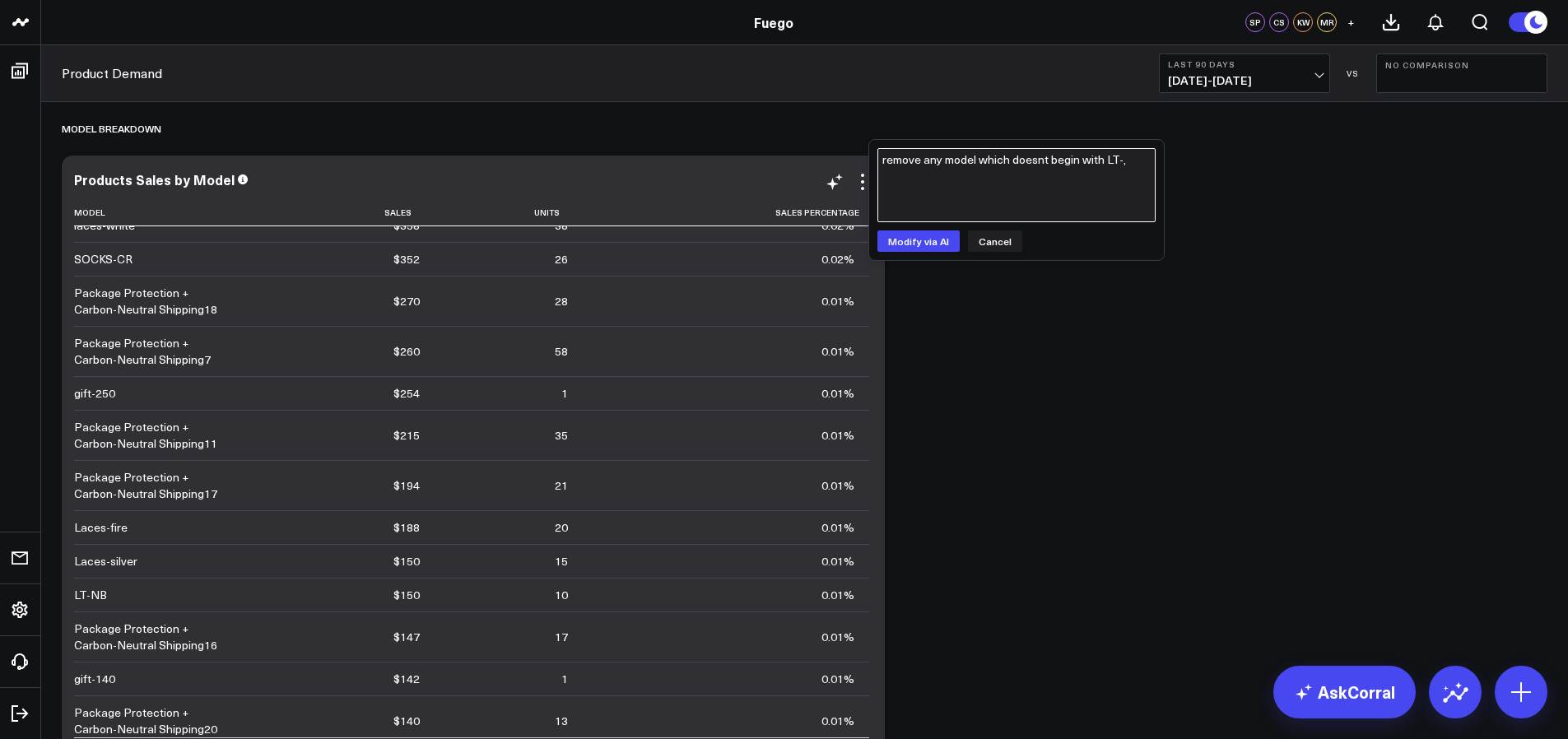
scroll to position [1348, 0]
click at [985, 228] on div "remove any model which doesnt begin with LT-, Modify via AI Cancel" at bounding box center [1016, 200] width 294 height 120
click at [985, 192] on textarea "remove any model which doesnt begin with LT-," at bounding box center [1016, 185] width 278 height 74
click at [980, 240] on button "Cancel" at bounding box center [995, 241] width 54 height 21
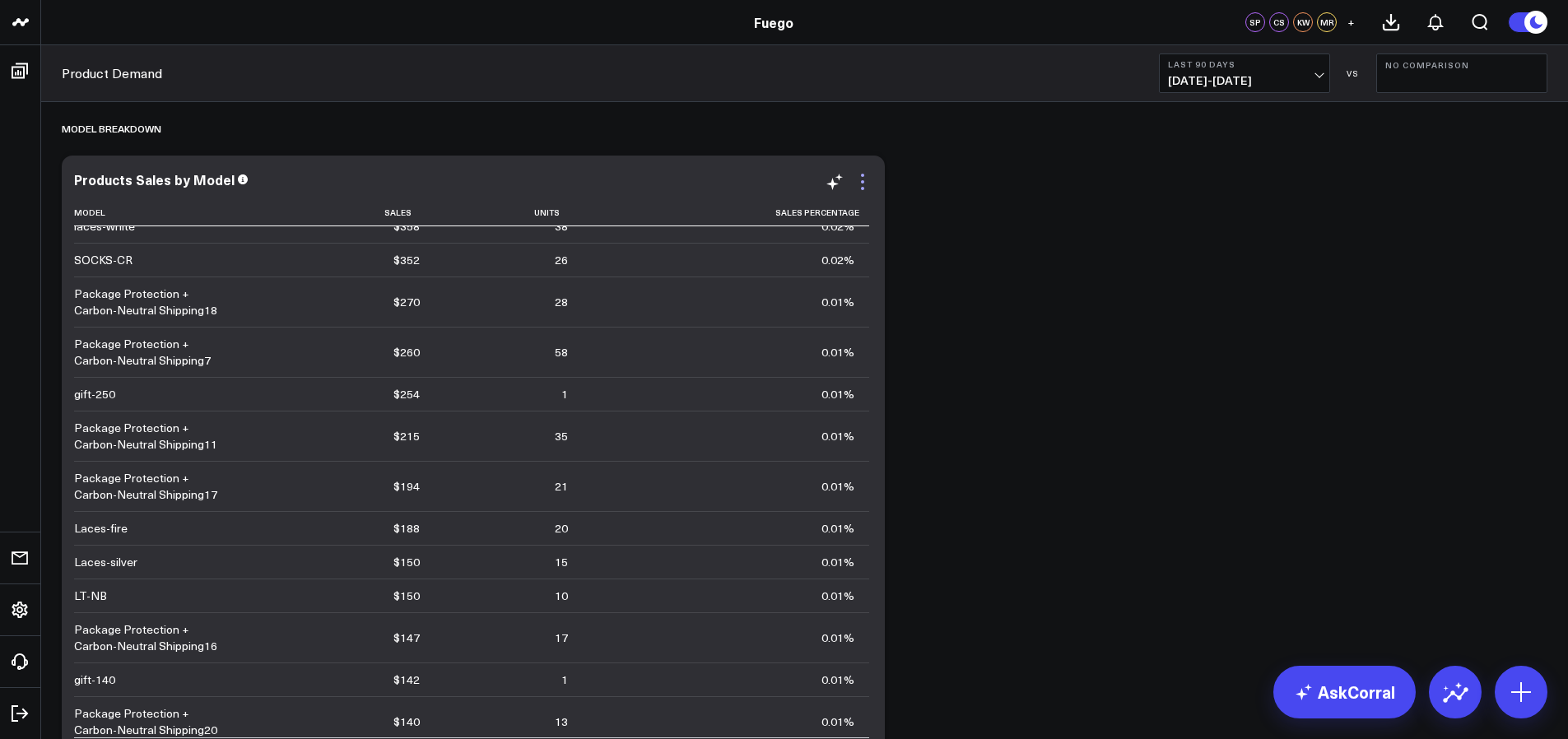
click at [872, 172] on icon at bounding box center [862, 182] width 19 height 19
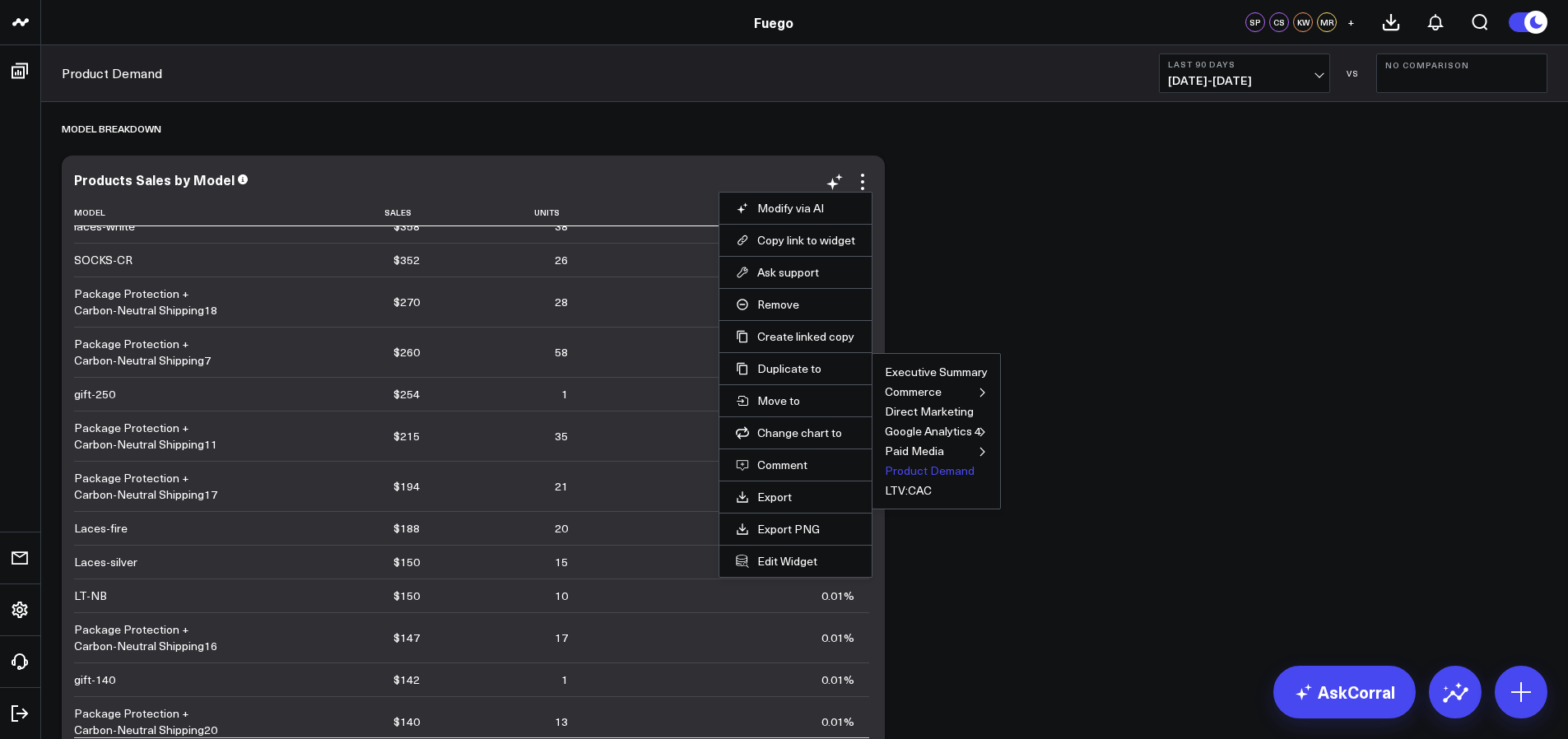
click at [926, 465] on button "Product Demand" at bounding box center [929, 471] width 90 height 12
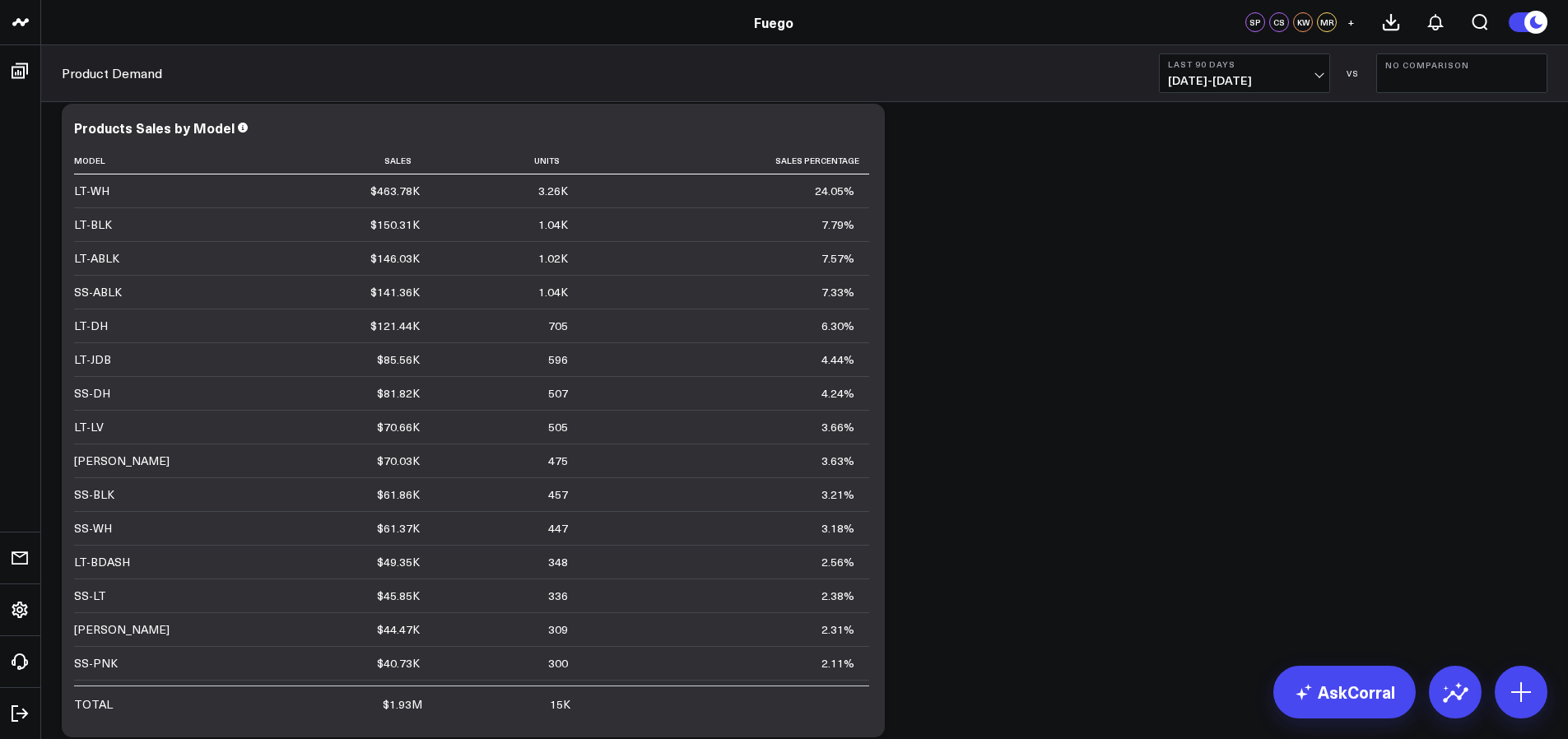
scroll to position [3215, 0]
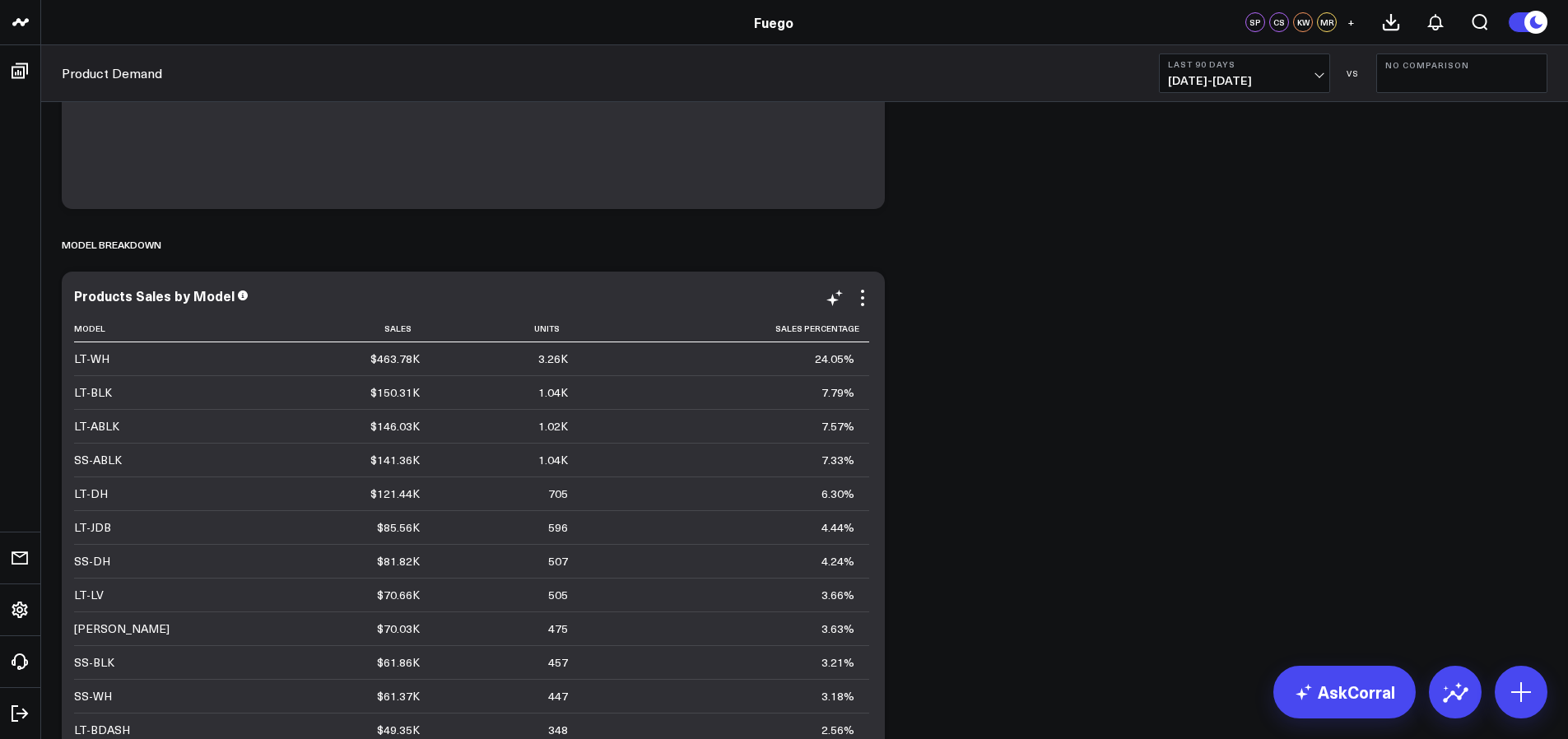
click at [837, 288] on div "Products Sales by Model Model Sales Units Sales Percentage LT-WH $463.78K 3.26K…" at bounding box center [473, 588] width 798 height 600
click at [836, 288] on icon at bounding box center [834, 297] width 19 height 19
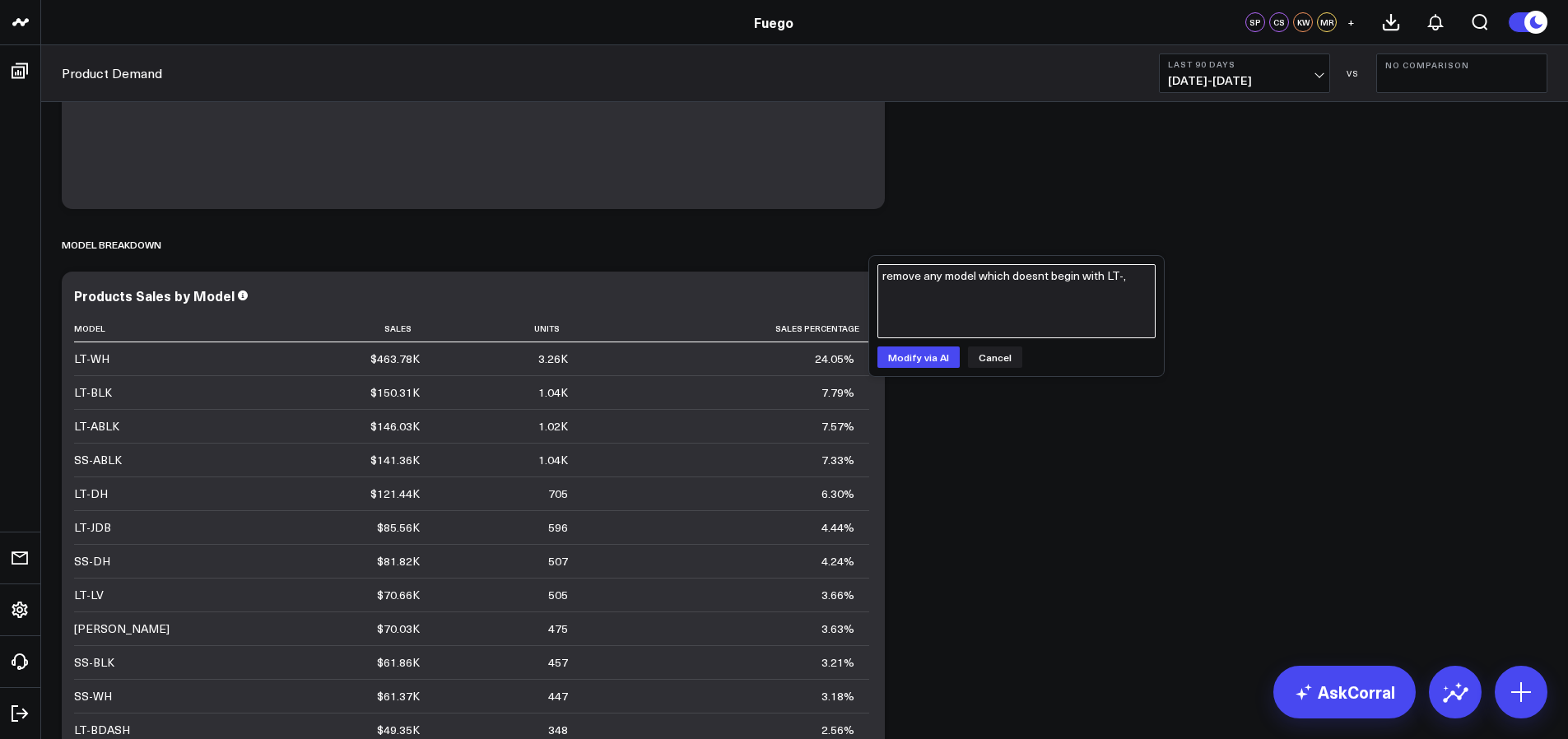
click at [918, 296] on textarea "remove any model which doesnt begin with LT-," at bounding box center [1016, 301] width 278 height 74
type textarea "remove any model which doesnt begin with LT, SS, HT, or WD"
click at [921, 351] on button "Modify via AI" at bounding box center [918, 357] width 82 height 21
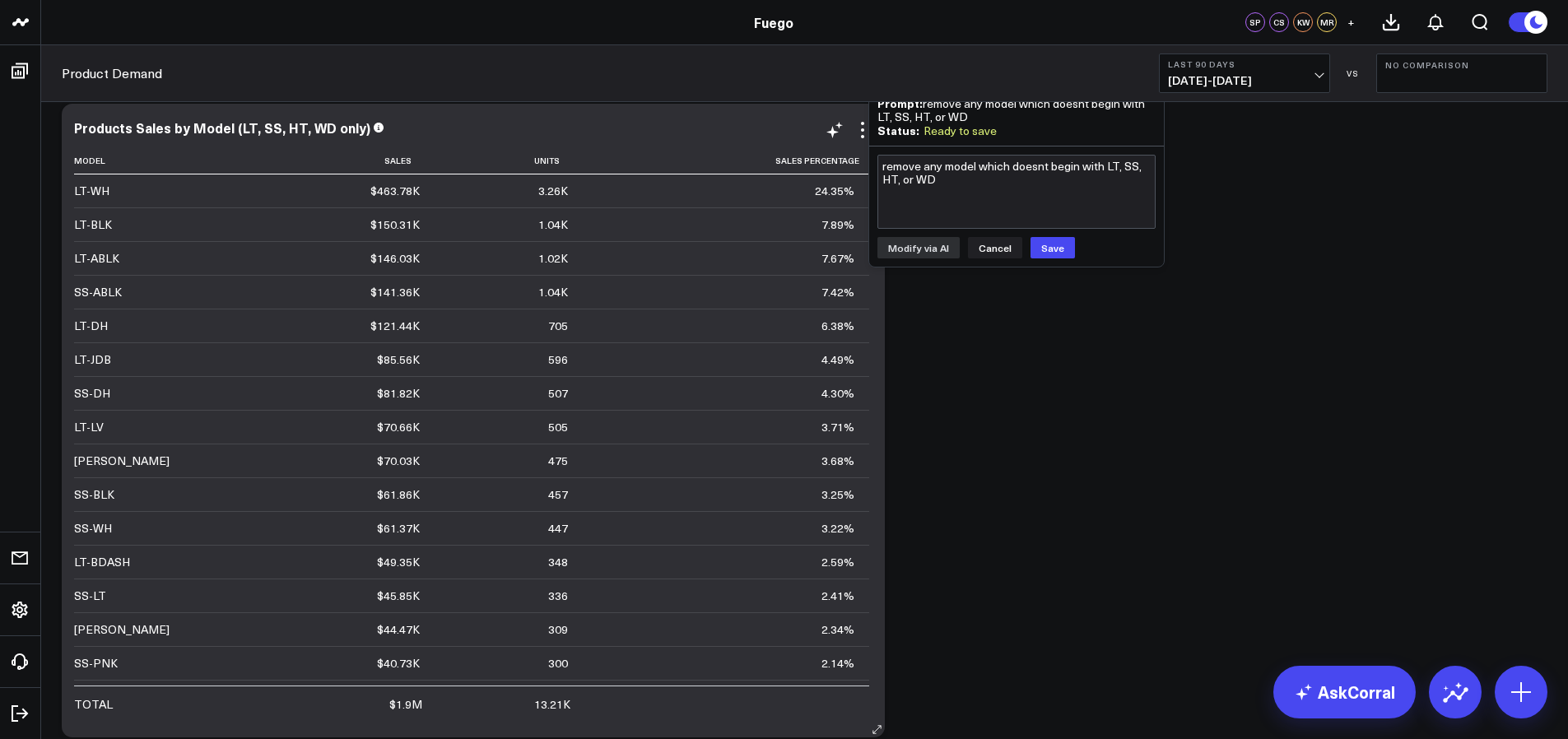
scroll to position [3352, 0]
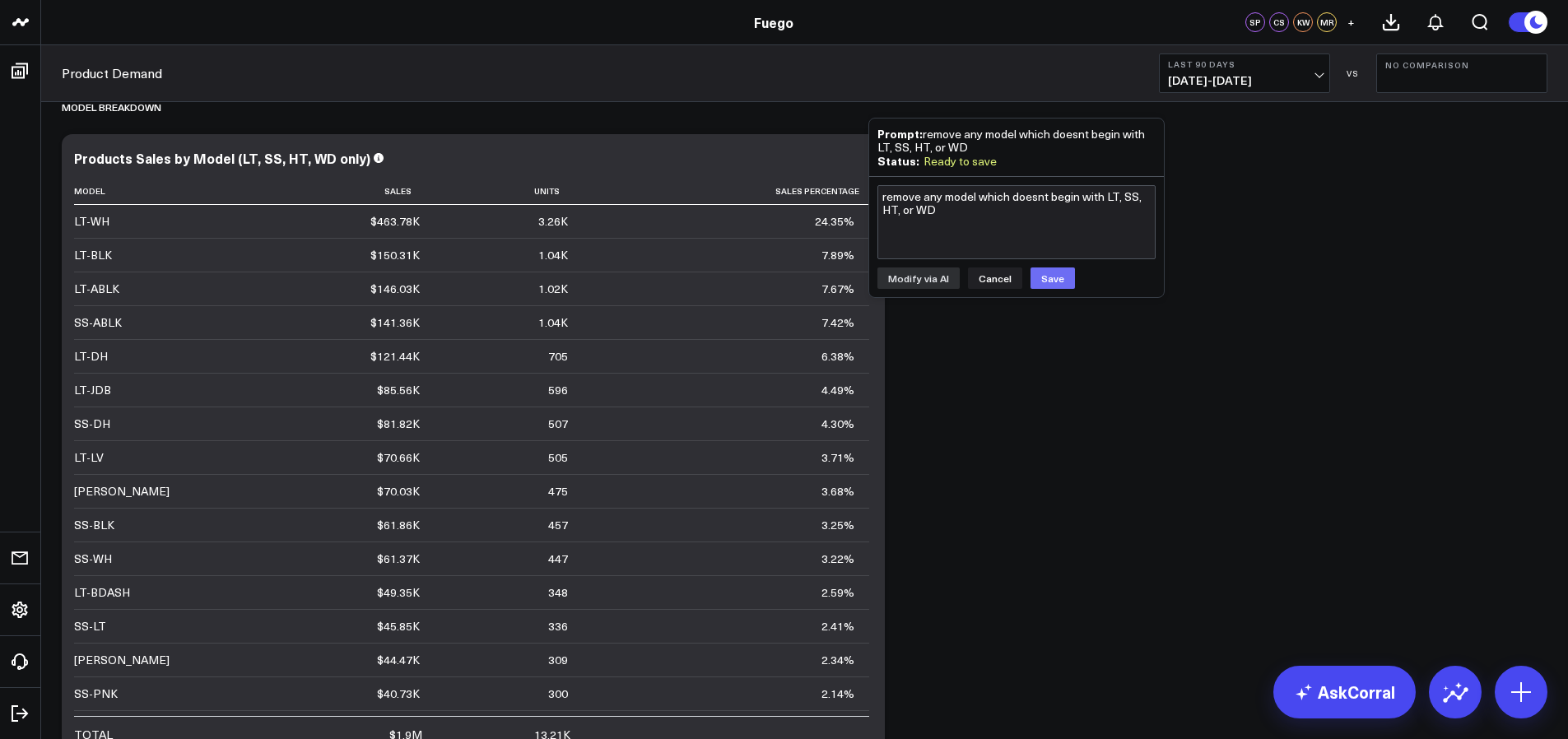
click at [1057, 280] on button "Save" at bounding box center [1053, 278] width 45 height 21
click at [365, 149] on div "Products Sales by Model (LT, SS, HT, WD only)" at bounding box center [229, 158] width 310 height 18
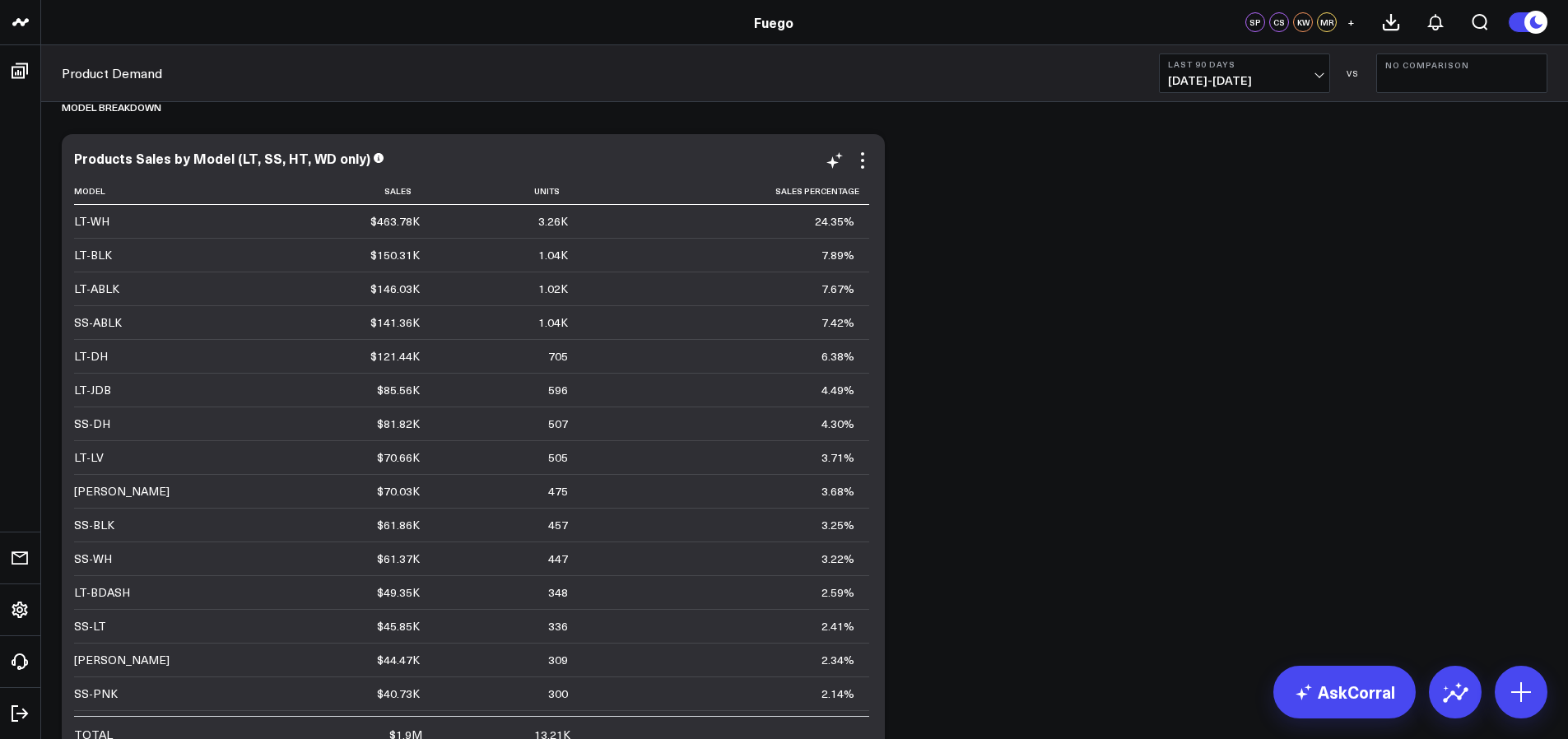
click at [948, 207] on div "Percent of Sales Modify via AI Copy link to widget Ask support Remove Create li…" at bounding box center [804, 125] width 1502 height 6686
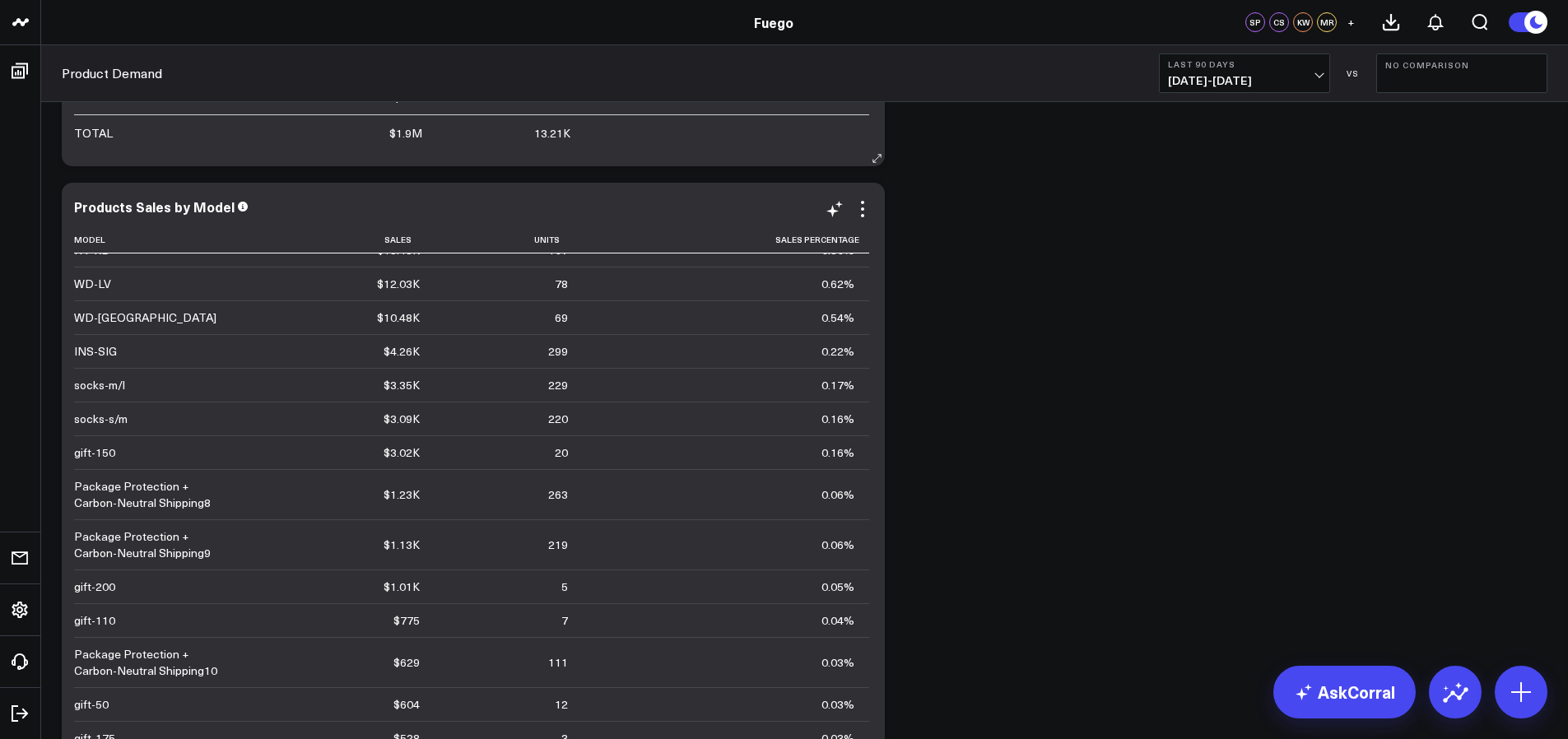
scroll to position [950, 0]
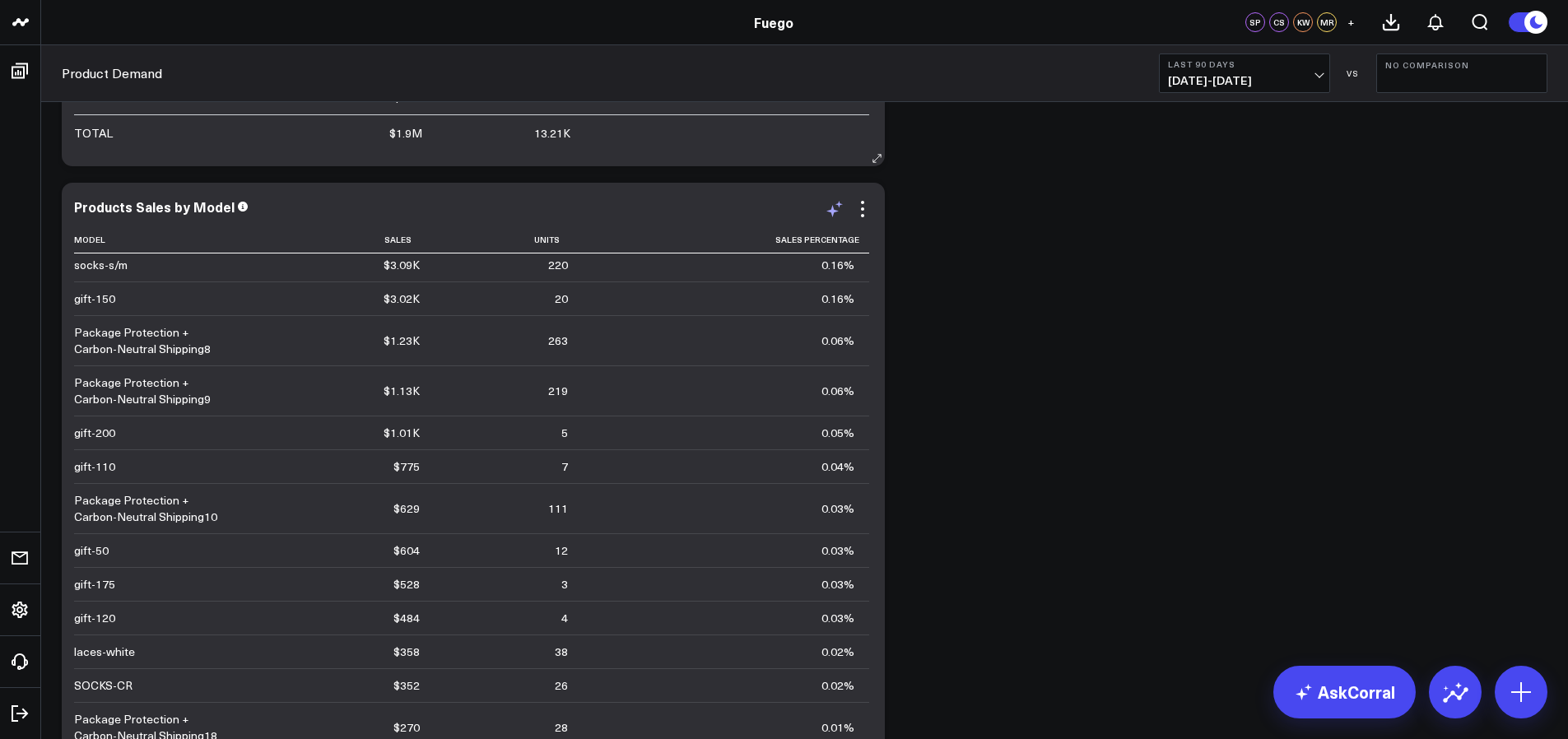
click at [835, 200] on icon at bounding box center [834, 209] width 19 height 19
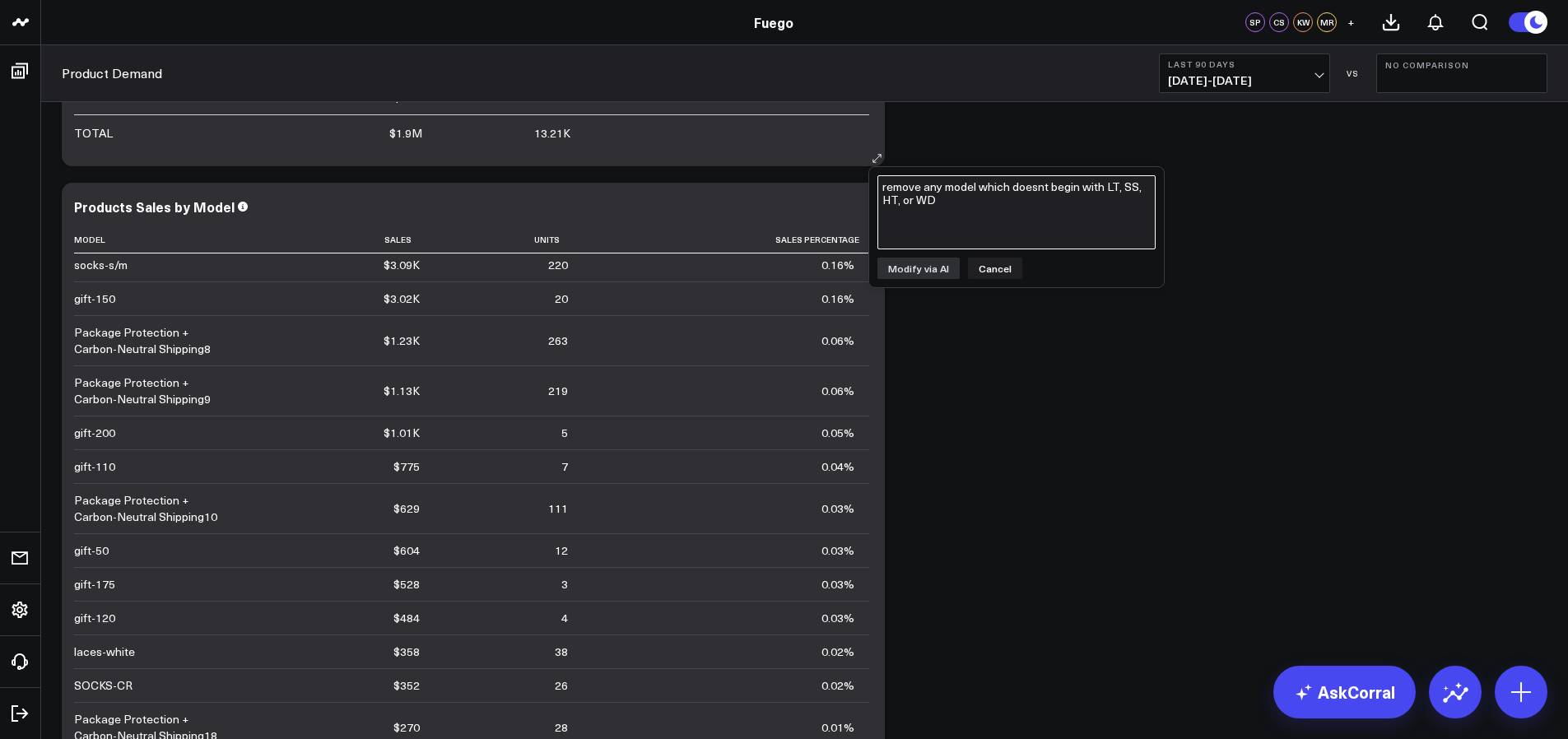
click at [907, 202] on textarea "remove any model which doesnt begin with LT, SS, HT, or WD" at bounding box center [1016, 212] width 278 height 74
type textarea "Group all of the Package Protection items into 1 row"
click at [930, 275] on button "Modify via AI" at bounding box center [918, 268] width 82 height 21
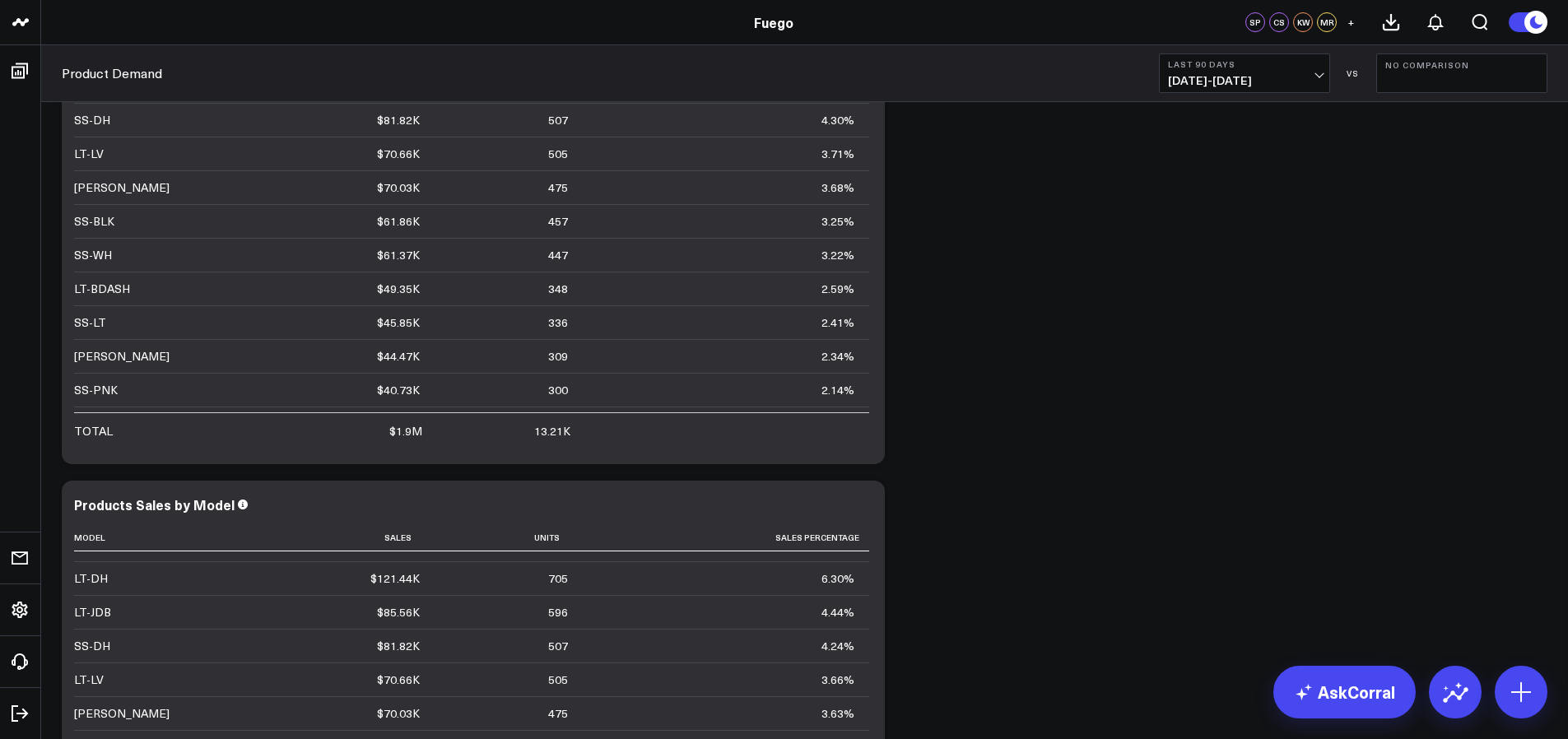
scroll to position [3618, 0]
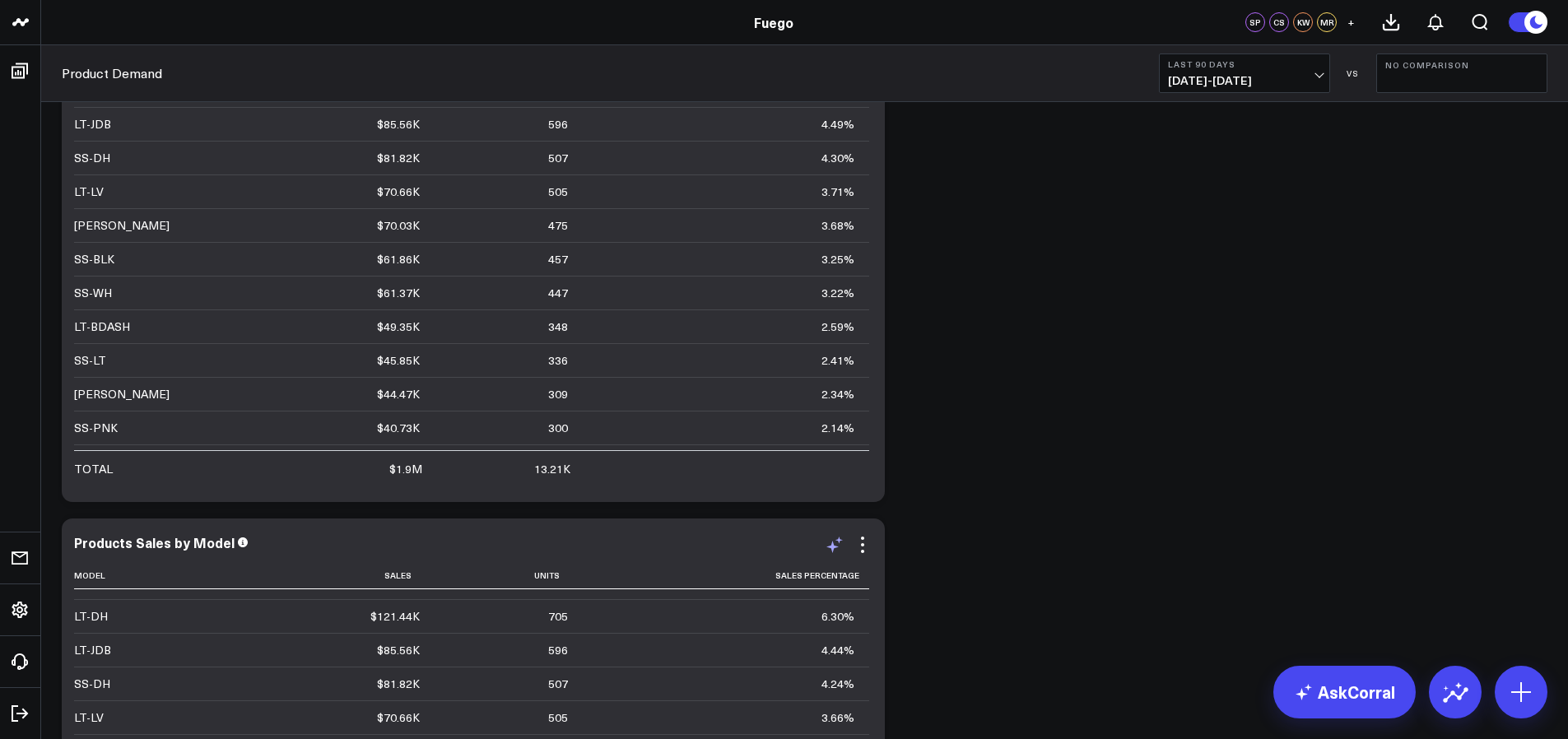
click at [830, 540] on icon at bounding box center [832, 546] width 13 height 13
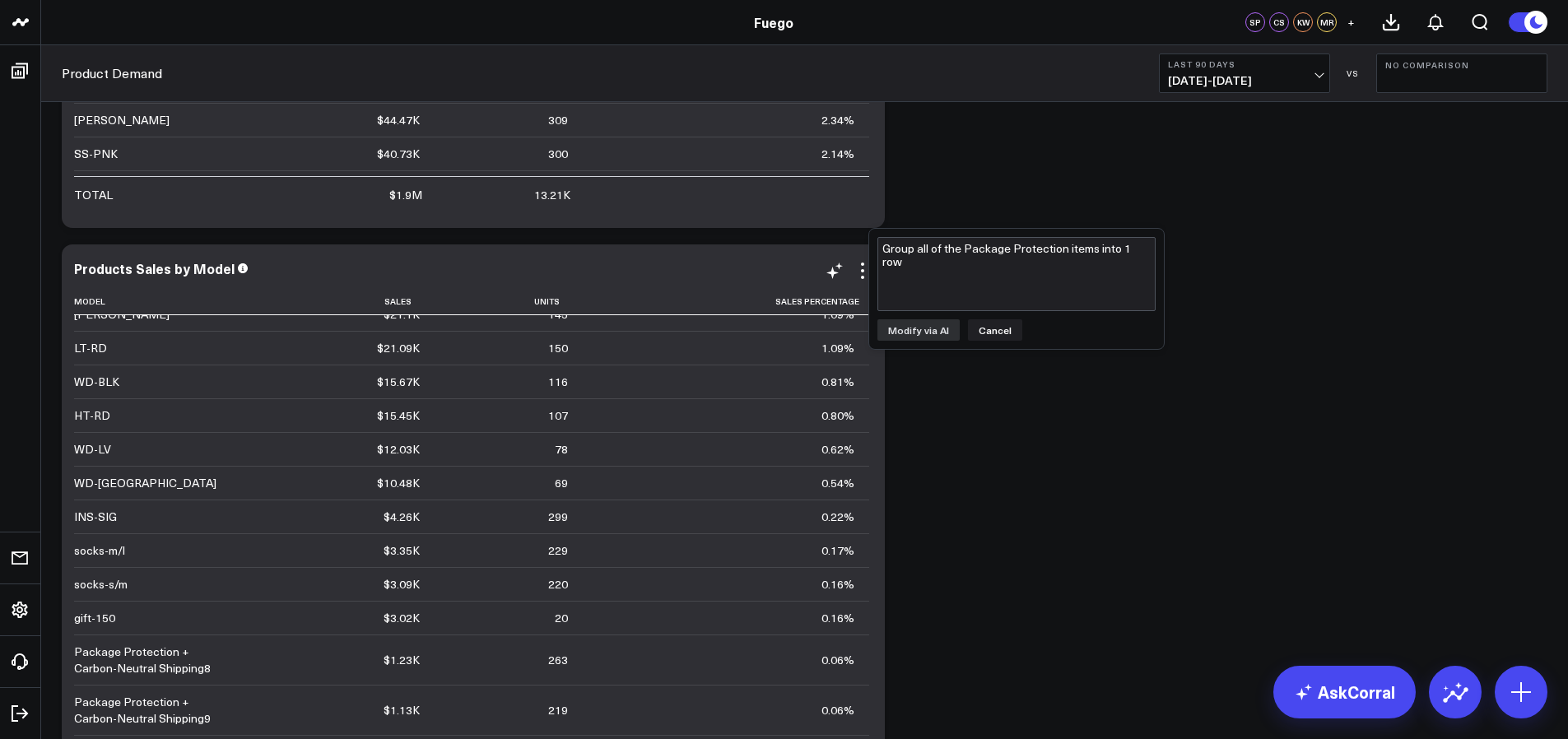
scroll to position [1023, 0]
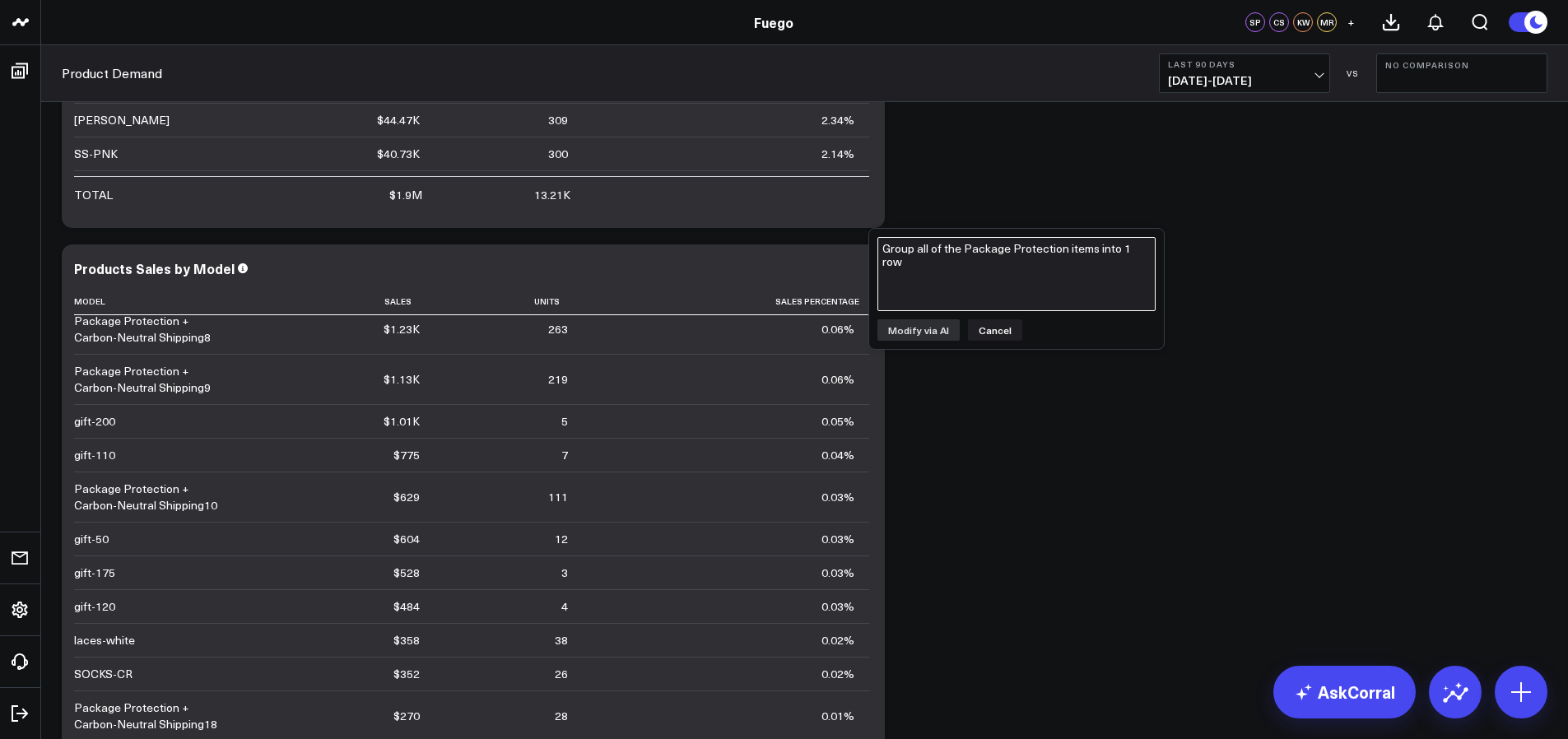
click at [978, 262] on textarea "Group all of the Package Protection items into 1 row" at bounding box center [1016, 274] width 278 height 74
click at [928, 276] on textarea "group all package protection items into 1 row" at bounding box center [1016, 274] width 278 height 74
click at [897, 250] on textarea "group all package protection items into 1 row" at bounding box center [1016, 274] width 278 height 74
type textarea "sum all package protection items into 1 row"
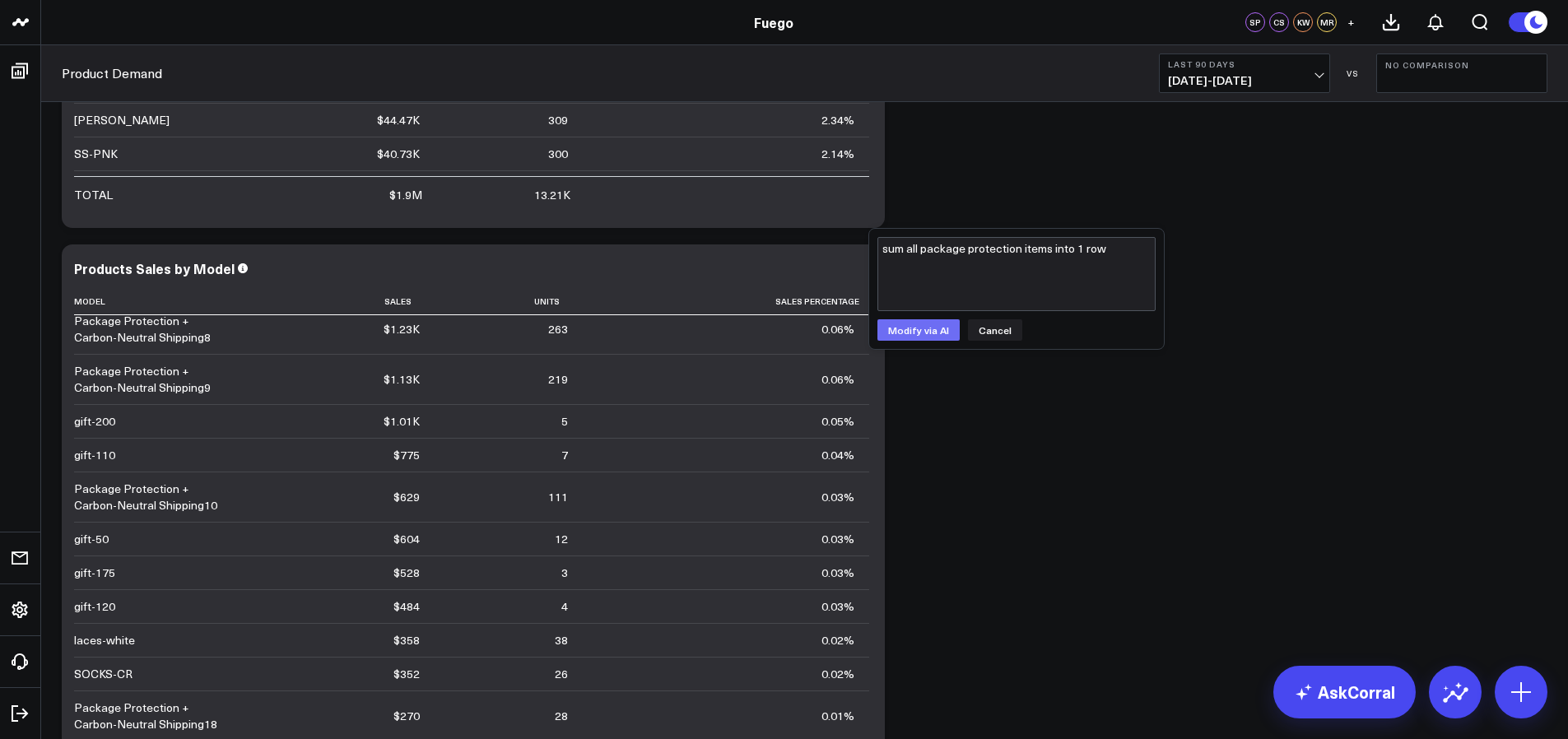
click at [928, 324] on button "Modify via AI" at bounding box center [918, 330] width 82 height 21
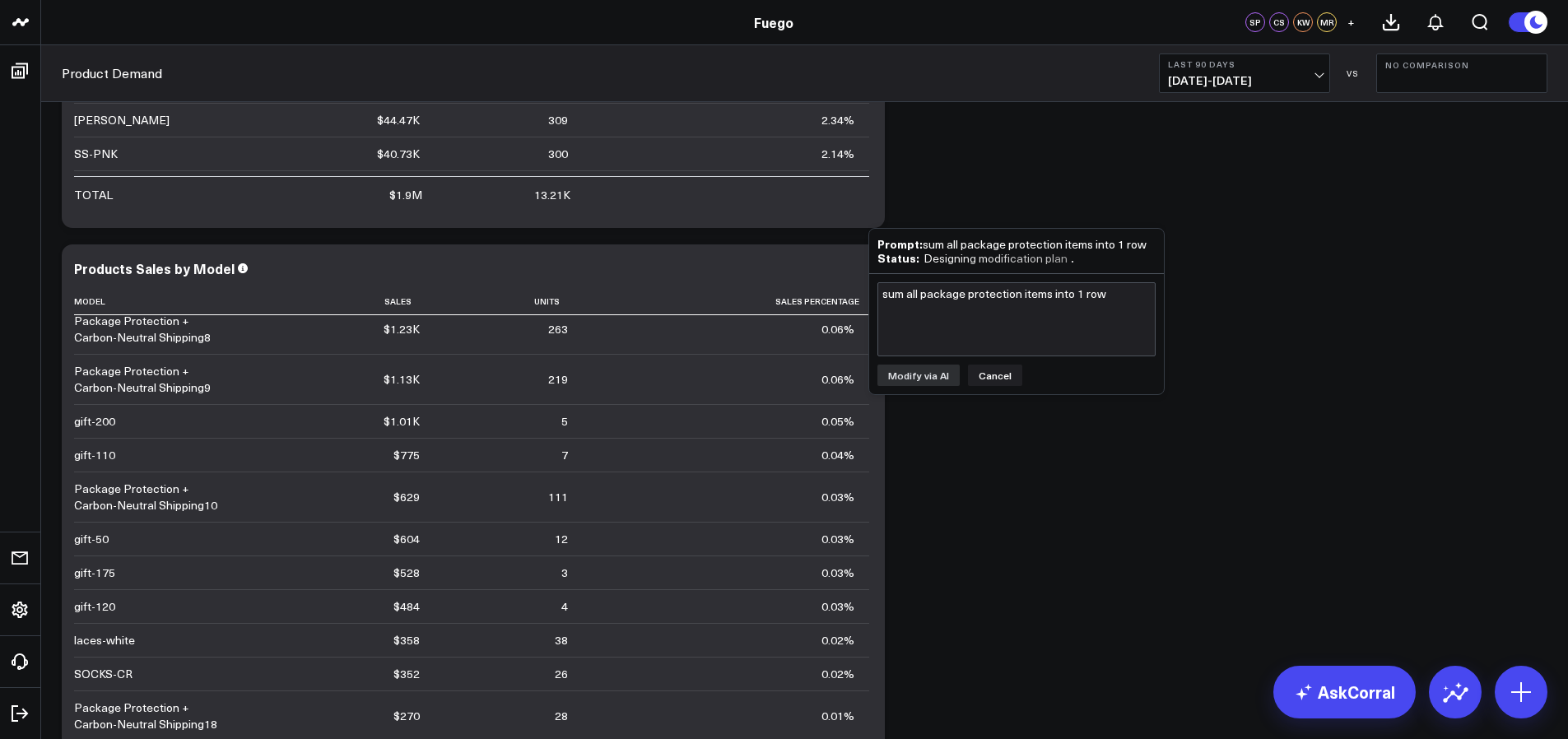
click at [1003, 370] on button "Cancel" at bounding box center [995, 375] width 54 height 21
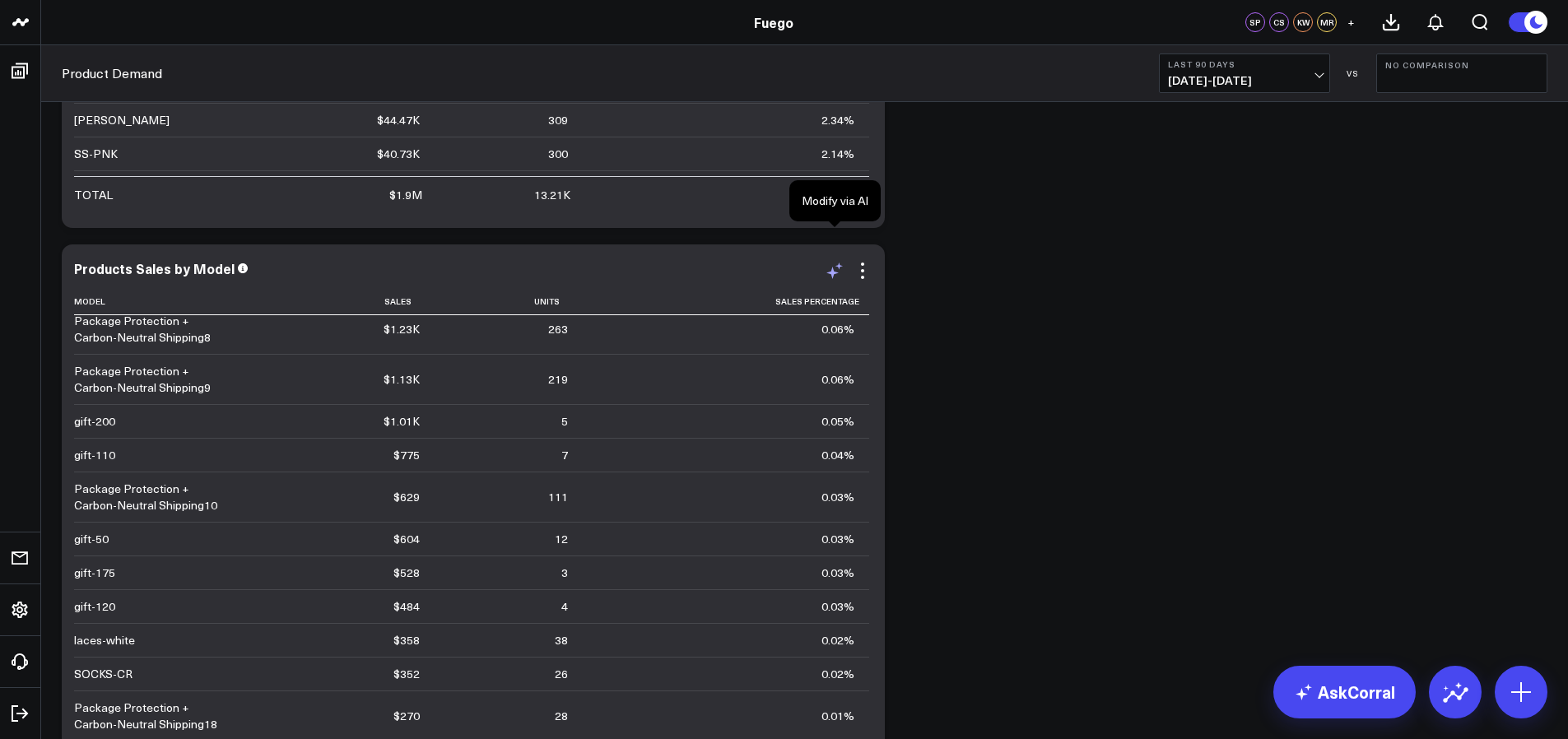
click at [837, 261] on icon at bounding box center [834, 270] width 19 height 19
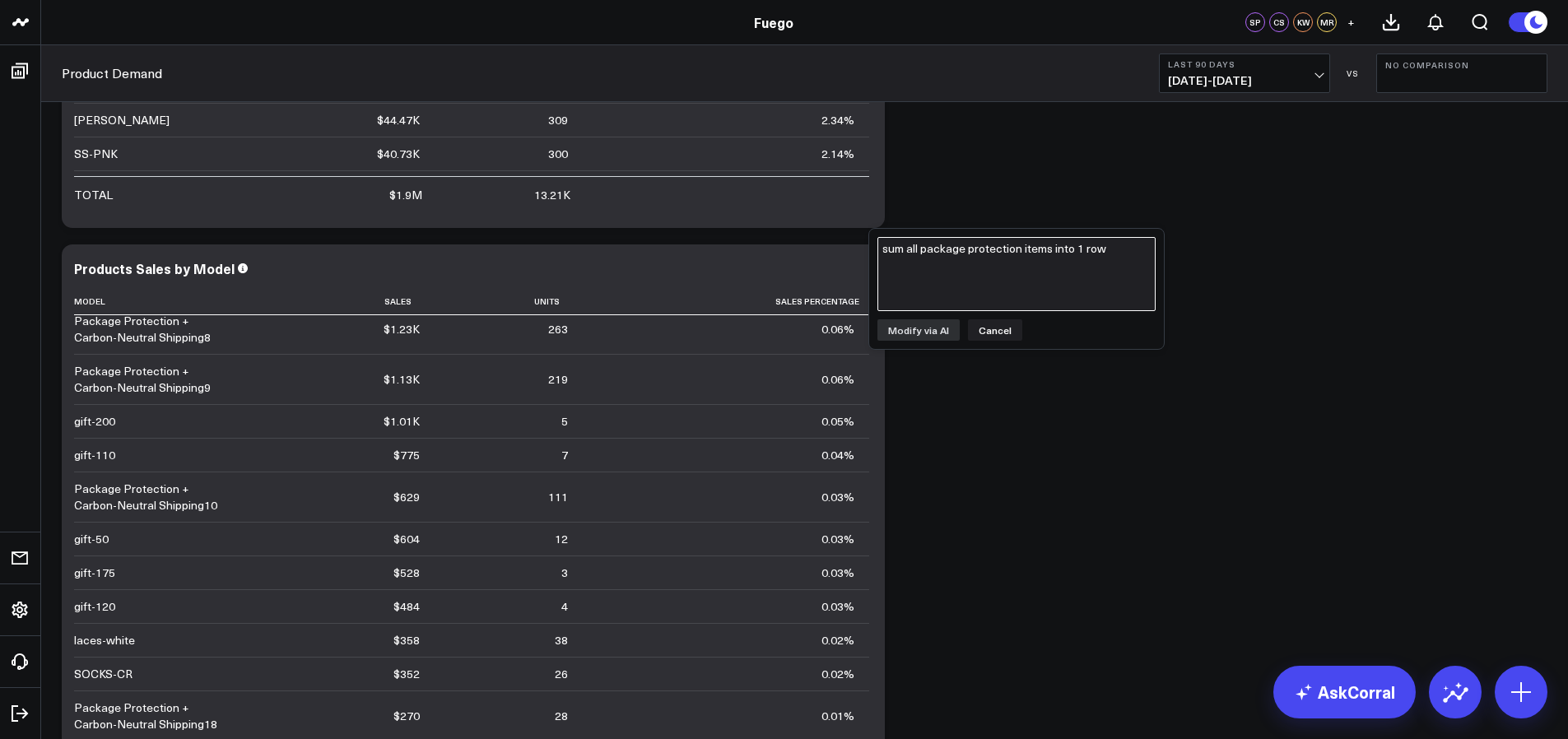
click at [919, 282] on textarea "sum all package protection items into 1 row" at bounding box center [1016, 274] width 278 height 74
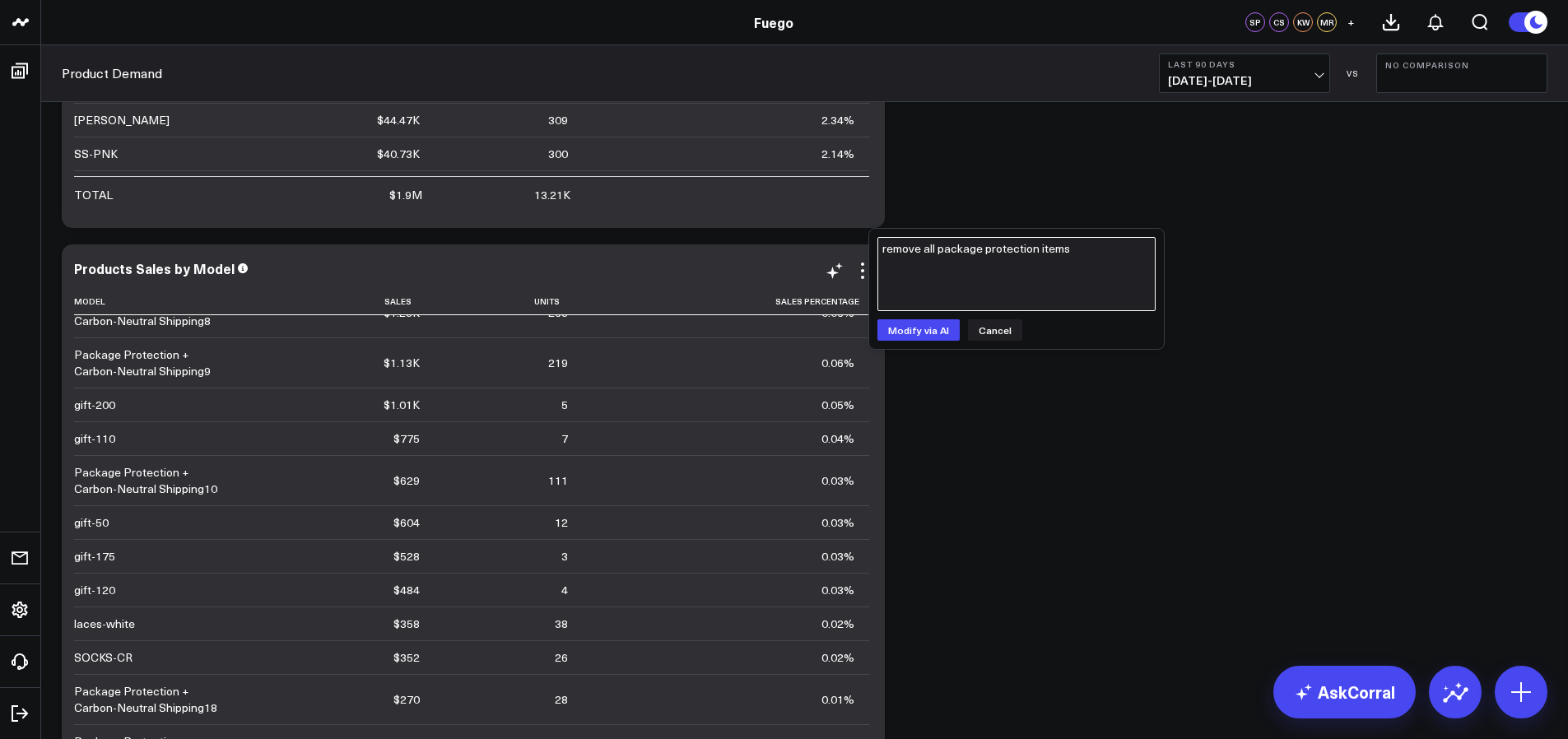
scroll to position [1040, 0]
type textarea "remove all package protection items and all shoes"
click at [931, 327] on button "Modify via AI" at bounding box center [918, 330] width 82 height 21
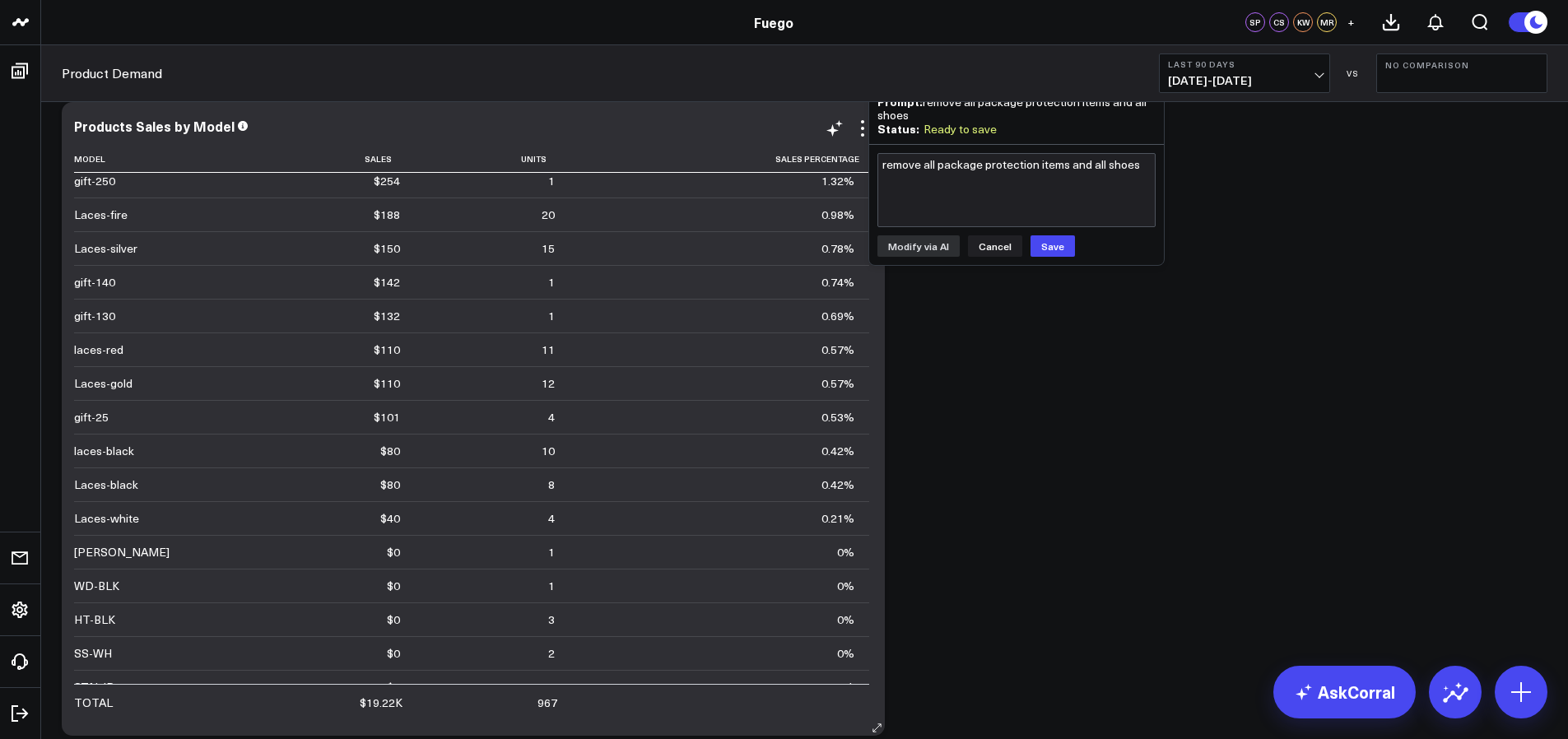
scroll to position [375, 0]
click at [995, 158] on textarea "remove all package protection items and all shoes" at bounding box center [1016, 190] width 278 height 74
type textarea "remove any items with $0 sales"
click at [936, 238] on button "Modify via AI" at bounding box center [918, 246] width 82 height 21
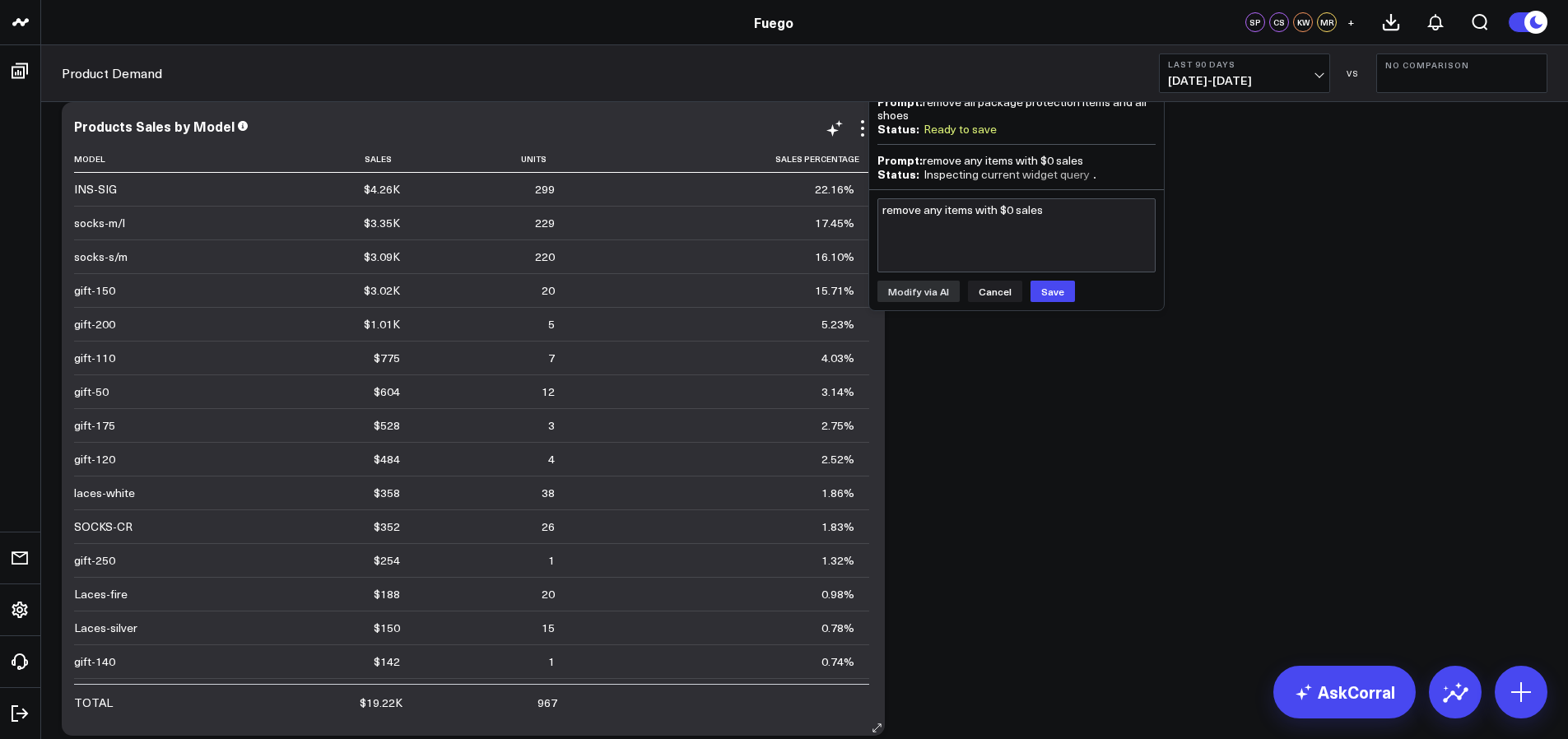
scroll to position [3910, 0]
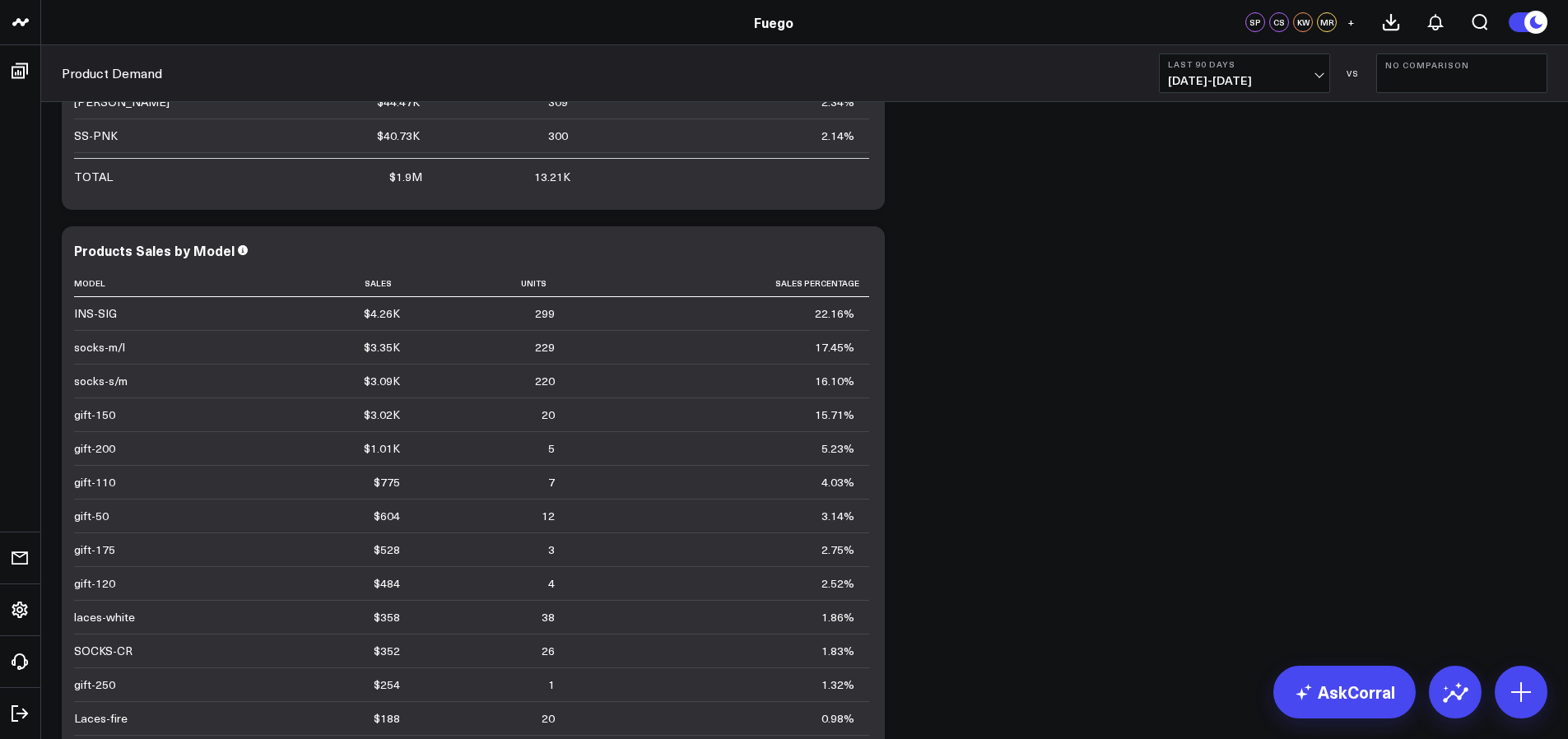
drag, startPoint x: 1020, startPoint y: 465, endPoint x: 1009, endPoint y: 459, distance: 12.5
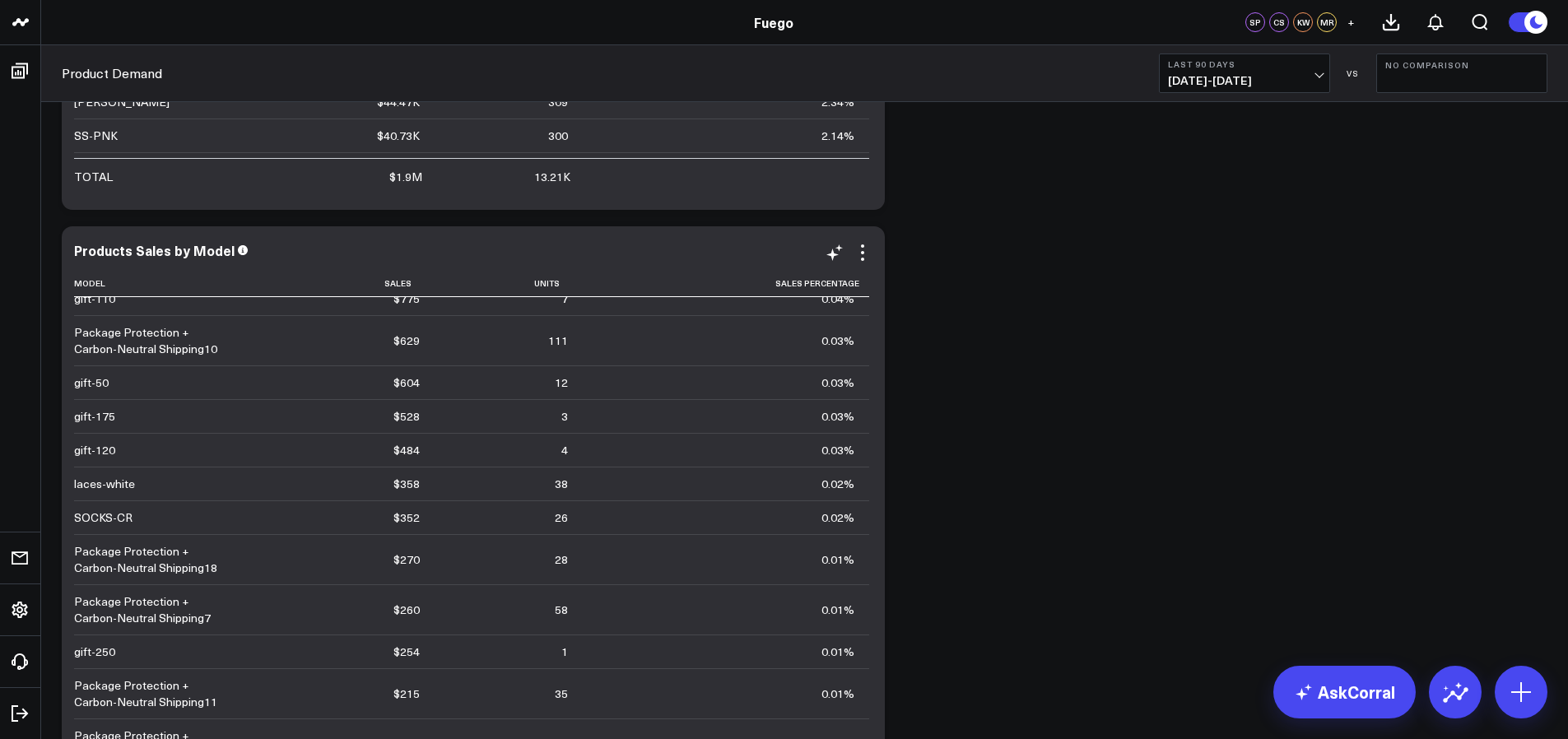
scroll to position [1346, 0]
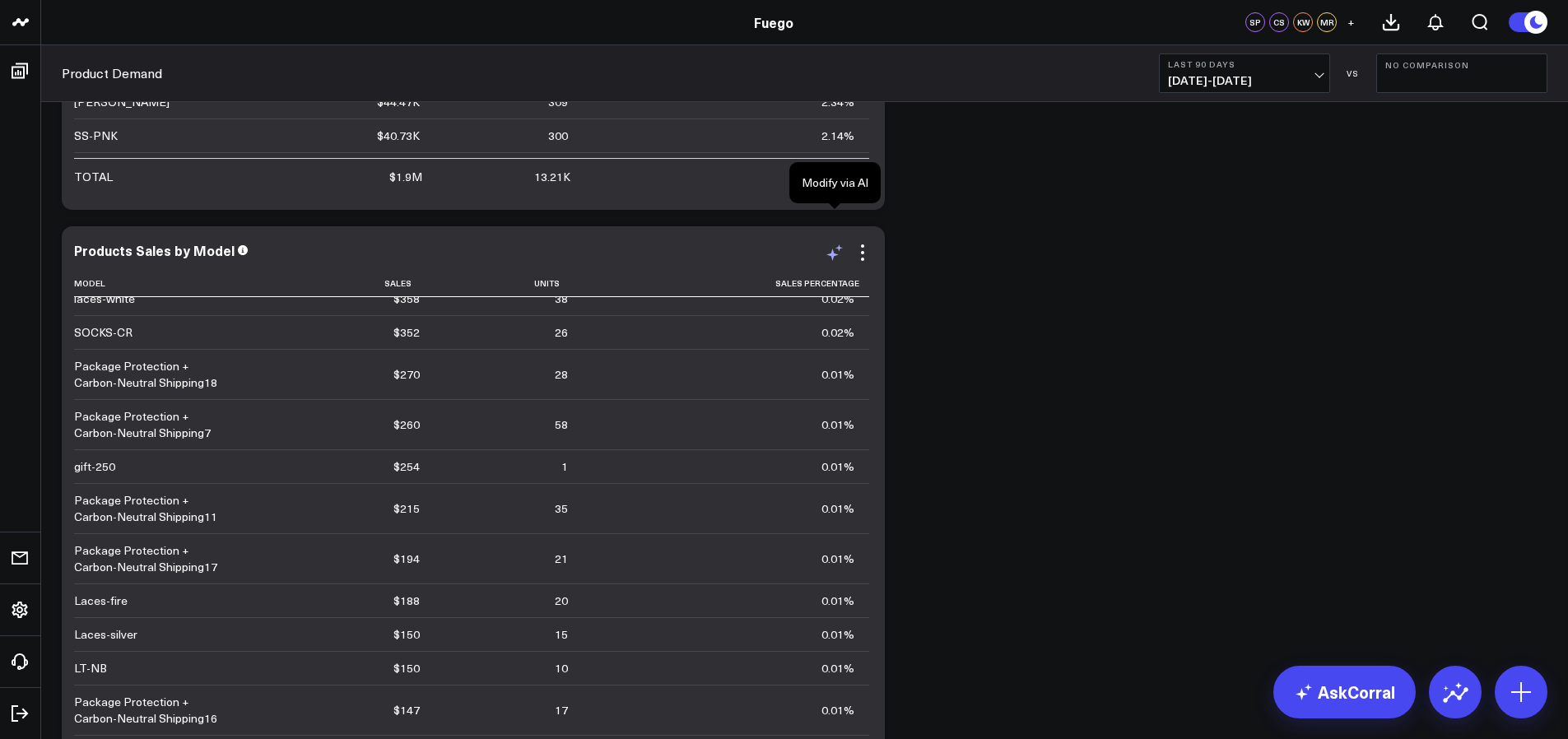
click at [825, 243] on icon at bounding box center [834, 253] width 19 height 19
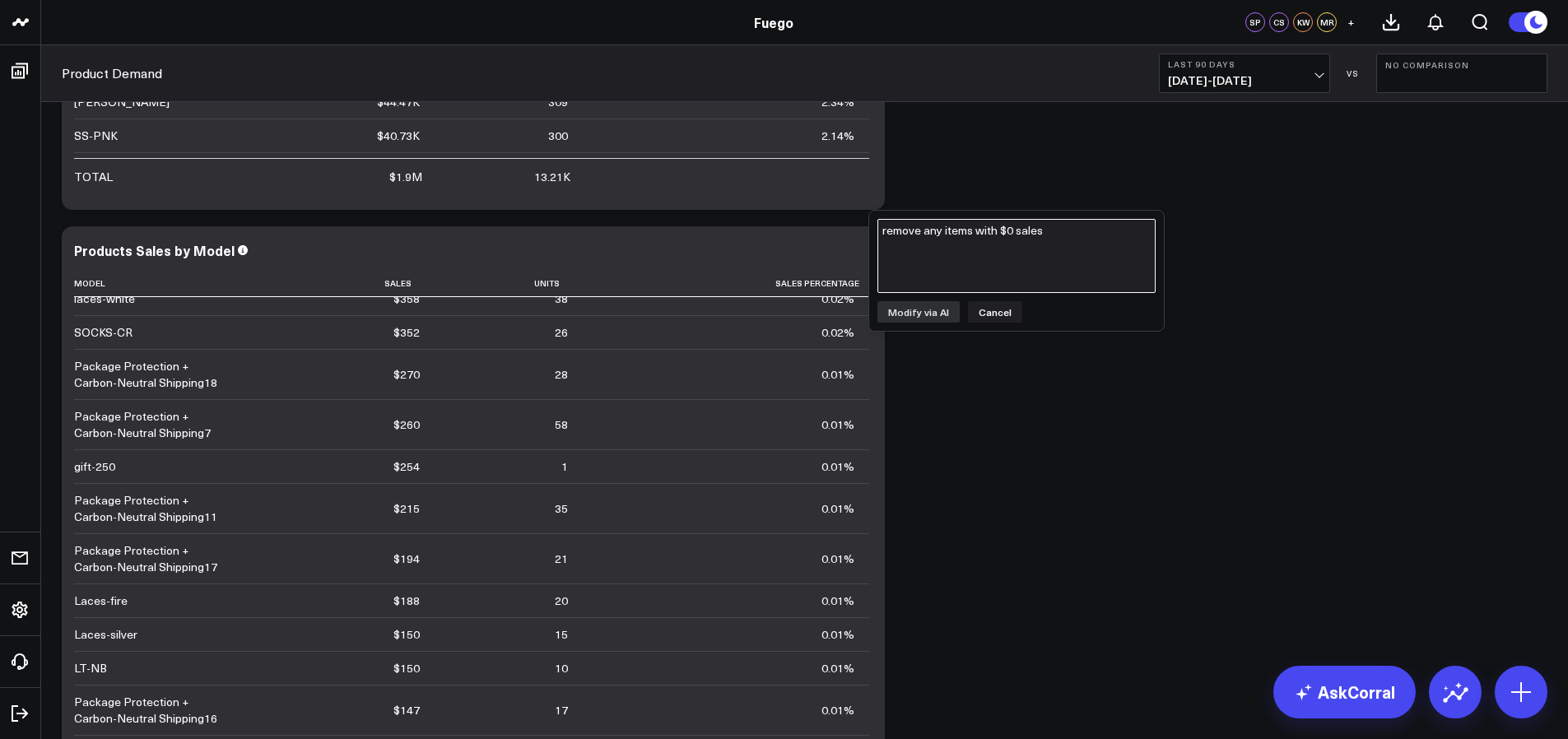
click at [960, 247] on textarea "remove any items with $0 sales" at bounding box center [1016, 256] width 278 height 74
type textarea "remove items with $0 in sales. remove package protection items and shoes."
click at [916, 313] on button "Modify via AI" at bounding box center [918, 312] width 82 height 21
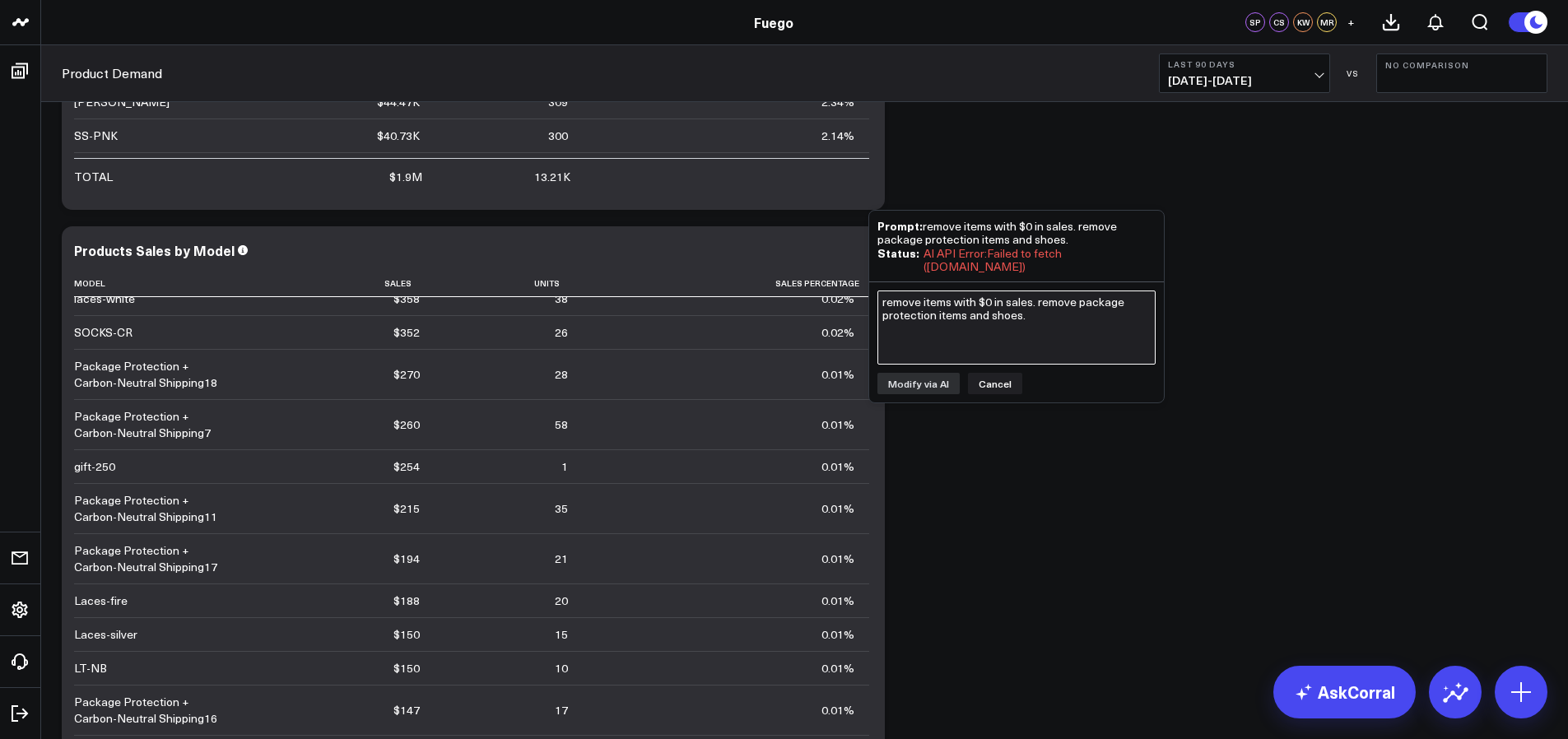
click at [986, 317] on textarea "remove items with $0 in sales. remove package protection items and shoes." at bounding box center [1016, 327] width 278 height 74
drag, startPoint x: 1071, startPoint y: 237, endPoint x: 923, endPoint y: 227, distance: 148.3
click at [923, 227] on div "Prompt: remove items with $0 in sales. remove package protection items and shoe…" at bounding box center [1016, 232] width 278 height 27
copy div "remove items with $0 in sales. remove package protection items and shoes."
click at [960, 296] on textarea "remove items with $0 in sales. remove package protection items and shoes." at bounding box center [1016, 327] width 278 height 74
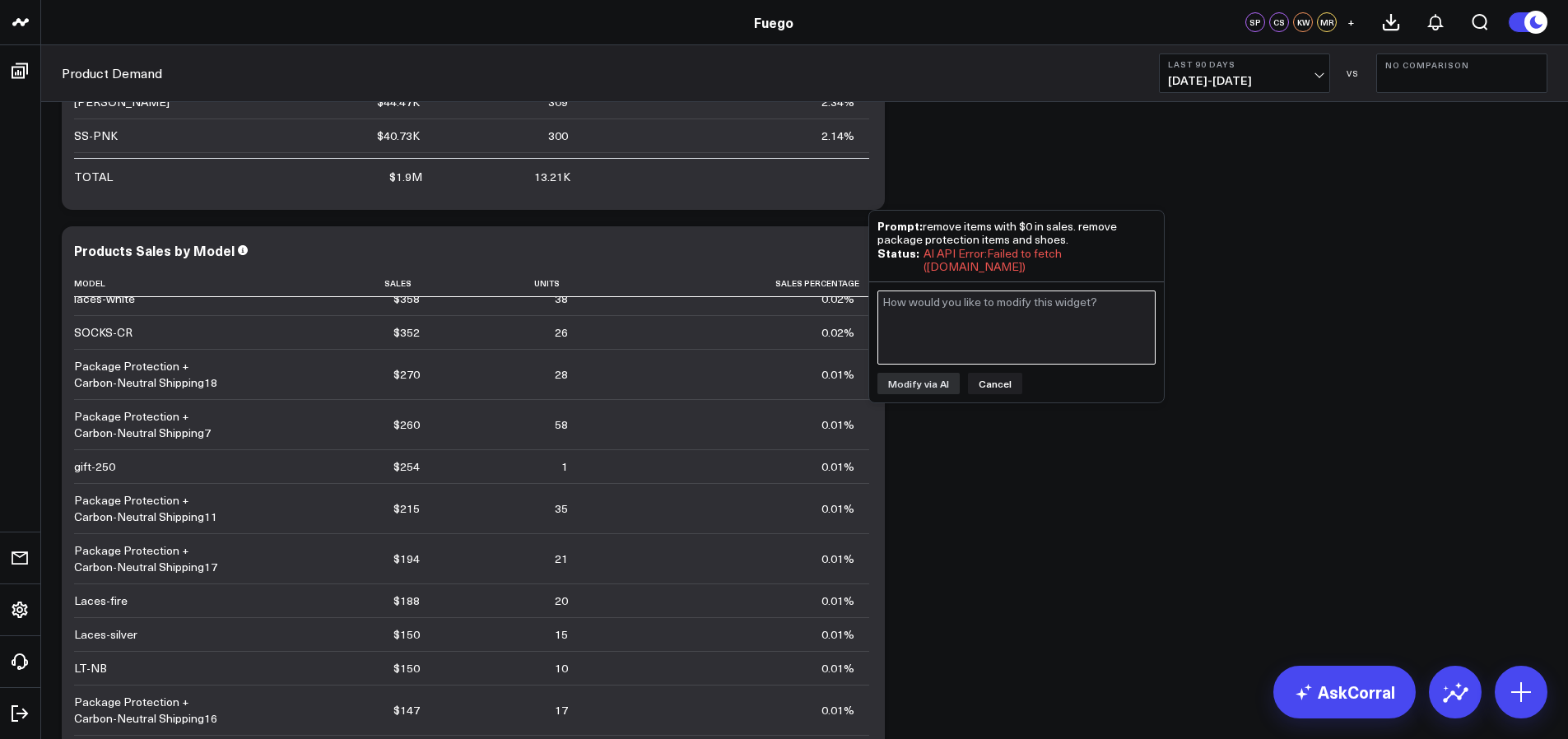
paste textarea "remove items with $0 in sales. remove package protection items and shoes."
drag, startPoint x: 1040, startPoint y: 323, endPoint x: 1038, endPoint y: 303, distance: 20.1
click at [1038, 303] on textarea "remove items with $0 in sales. remove package protection items and shoes." at bounding box center [1016, 327] width 278 height 74
click at [1037, 303] on textarea "remove items with $0 in sales. remove package protection items and shoes." at bounding box center [1016, 327] width 278 height 74
drag, startPoint x: 1029, startPoint y: 301, endPoint x: 881, endPoint y: 321, distance: 149.3
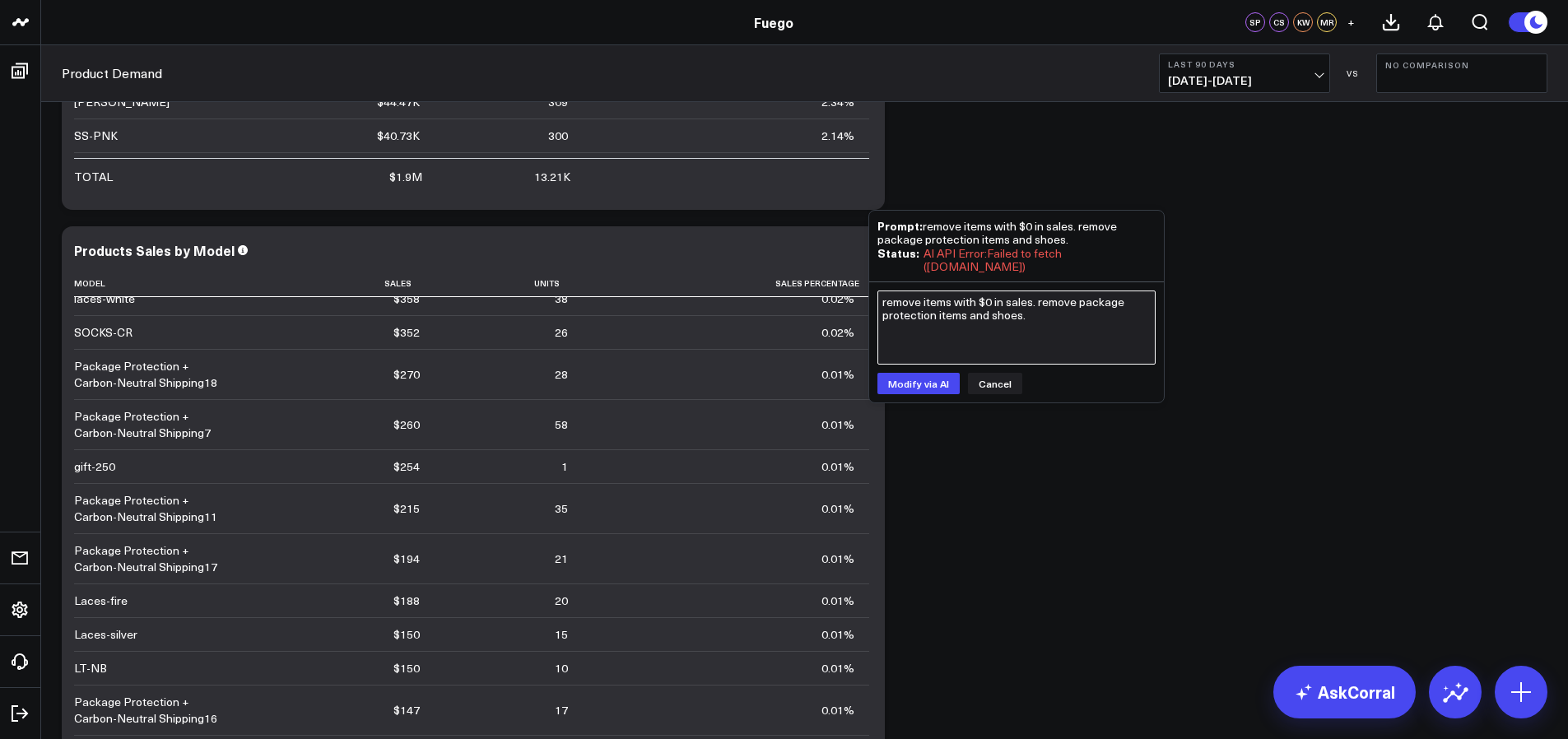
type textarea "remove package protection items and shoes."
click at [934, 375] on button "Modify via AI" at bounding box center [918, 384] width 82 height 21
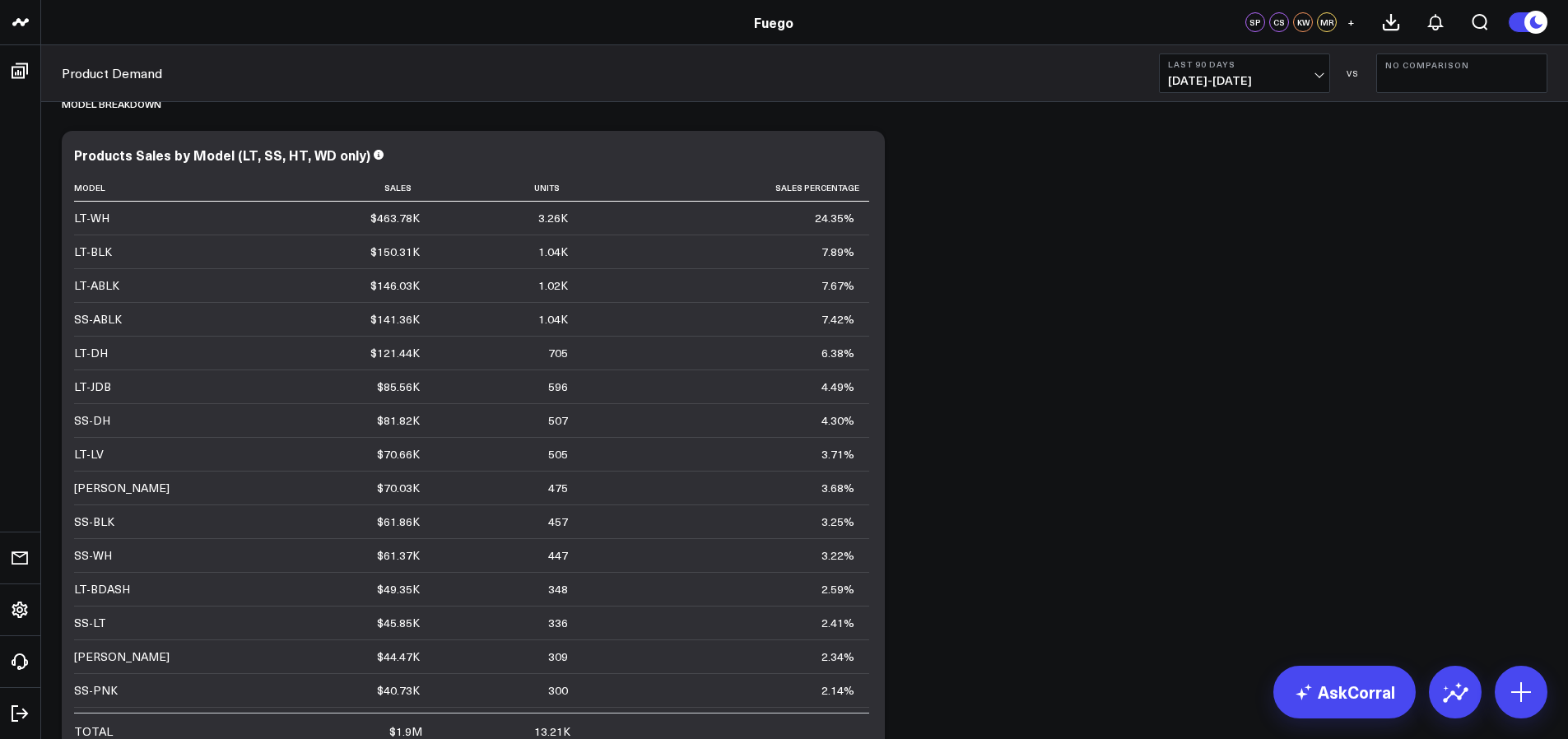
scroll to position [3906, 0]
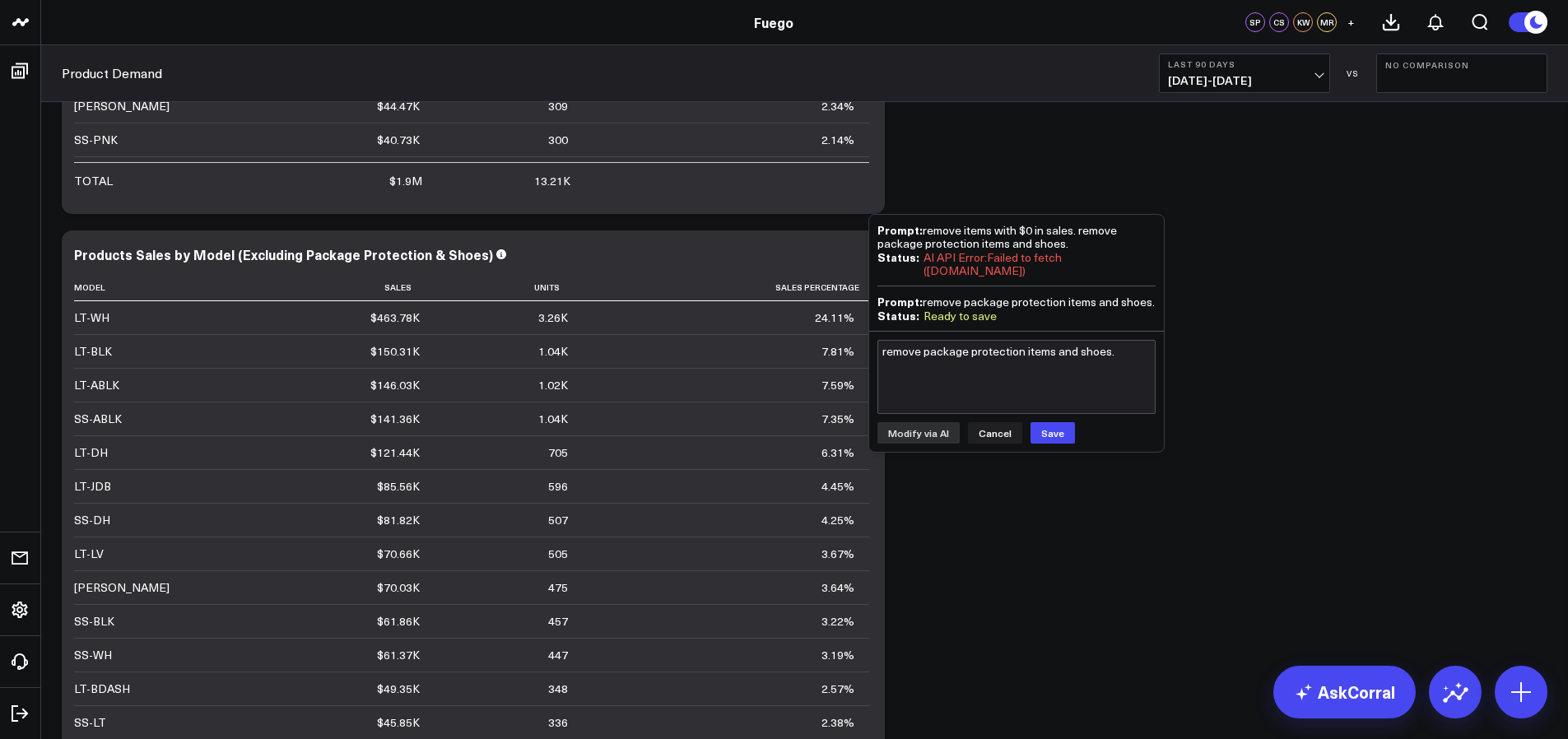
click at [1001, 431] on button "Cancel" at bounding box center [995, 433] width 54 height 21
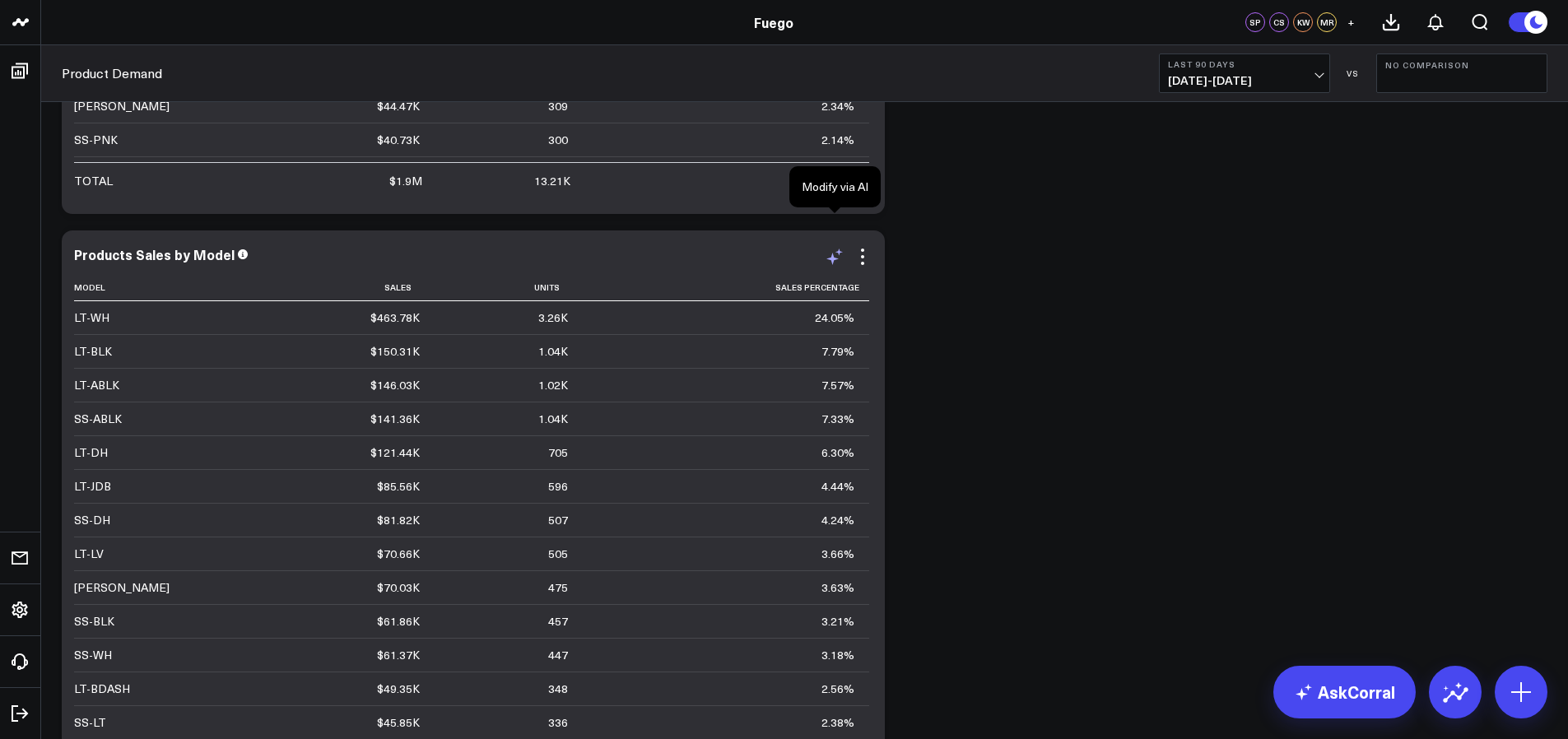
click at [834, 247] on icon at bounding box center [834, 257] width 19 height 19
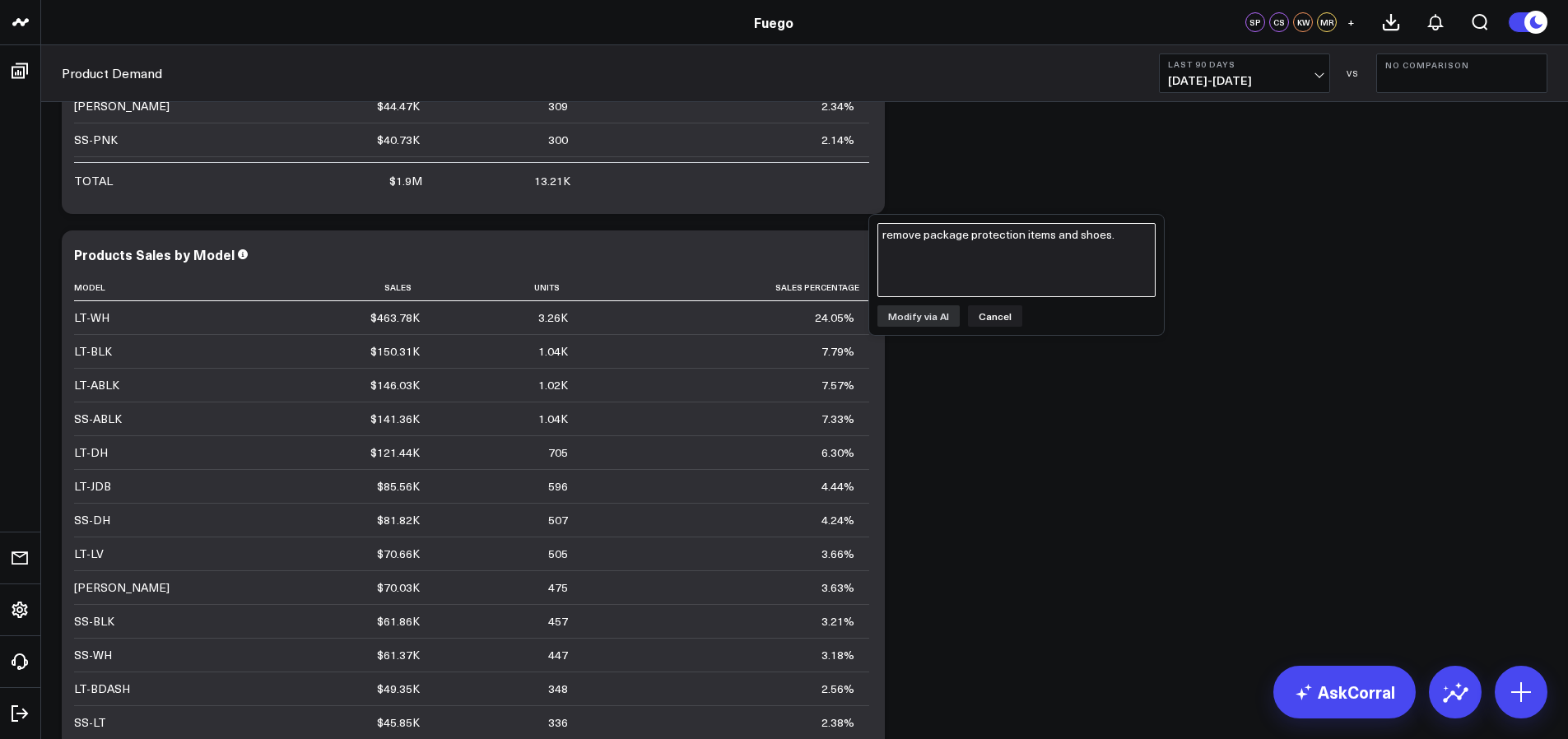
click at [1037, 276] on textarea "remove package protection items and shoes." at bounding box center [1016, 260] width 278 height 74
paste textarea "remove items with $0 in sales."
type textarea "remove items that begin with LT, SS, HT, WD. remove package protection items. r…"
click at [925, 329] on div "remove items that begin with LT, SS, HT, WD. remove package protection items. r…" at bounding box center [1016, 275] width 294 height 120
click at [925, 325] on button "Modify via AI" at bounding box center [918, 316] width 82 height 21
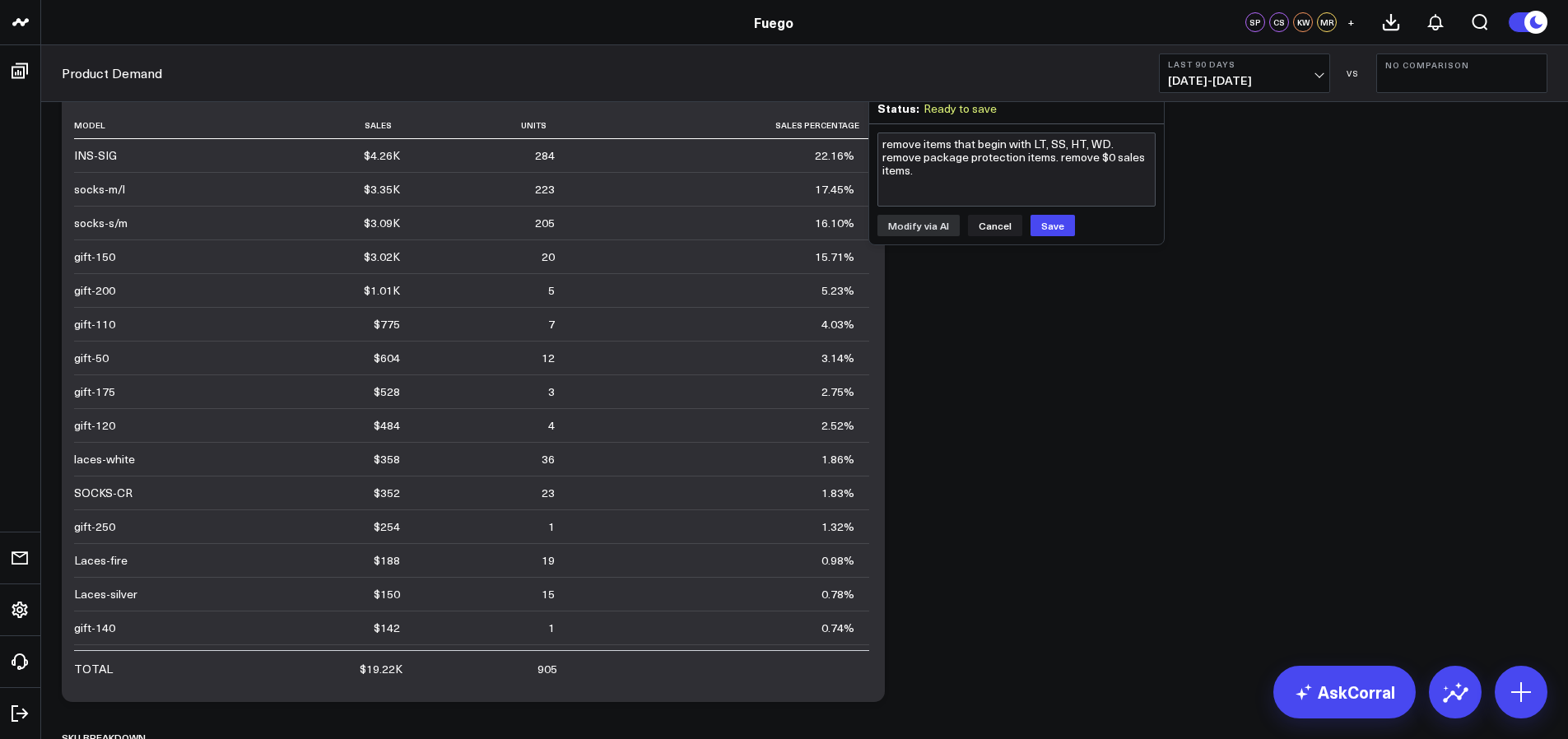
scroll to position [3793, 0]
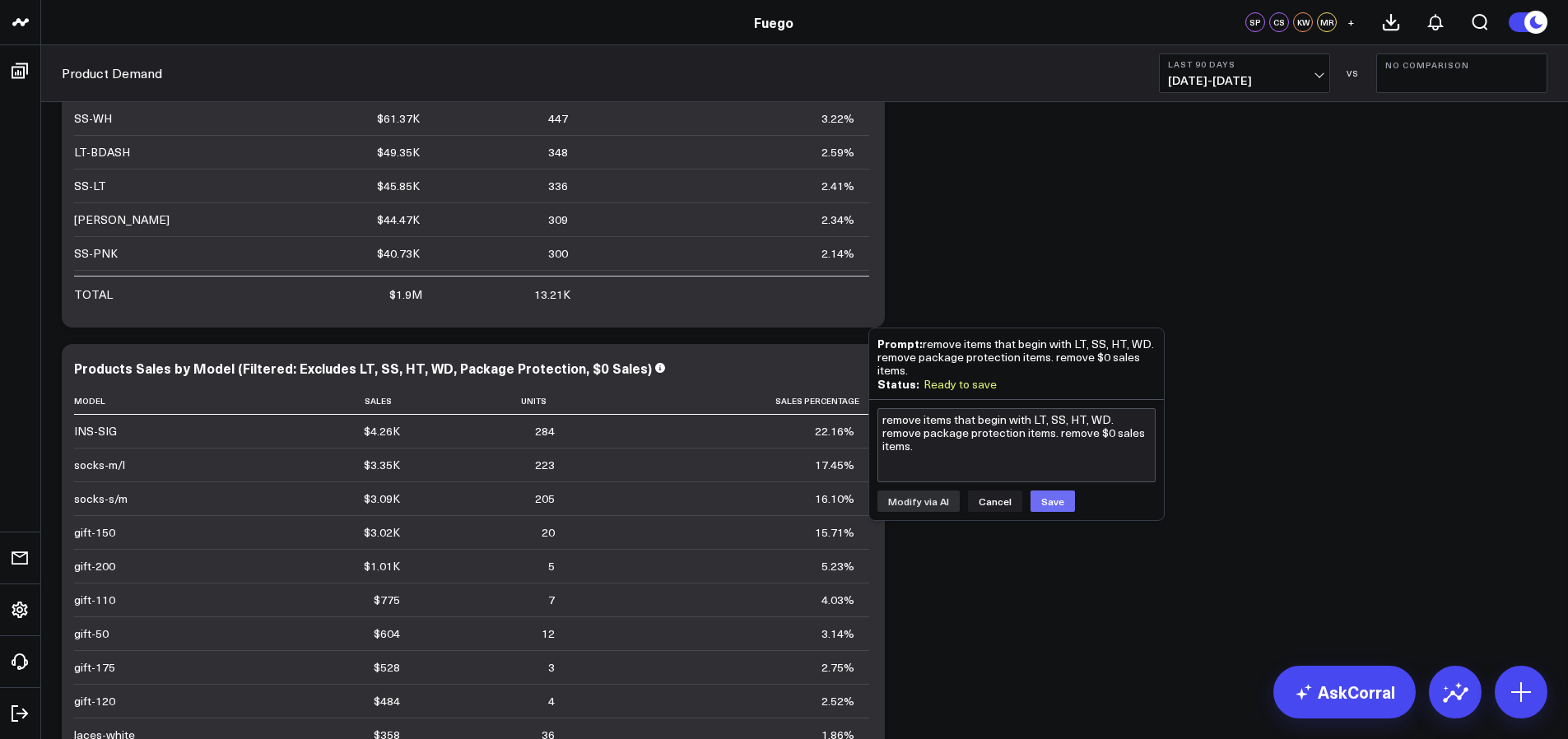
click at [1050, 501] on button "Save" at bounding box center [1053, 501] width 45 height 21
click at [630, 358] on div "Products Sales by Model (Filtered: Excludes LT, SS, HT, WD, Package Protection,…" at bounding box center [369, 367] width 592 height 18
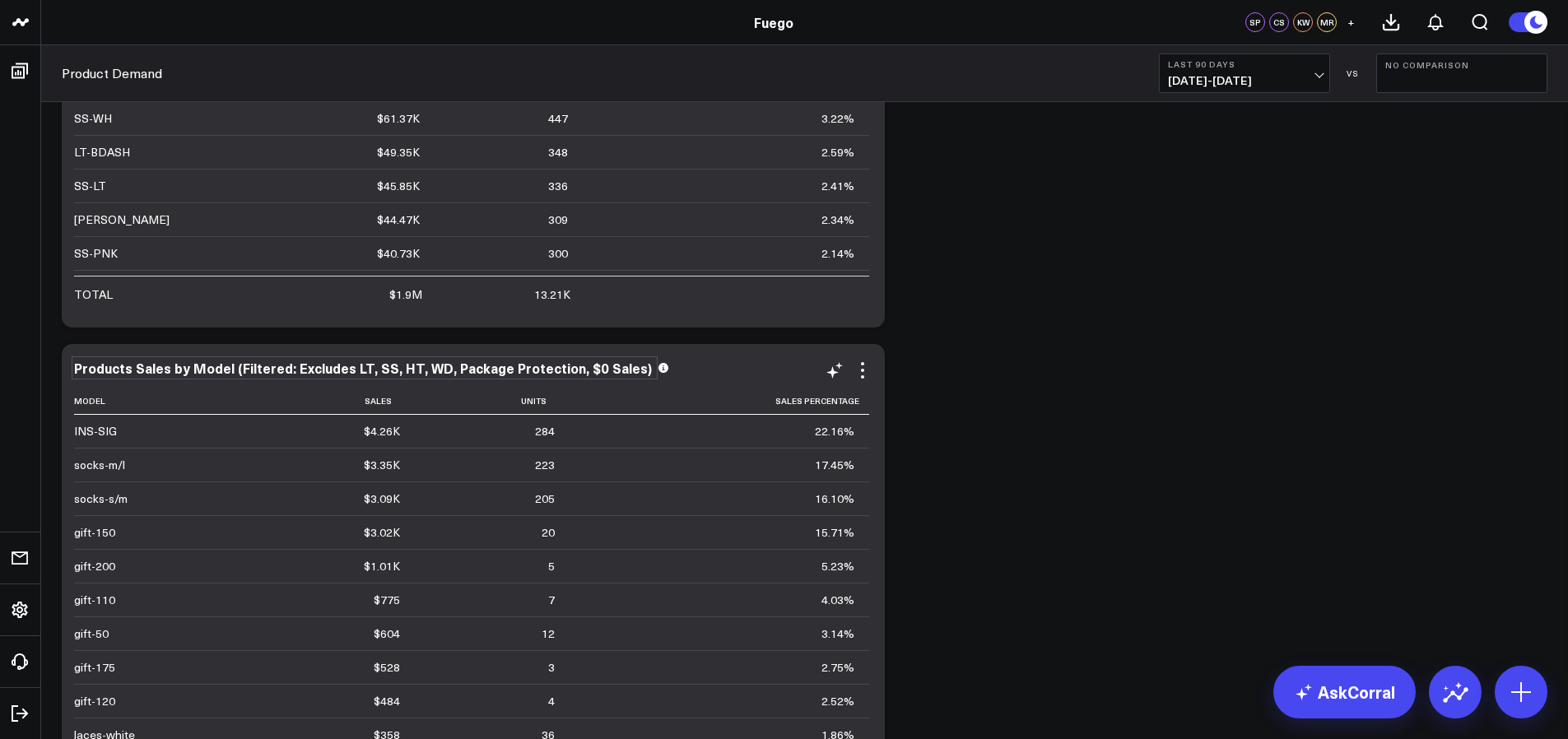
click at [470, 358] on div "Products Sales by Model (Filtered: Excludes LT, SS, HT, WD, Package Protection,…" at bounding box center [364, 367] width 581 height 18
click at [469, 358] on div "Products Sales by Model (Filtered: Excludes LT, SS, HT, WD, Package Protection,…" at bounding box center [364, 367] width 581 height 18
drag, startPoint x: 137, startPoint y: 332, endPoint x: 21, endPoint y: 331, distance: 116.0
click at [101, 358] on div "Non-Shoe Sales by Product (Non-Shoes)" at bounding box center [204, 367] width 261 height 18
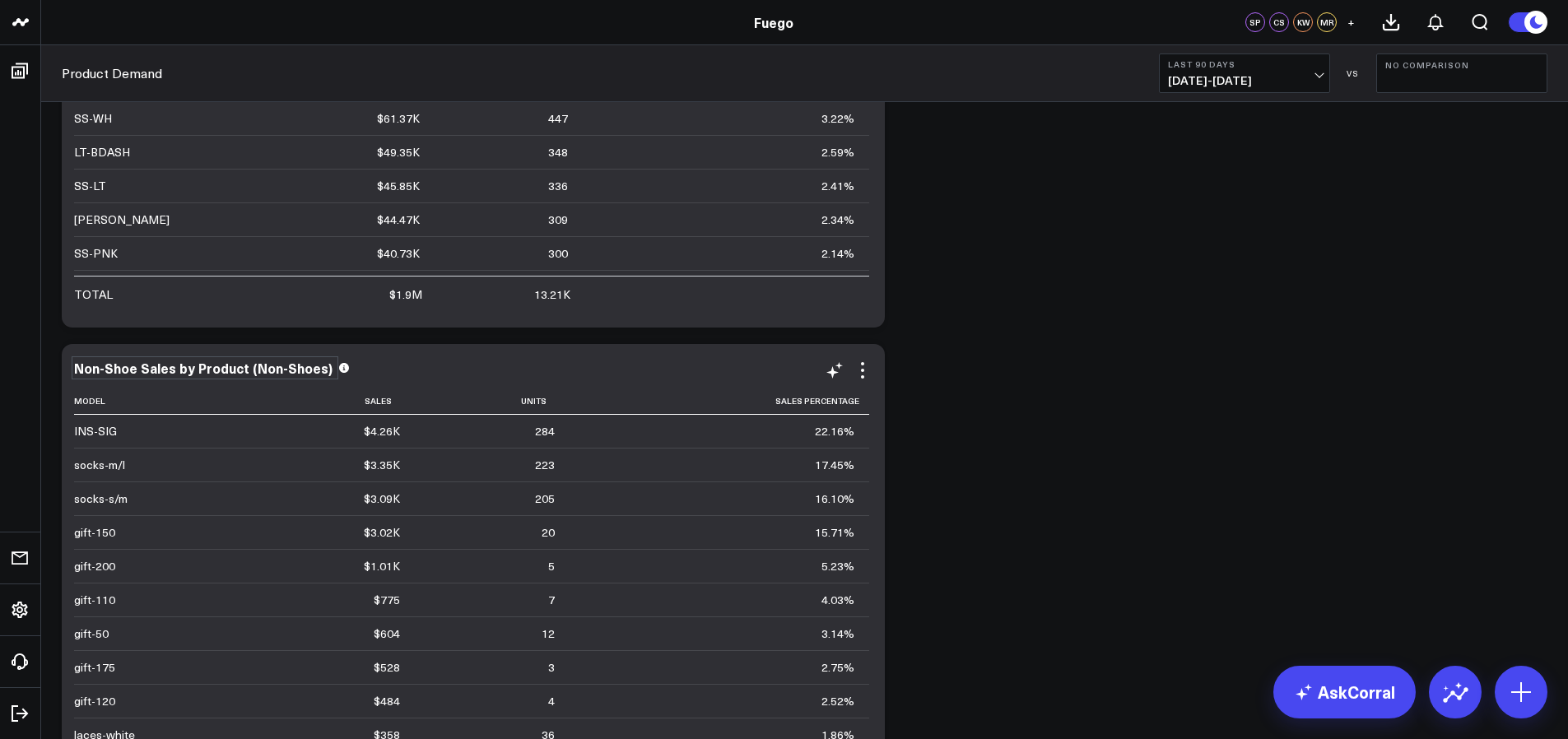
click at [127, 358] on div "Non-Shoe Sales by Product (Non-Shoes)" at bounding box center [204, 367] width 261 height 18
drag, startPoint x: 139, startPoint y: 332, endPoint x: 65, endPoint y: 330, distance: 74.0
click at [65, 344] on div "Non-Shoe Sales by Product (Non-Shoes) Model Sales Units Sales Percentage INS-SI…" at bounding box center [474, 661] width 823 height 633
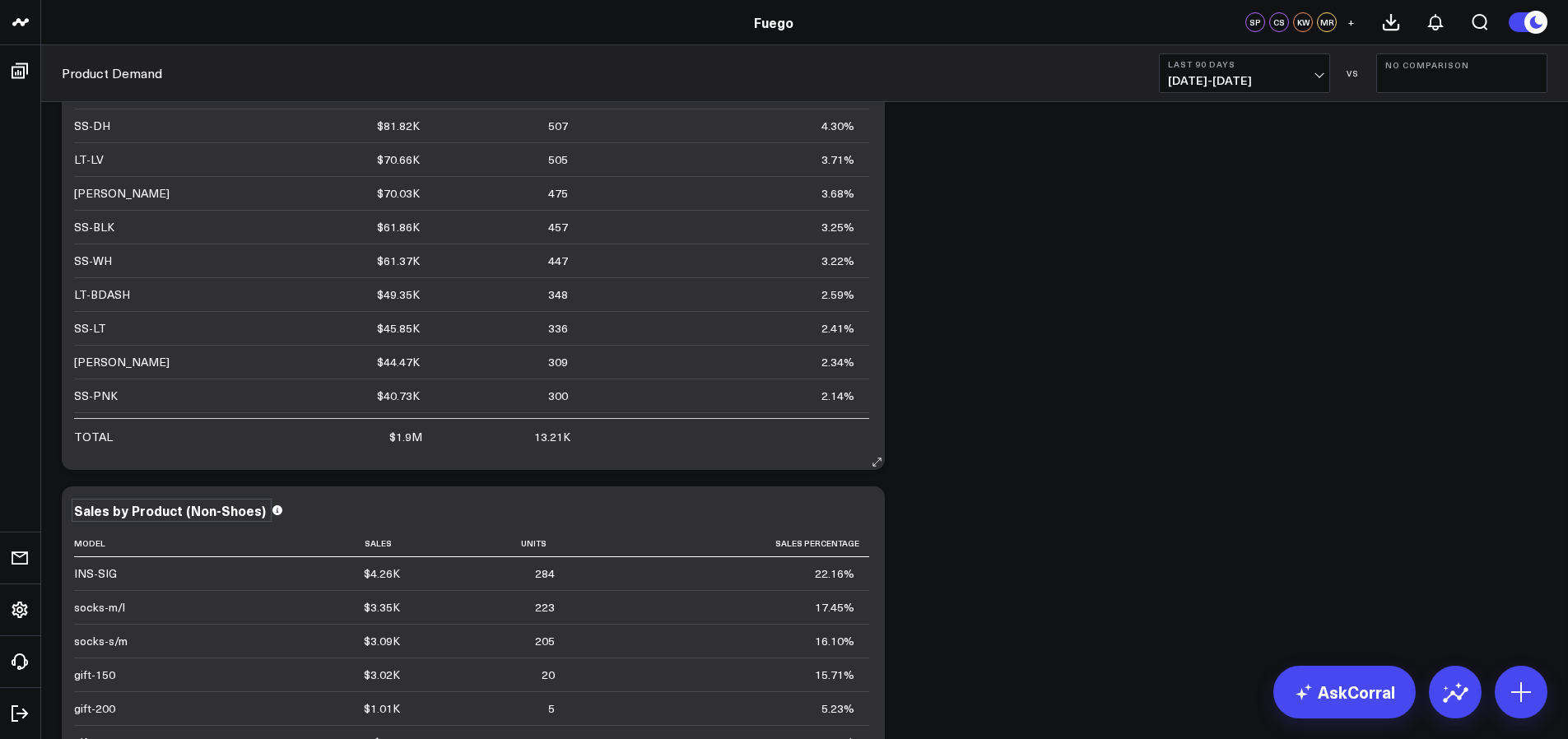
scroll to position [3114, 0]
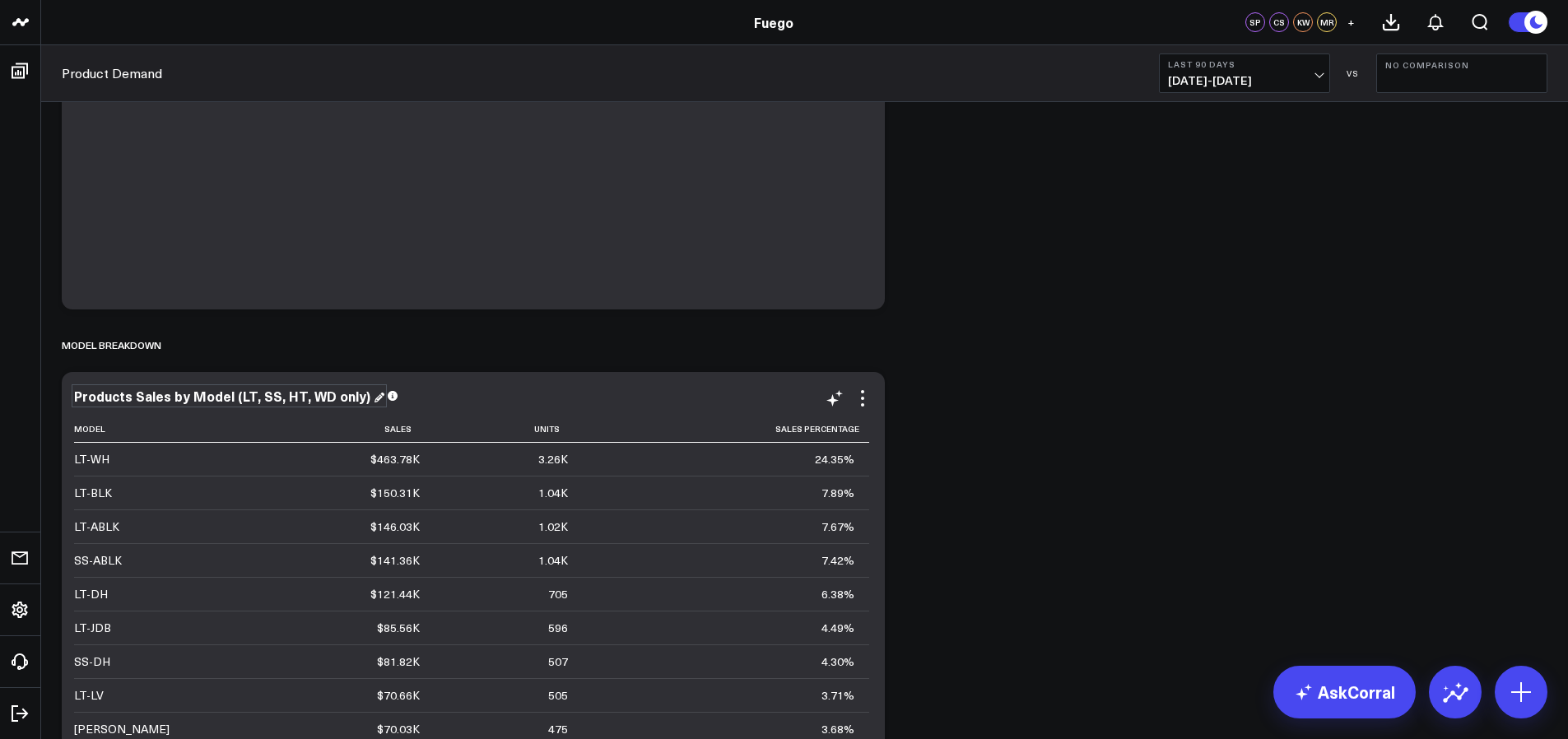
click at [172, 386] on div "Products Sales by Model (LT, SS, HT, WD only)" at bounding box center [229, 395] width 310 height 18
click at [207, 386] on div "Products Sales by Model (LT, SS, HT, WD only)" at bounding box center [223, 395] width 299 height 18
click at [192, 386] on div "Products Sales by Model (LT, SS, HT, WD only)" at bounding box center [223, 395] width 299 height 18
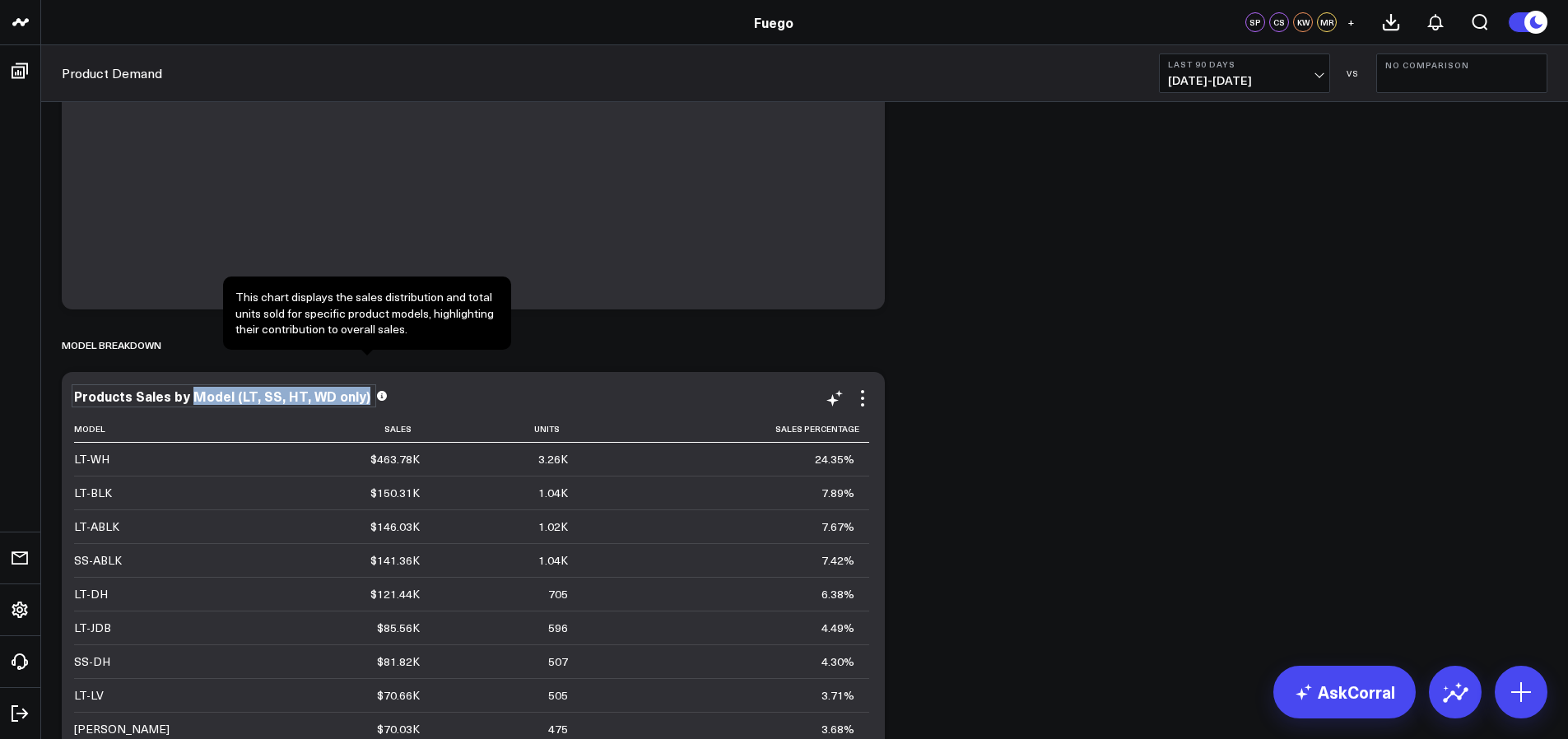
drag, startPoint x: 189, startPoint y: 358, endPoint x: 365, endPoint y: 360, distance: 176.0
click at [365, 388] on div "Products Sales by Model (LT, SS, HT, WD only)" at bounding box center [473, 395] width 798 height 15
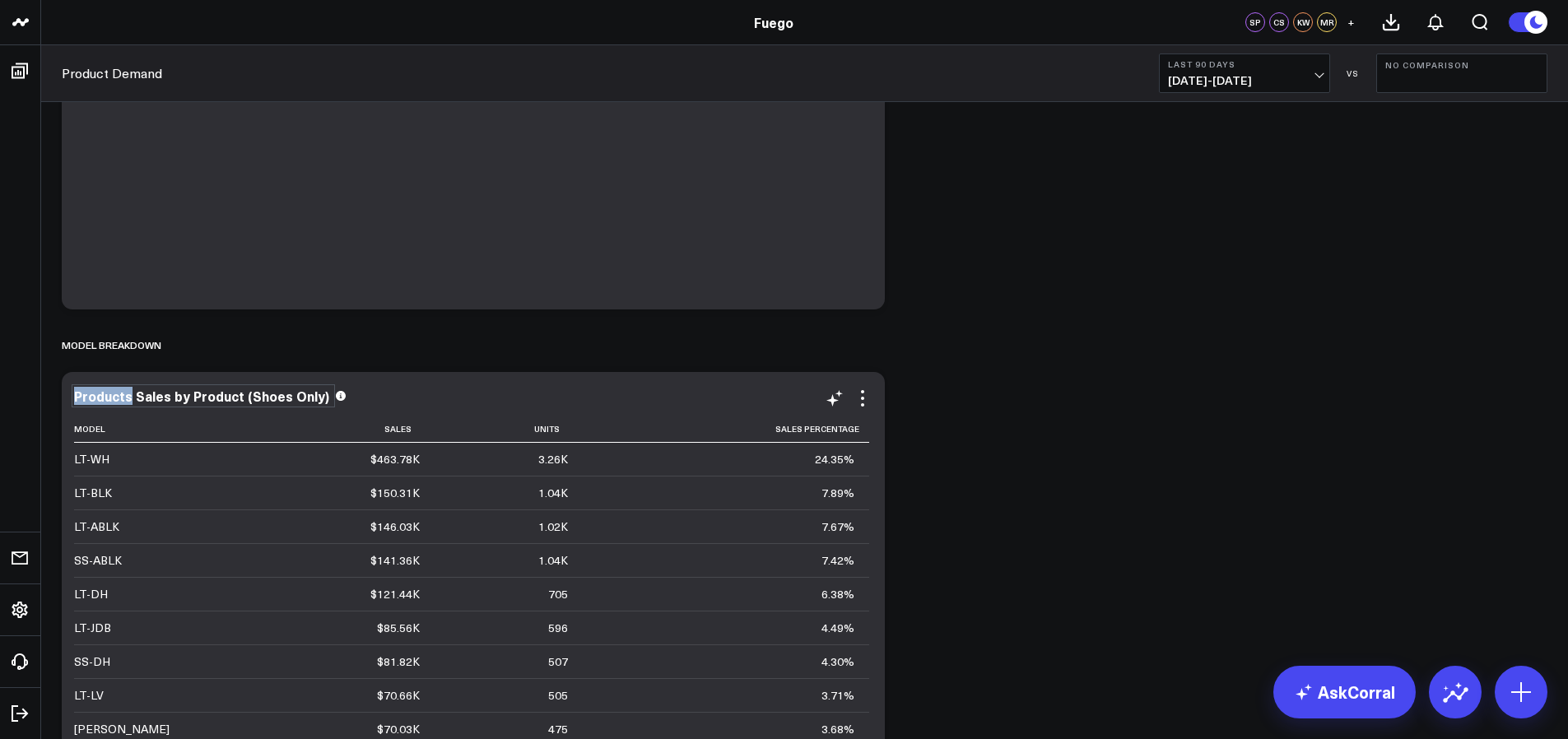
drag, startPoint x: 131, startPoint y: 364, endPoint x: 74, endPoint y: 358, distance: 57.3
click at [74, 386] on div "Products Sales by Product (Shoes Only)" at bounding box center [202, 395] width 259 height 18
drag, startPoint x: 74, startPoint y: 362, endPoint x: 62, endPoint y: 359, distance: 12.4
click at [62, 372] on div "Sales by Product (Shoes Only) Model Sales Units Sales Percentage LT-WH $463.78K…" at bounding box center [474, 689] width 823 height 633
click at [959, 347] on div "Percent of Sales Modify via AI Copy link to widget Ask support Remove Create li…" at bounding box center [804, 363] width 1502 height 6686
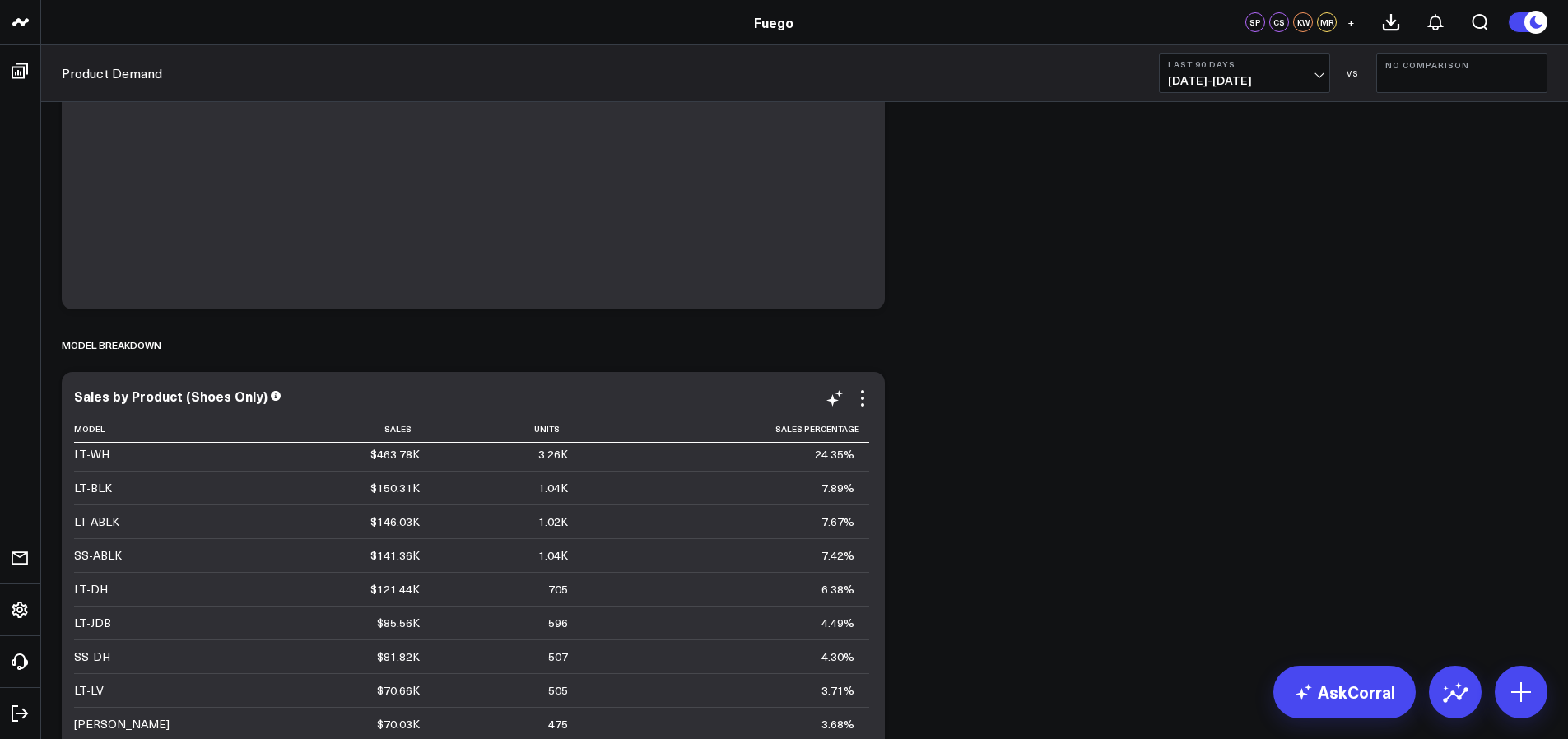
scroll to position [0, 0]
click at [868, 388] on icon at bounding box center [862, 398] width 19 height 19
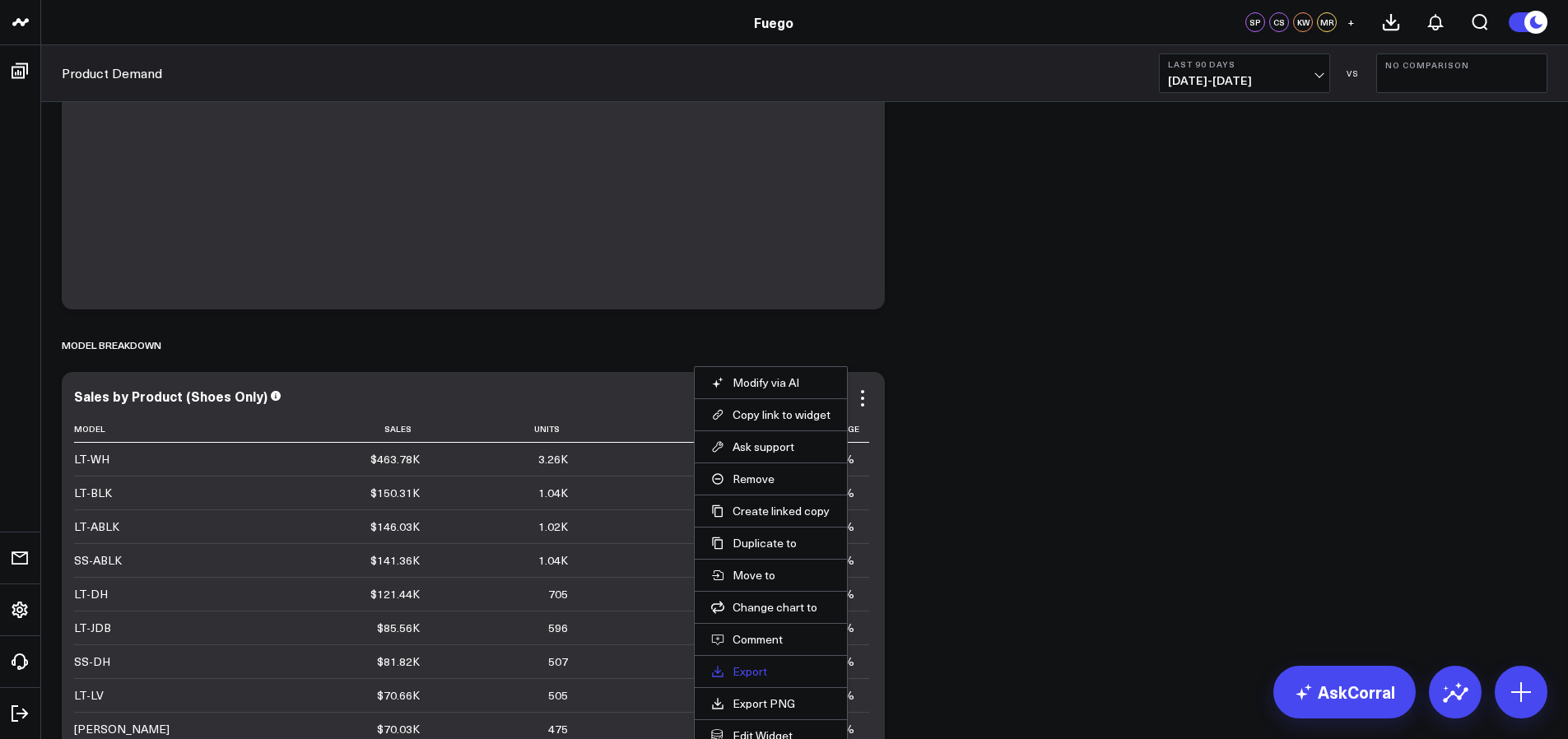
click at [748, 664] on link "Export" at bounding box center [770, 671] width 119 height 15
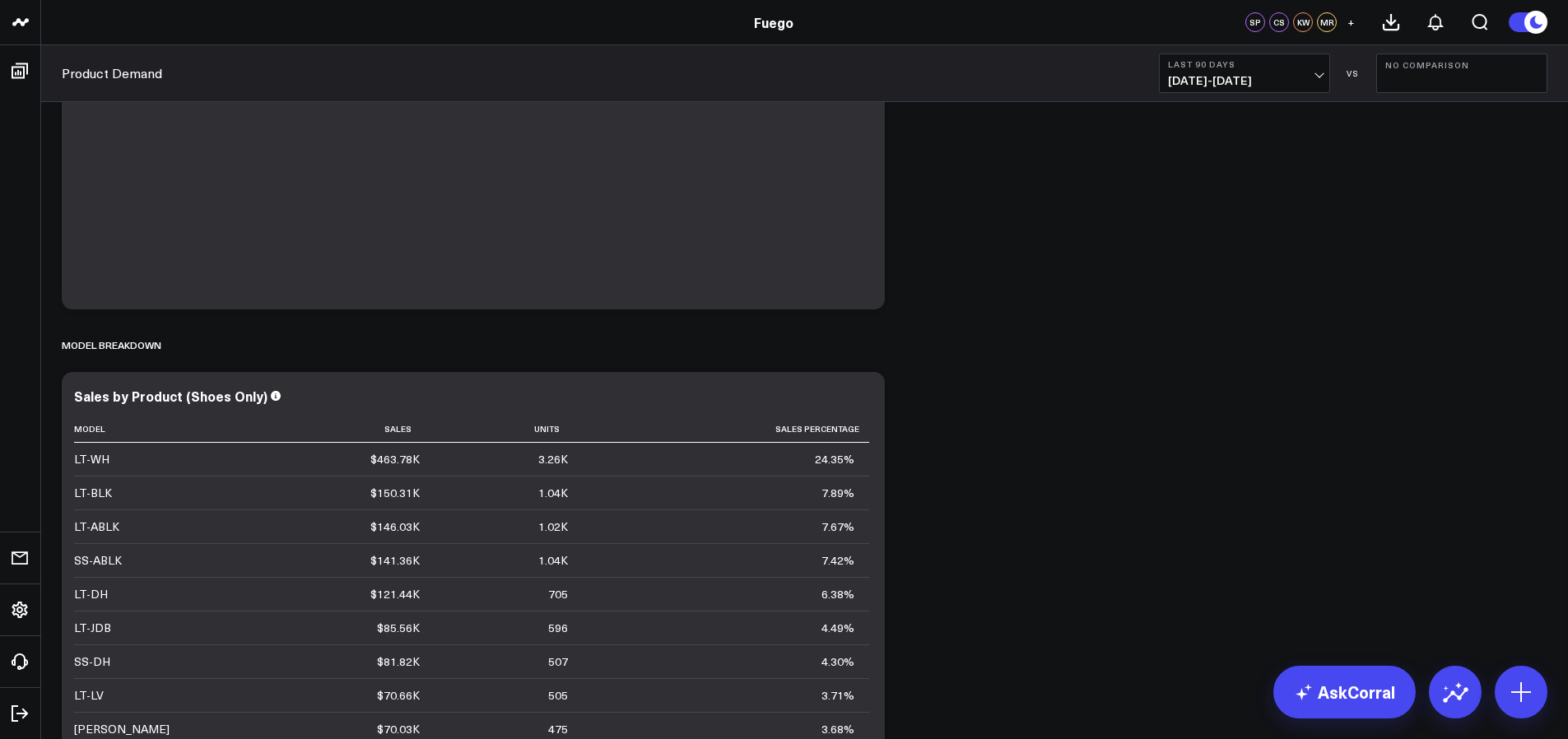
click at [1231, 59] on b "Last 90 Days" at bounding box center [1245, 64] width 153 height 10
click at [1238, 74] on span "[DATE] - [DATE]" at bounding box center [1245, 80] width 153 height 14
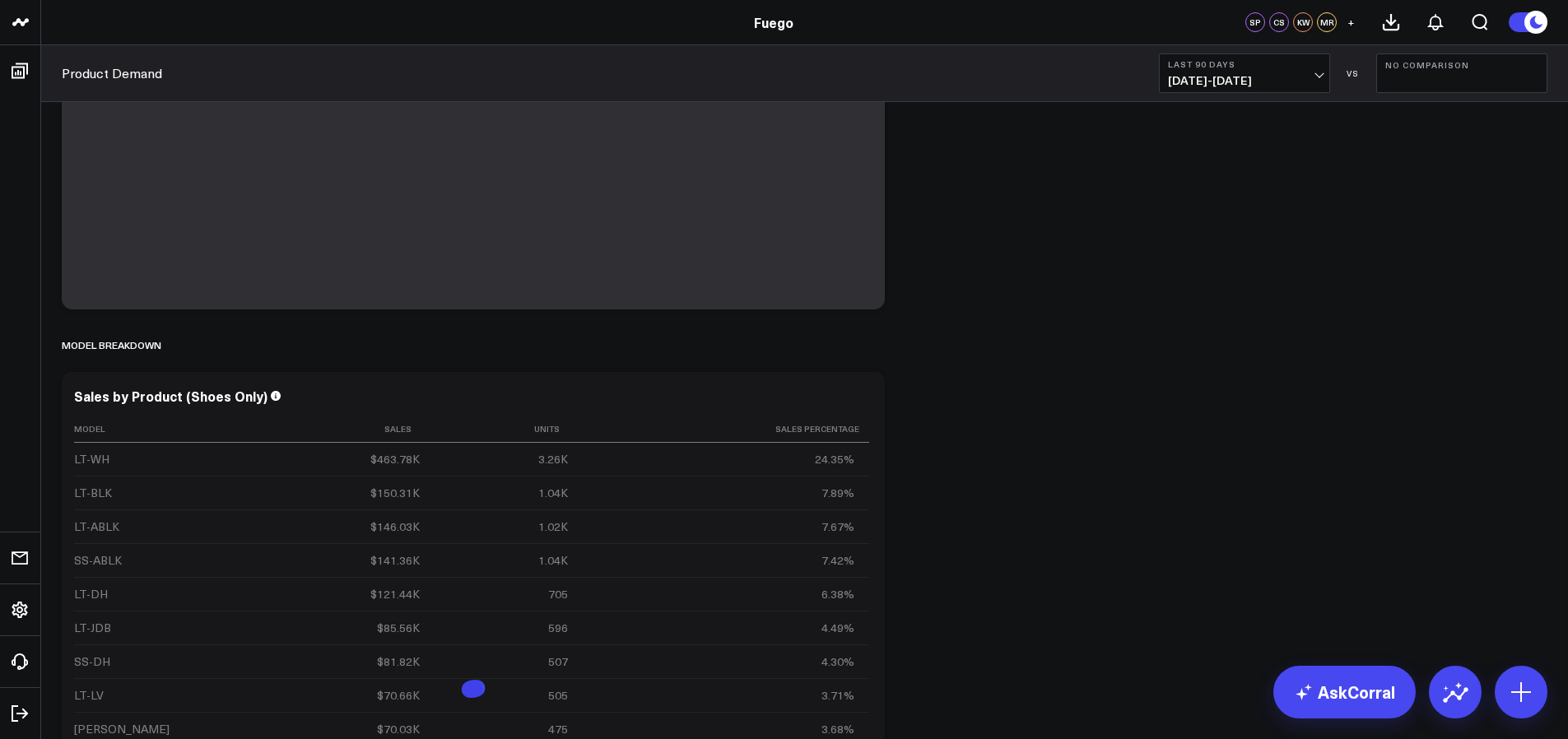
click at [1238, 74] on span "[DATE] - [DATE]" at bounding box center [1245, 80] width 153 height 14
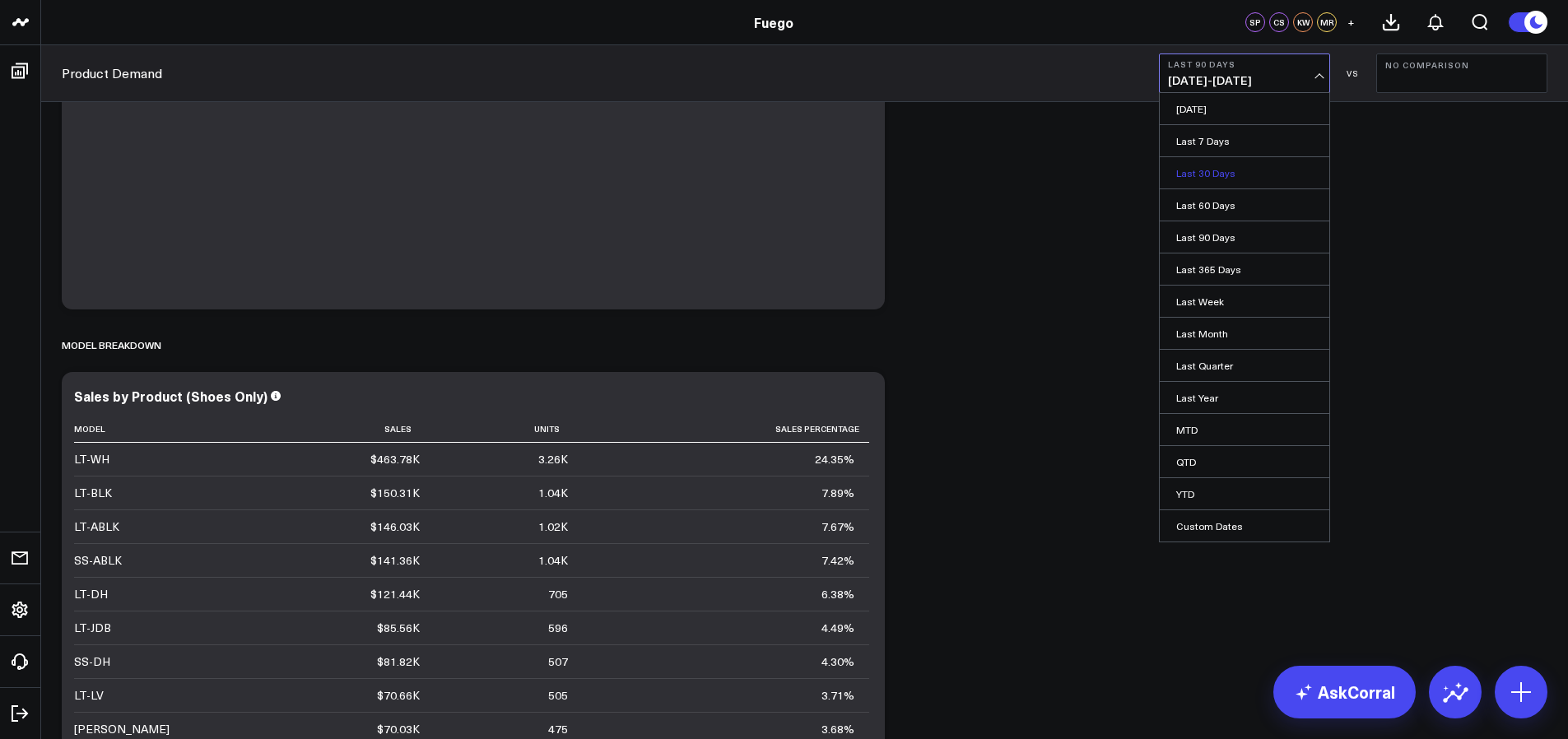
click at [1241, 172] on link "Last 30 Days" at bounding box center [1244, 172] width 169 height 31
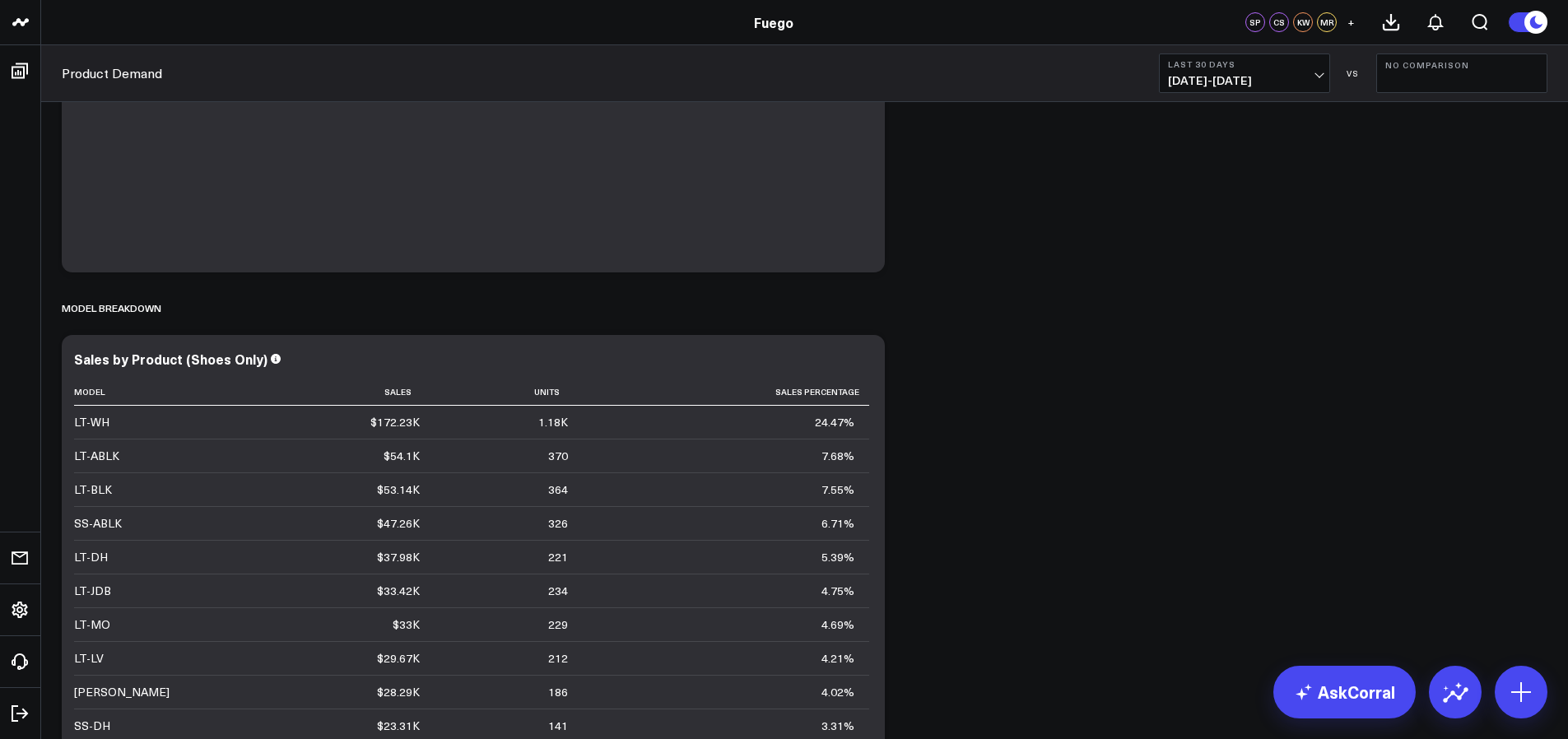
scroll to position [3227, 0]
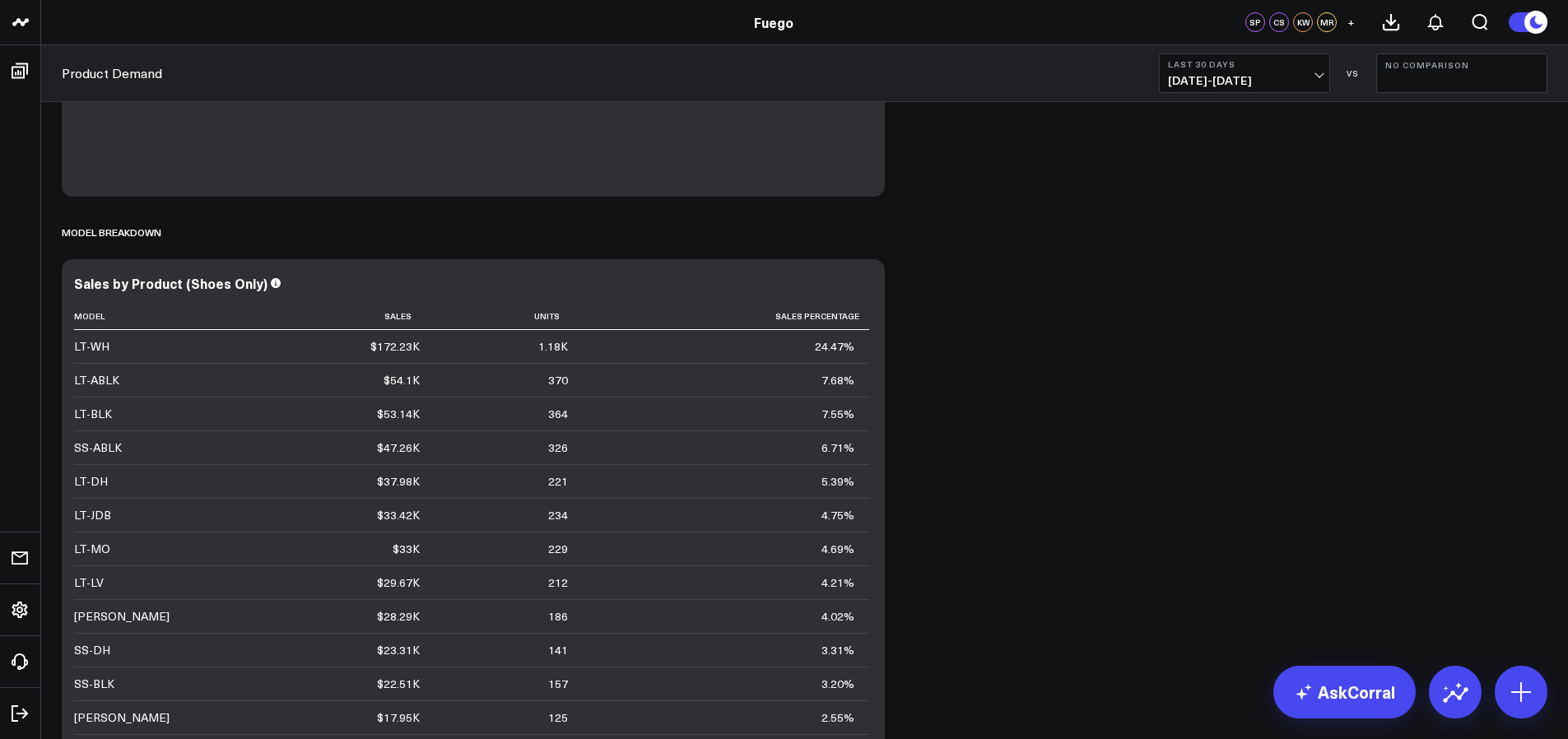
click at [1249, 46] on div "Product Demand Last 30 Days [DATE] - [DATE] VS No Comparison" at bounding box center [804, 74] width 1526 height 57
click at [1243, 62] on b "Last 30 Days" at bounding box center [1245, 64] width 153 height 10
click at [1217, 207] on link "Last 60 Days" at bounding box center [1244, 204] width 169 height 31
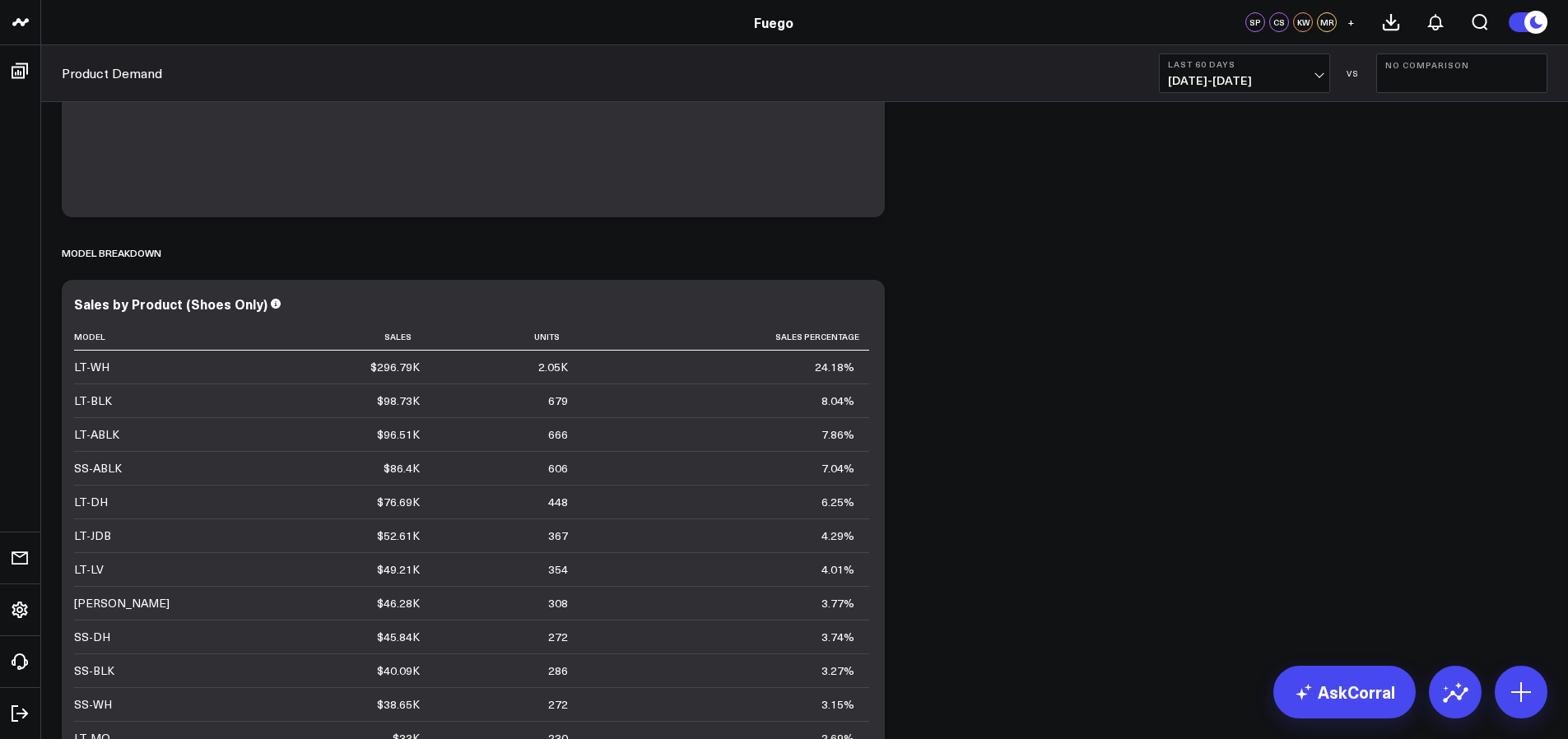
click at [1213, 79] on span "[DATE] - [DATE]" at bounding box center [1245, 80] width 153 height 14
click at [1215, 181] on link "Last 30 Days" at bounding box center [1244, 172] width 169 height 31
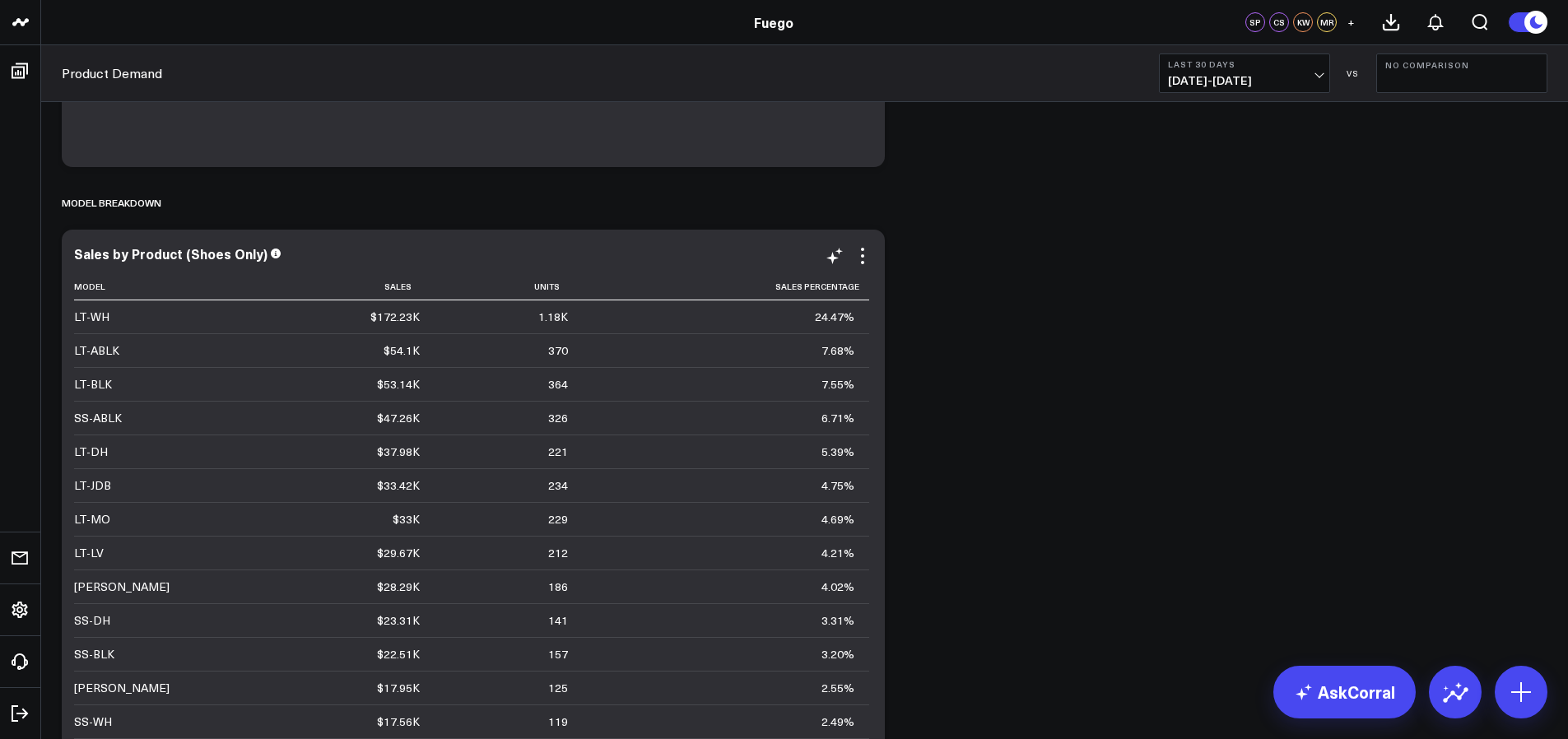
scroll to position [1, 0]
click at [1274, 74] on span "[DATE] - [DATE]" at bounding box center [1245, 80] width 153 height 14
click at [1230, 169] on link "Last 30 Days" at bounding box center [1244, 172] width 169 height 31
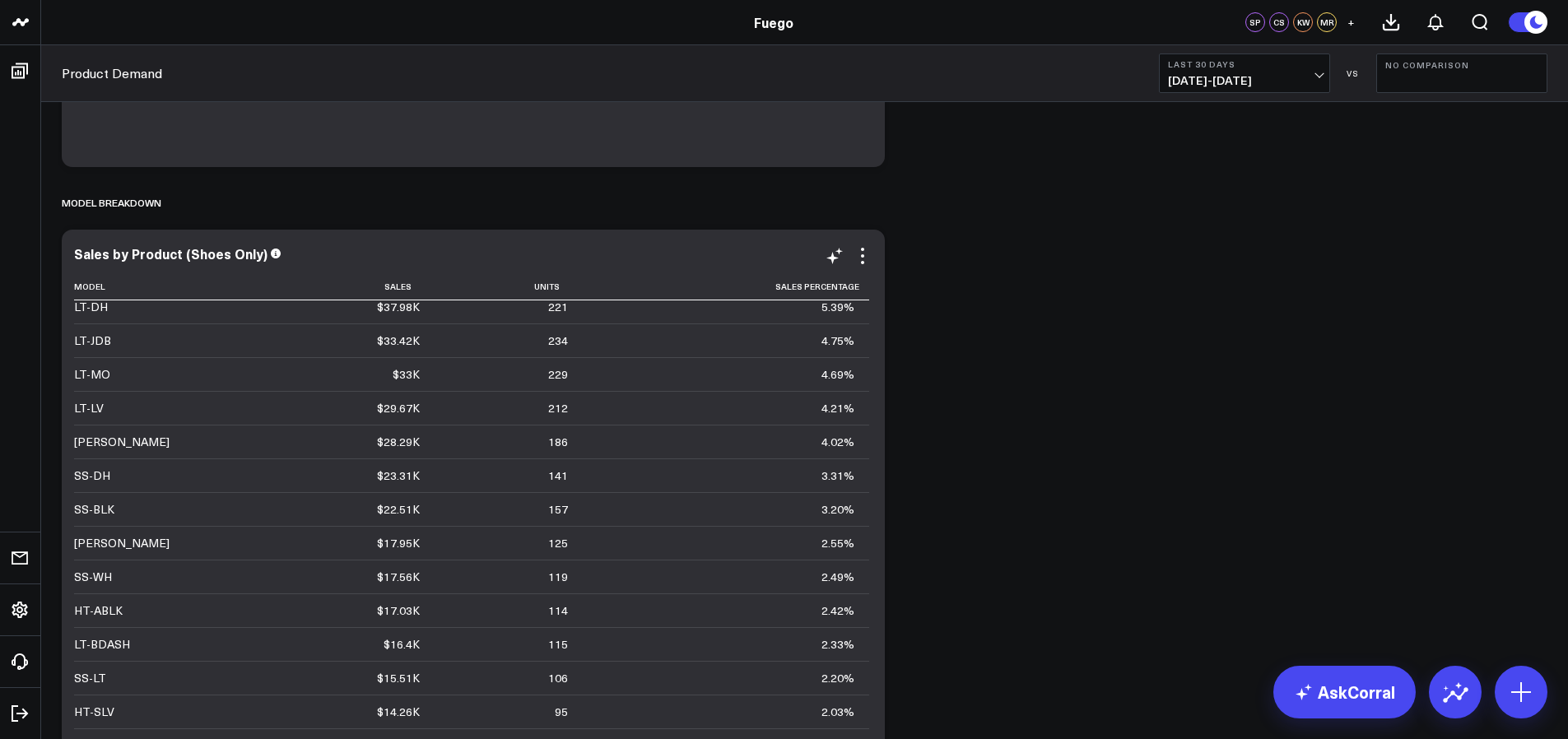
scroll to position [118, 0]
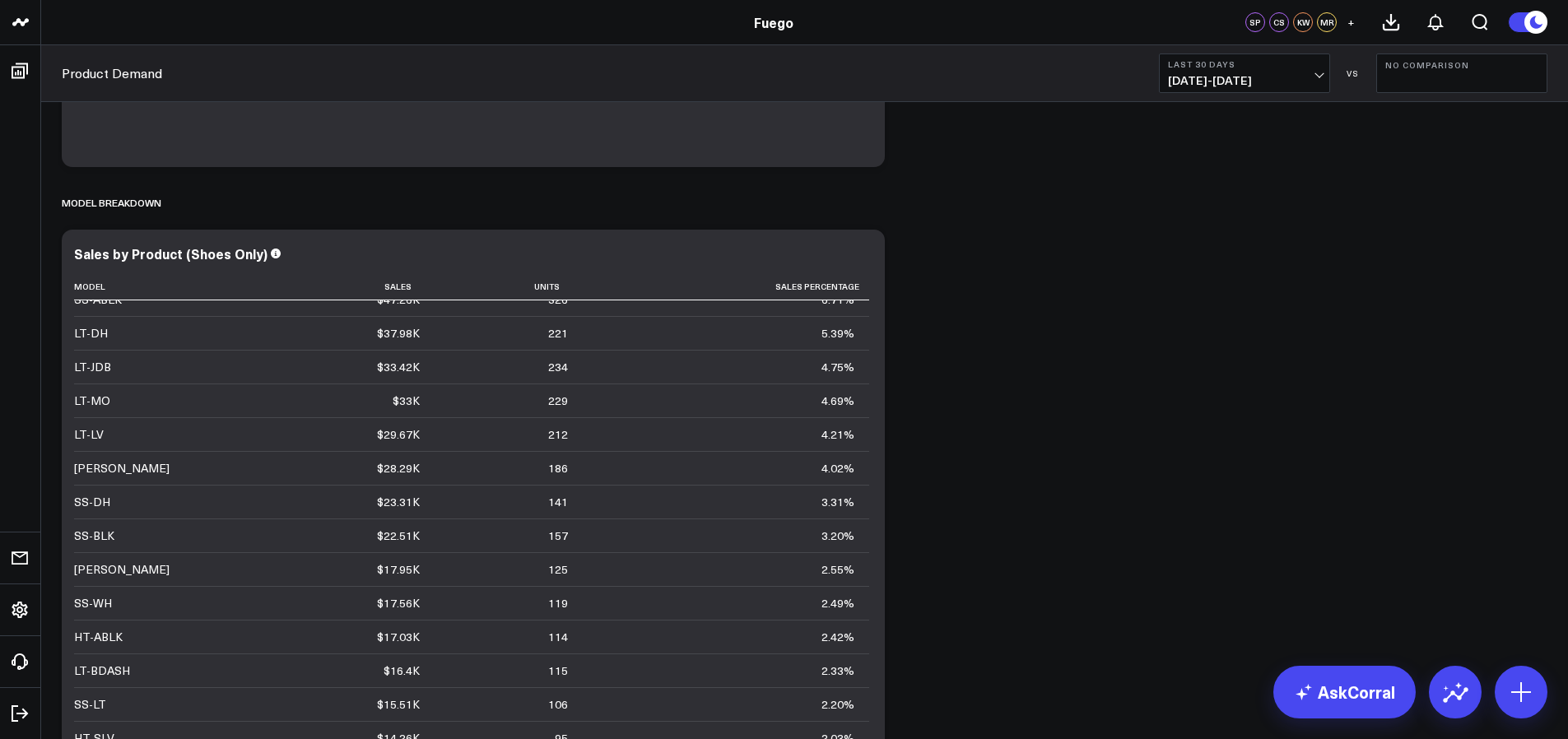
click at [1272, 68] on b "Last 30 Days" at bounding box center [1245, 64] width 153 height 10
click at [1245, 236] on link "Last 90 Days" at bounding box center [1244, 237] width 169 height 31
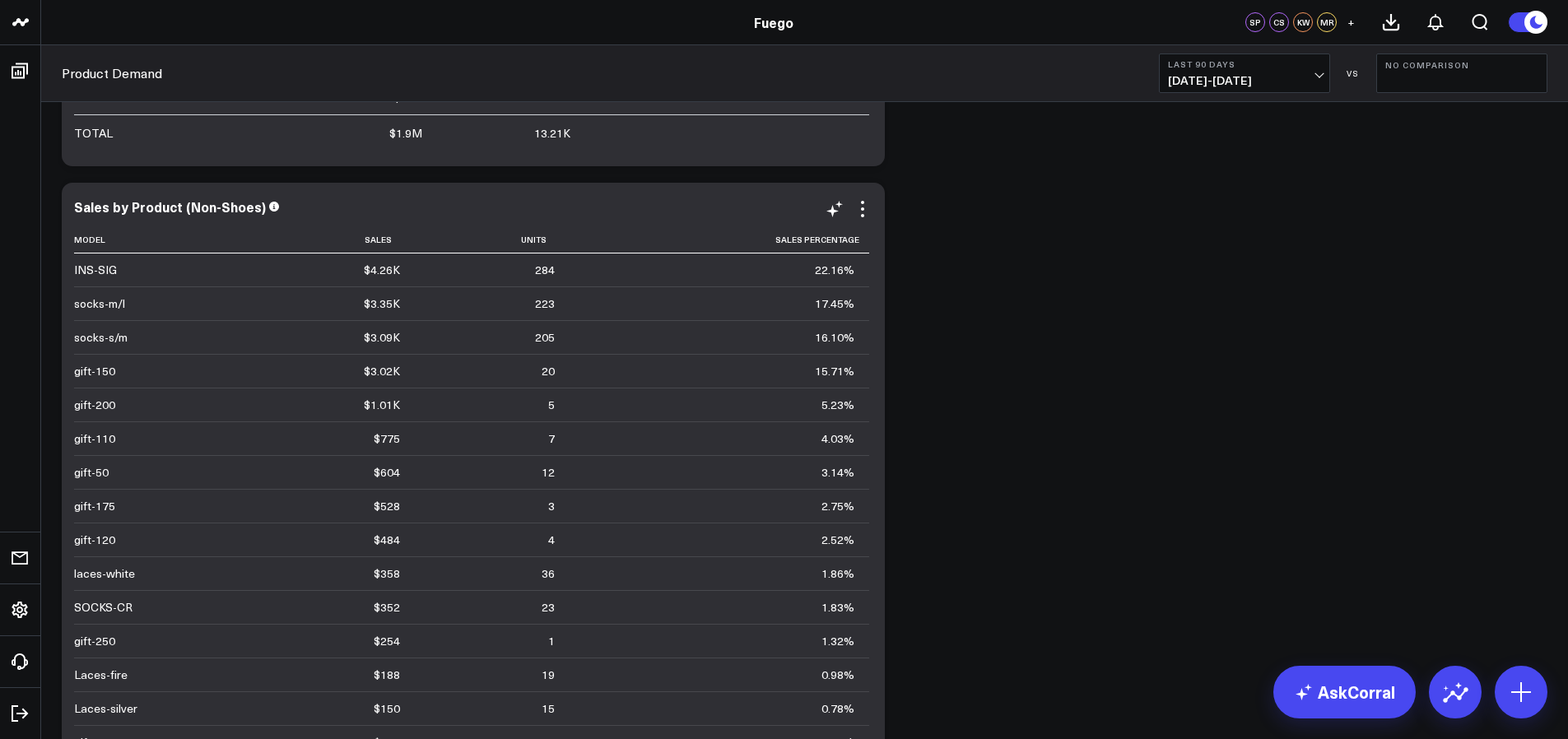
scroll to position [3951, 0]
